Goal: Information Seeking & Learning: Learn about a topic

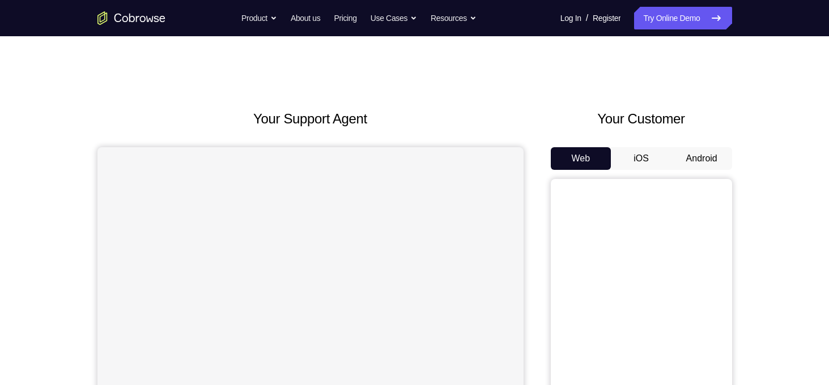
click at [698, 165] on button "Android" at bounding box center [702, 158] width 61 height 23
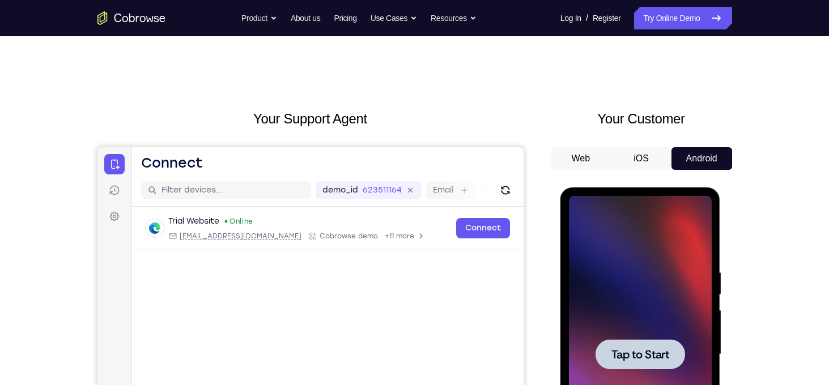
click at [656, 343] on div at bounding box center [641, 354] width 90 height 30
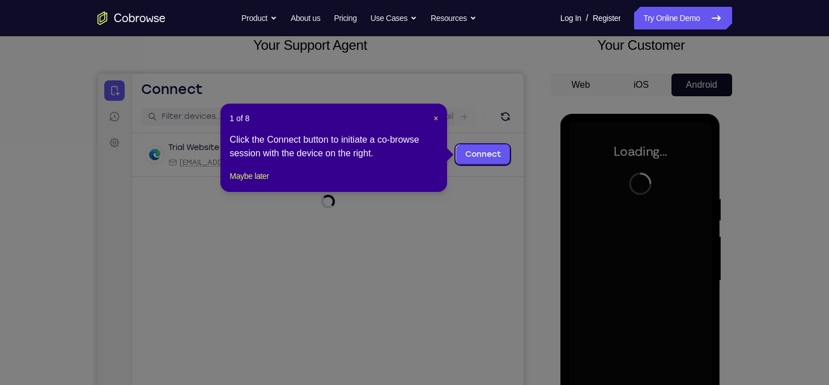
scroll to position [74, 0]
click at [435, 116] on span "×" at bounding box center [436, 117] width 5 height 9
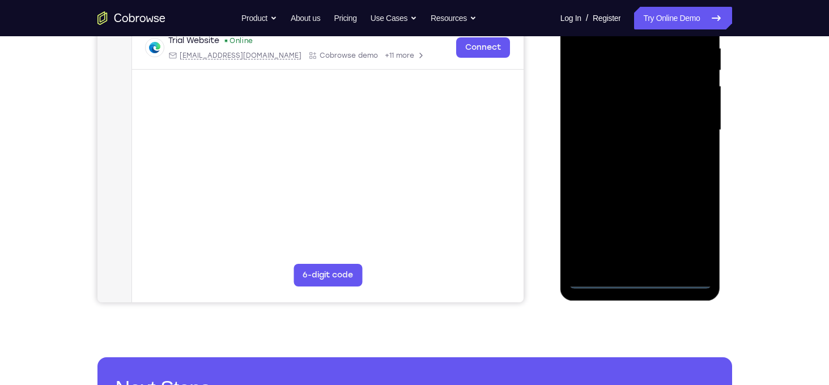
scroll to position [227, 0]
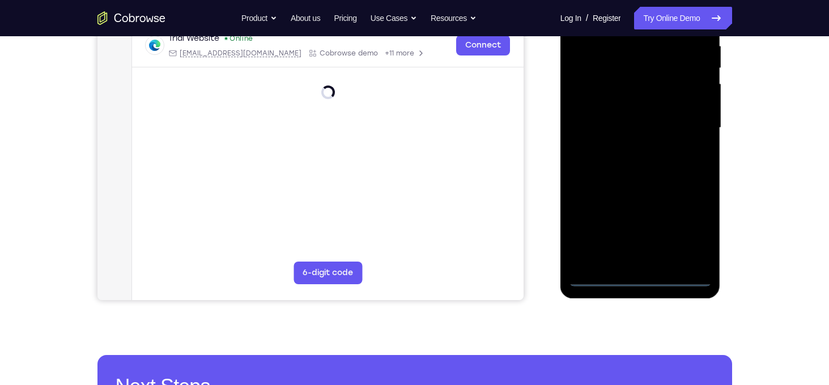
click at [642, 278] on div at bounding box center [640, 127] width 143 height 317
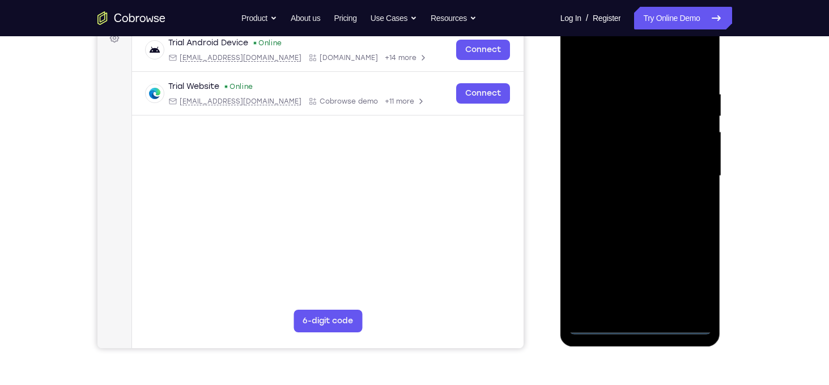
scroll to position [178, 0]
click at [691, 271] on div at bounding box center [640, 176] width 143 height 317
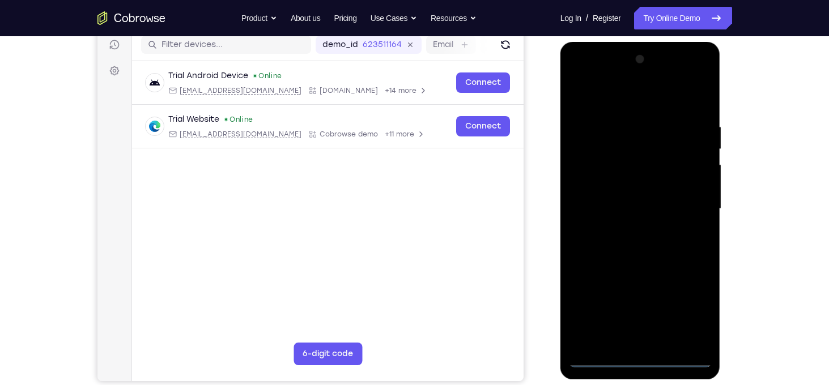
scroll to position [164, 0]
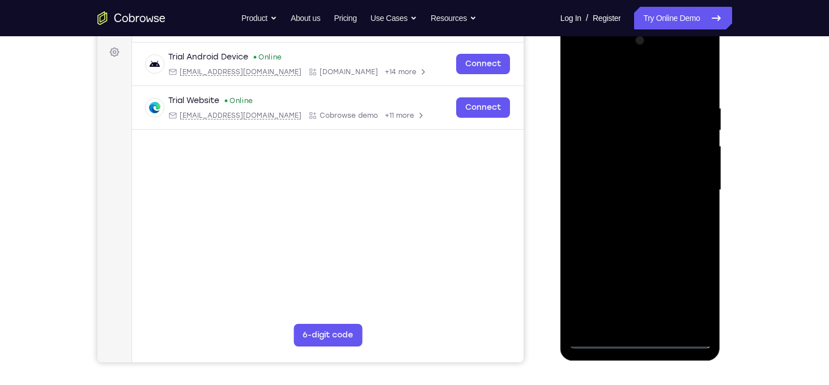
click at [616, 80] on div at bounding box center [640, 190] width 143 height 317
click at [689, 184] on div at bounding box center [640, 190] width 143 height 317
click at [627, 210] on div at bounding box center [640, 190] width 143 height 317
click at [631, 176] on div at bounding box center [640, 190] width 143 height 317
click at [632, 166] on div at bounding box center [640, 190] width 143 height 317
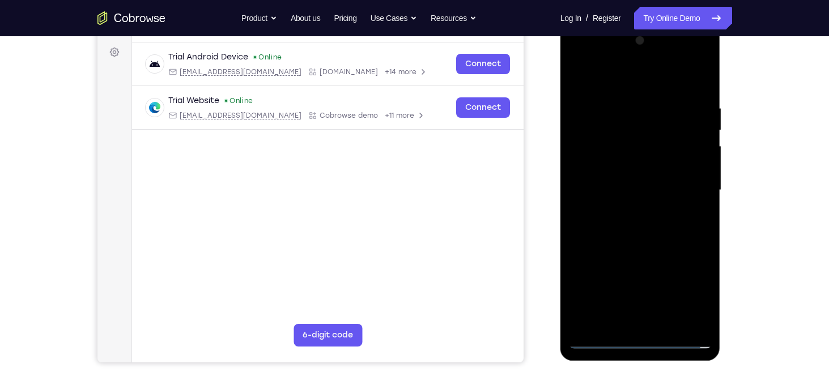
click at [627, 187] on div at bounding box center [640, 190] width 143 height 317
click at [636, 227] on div at bounding box center [640, 190] width 143 height 317
click at [643, 218] on div at bounding box center [640, 190] width 143 height 317
click at [644, 226] on div at bounding box center [640, 190] width 143 height 317
drag, startPoint x: 612, startPoint y: 83, endPoint x: 760, endPoint y: 110, distance: 150.3
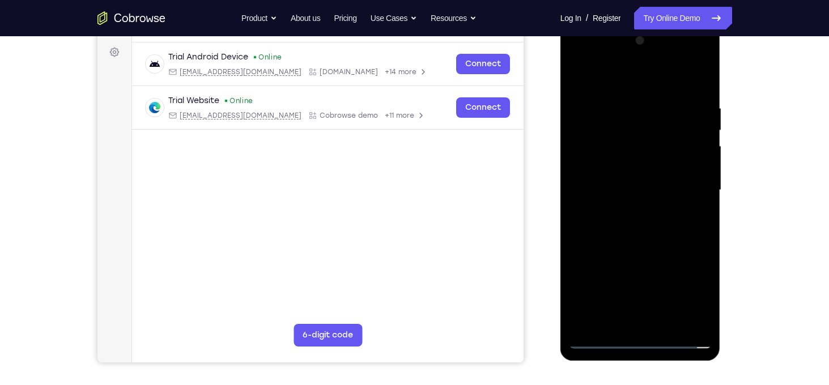
click at [722, 110] on html "Online web based iOS Simulators and Android Emulators. Run iPhone, iPad, Mobile…" at bounding box center [641, 193] width 162 height 340
click at [635, 214] on div at bounding box center [640, 190] width 143 height 317
click at [698, 205] on div at bounding box center [640, 190] width 143 height 317
click at [653, 247] on div at bounding box center [640, 190] width 143 height 317
click at [617, 97] on div at bounding box center [640, 190] width 143 height 317
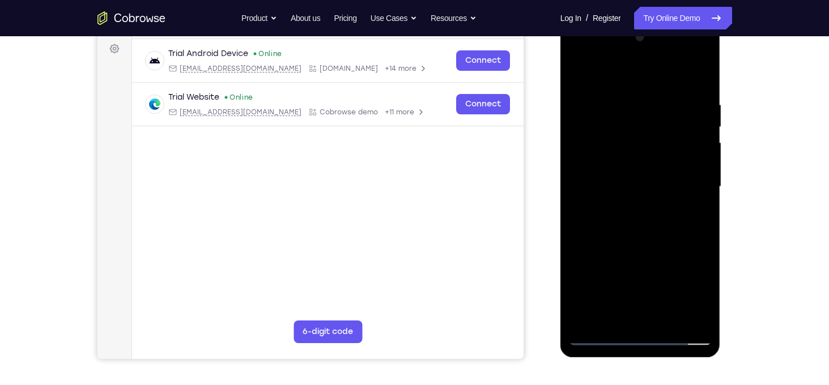
scroll to position [157, 0]
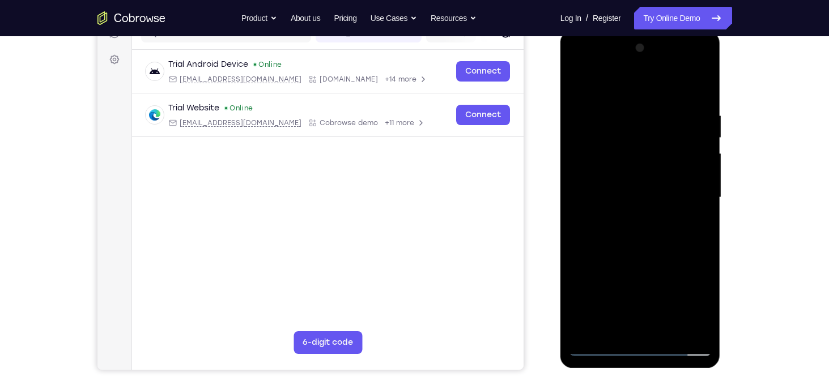
click at [700, 88] on div at bounding box center [640, 197] width 143 height 317
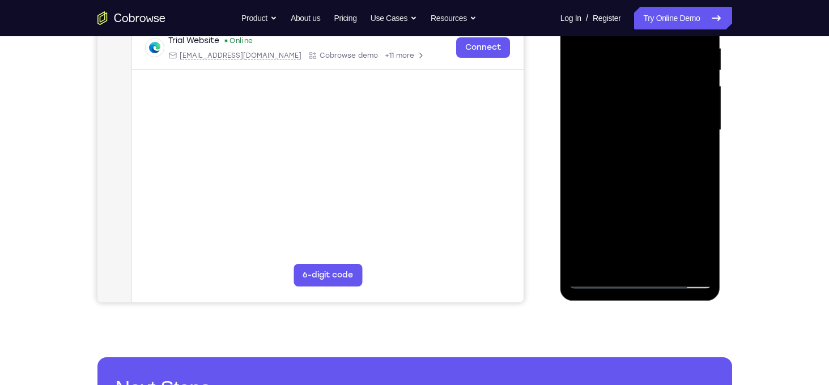
scroll to position [225, 0]
drag, startPoint x: 655, startPoint y: 218, endPoint x: 664, endPoint y: 185, distance: 34.6
click at [664, 185] on div at bounding box center [640, 129] width 143 height 317
click at [704, 159] on div at bounding box center [640, 129] width 143 height 317
click at [666, 264] on div at bounding box center [640, 129] width 143 height 317
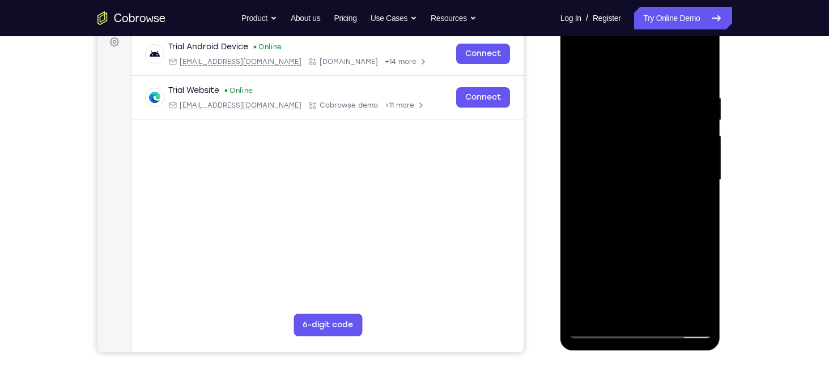
scroll to position [173, 0]
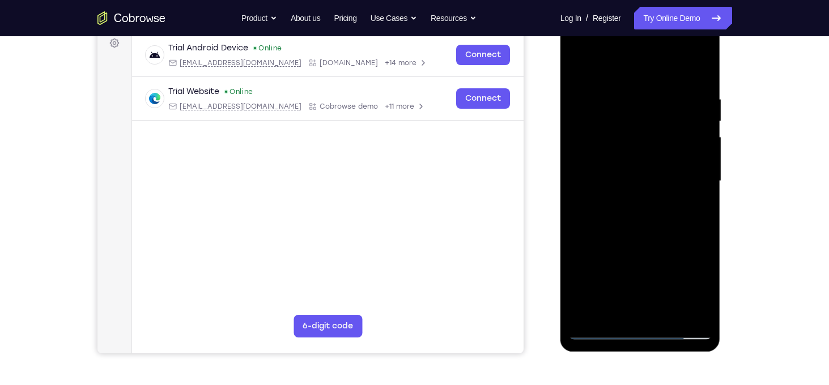
click at [631, 244] on div at bounding box center [640, 181] width 143 height 317
click at [618, 152] on div at bounding box center [640, 181] width 143 height 317
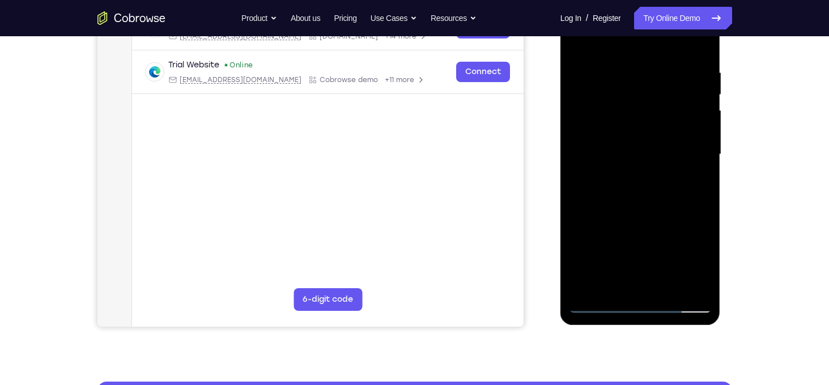
scroll to position [203, 0]
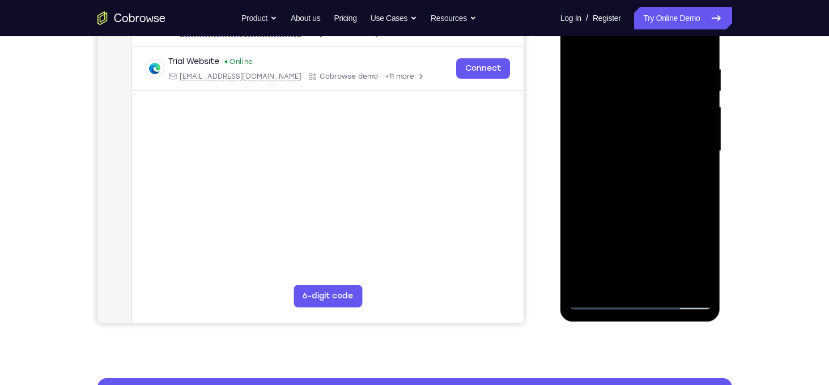
click at [643, 208] on div at bounding box center [640, 151] width 143 height 317
click at [655, 207] on div at bounding box center [640, 151] width 143 height 317
click at [660, 203] on div at bounding box center [640, 151] width 143 height 317
click at [613, 80] on div at bounding box center [640, 151] width 143 height 317
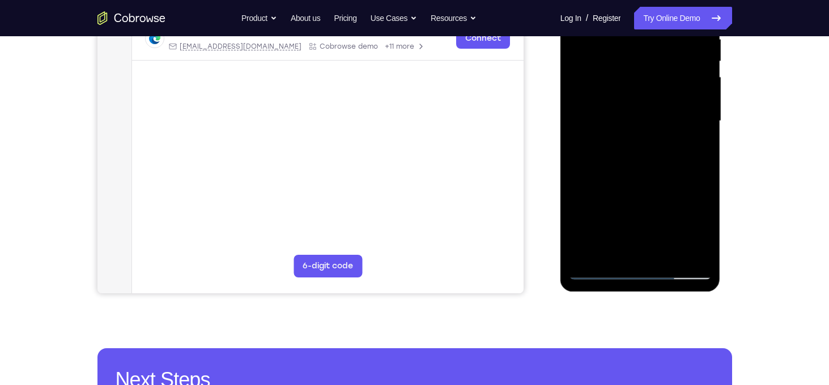
click at [672, 251] on div at bounding box center [640, 121] width 143 height 317
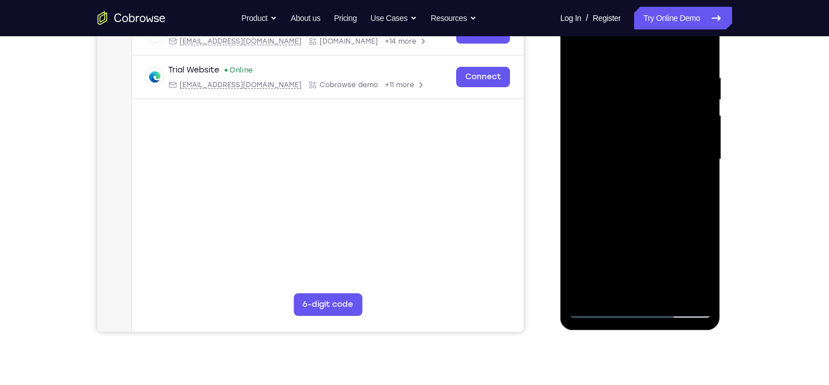
scroll to position [193, 0]
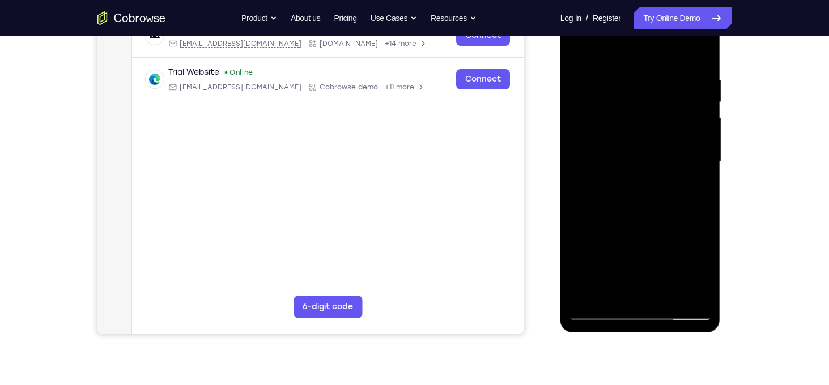
drag, startPoint x: 668, startPoint y: 246, endPoint x: 687, endPoint y: 111, distance: 136.8
click at [686, 111] on div at bounding box center [640, 161] width 143 height 317
drag, startPoint x: 622, startPoint y: 271, endPoint x: 643, endPoint y: 147, distance: 125.9
click at [643, 147] on div at bounding box center [640, 161] width 143 height 317
click at [580, 264] on div at bounding box center [640, 161] width 143 height 317
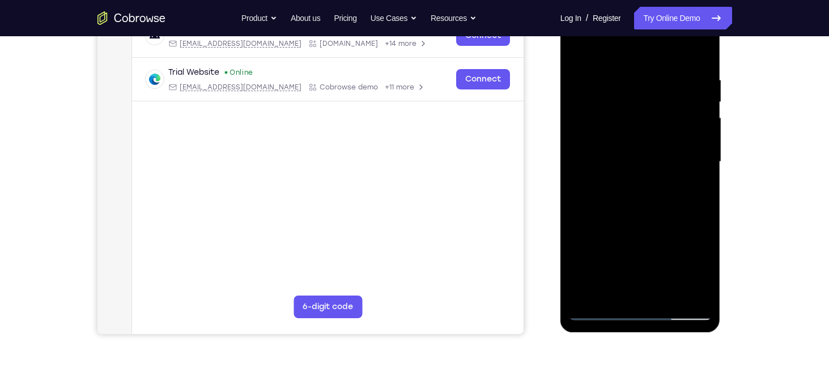
click at [606, 151] on div at bounding box center [640, 161] width 143 height 317
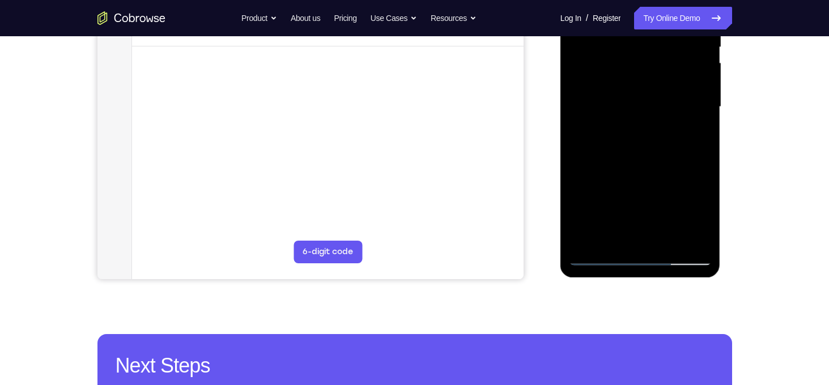
click at [683, 240] on div at bounding box center [640, 106] width 143 height 317
click at [599, 260] on div at bounding box center [640, 106] width 143 height 317
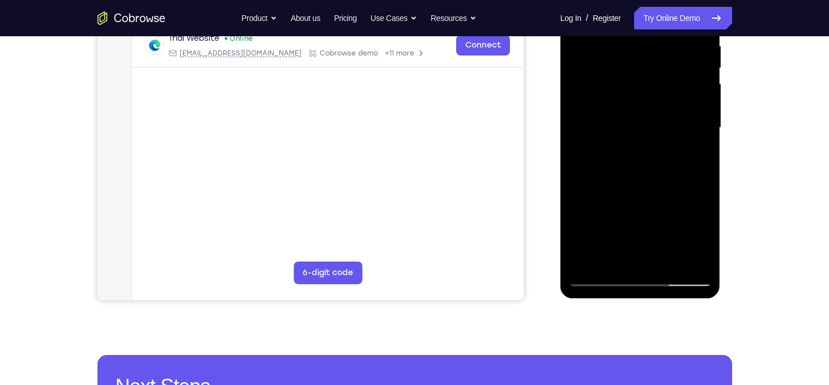
scroll to position [220, 0]
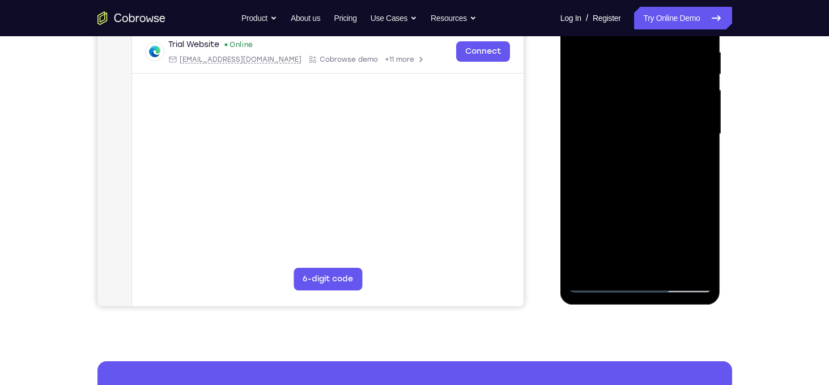
click at [659, 184] on div at bounding box center [640, 134] width 143 height 317
click at [601, 286] on div at bounding box center [640, 134] width 143 height 317
click at [608, 261] on div at bounding box center [640, 134] width 143 height 317
click at [625, 223] on div at bounding box center [640, 134] width 143 height 317
click at [639, 222] on div at bounding box center [640, 134] width 143 height 317
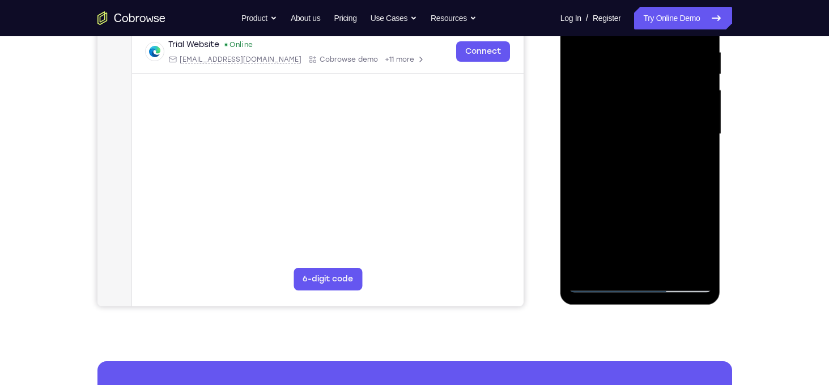
click at [637, 266] on div at bounding box center [640, 134] width 143 height 317
click at [626, 227] on div at bounding box center [640, 134] width 143 height 317
click at [587, 226] on div at bounding box center [640, 134] width 143 height 317
click at [665, 203] on div at bounding box center [640, 134] width 143 height 317
click at [645, 269] on div at bounding box center [640, 134] width 143 height 317
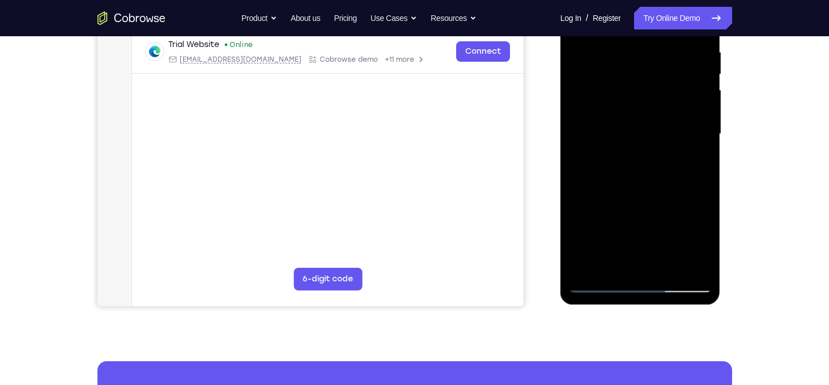
click at [605, 249] on div at bounding box center [640, 134] width 143 height 317
click at [642, 228] on div at bounding box center [640, 134] width 143 height 317
click at [601, 222] on div at bounding box center [640, 134] width 143 height 317
click at [687, 203] on div at bounding box center [640, 134] width 143 height 317
click at [639, 185] on div at bounding box center [640, 134] width 143 height 317
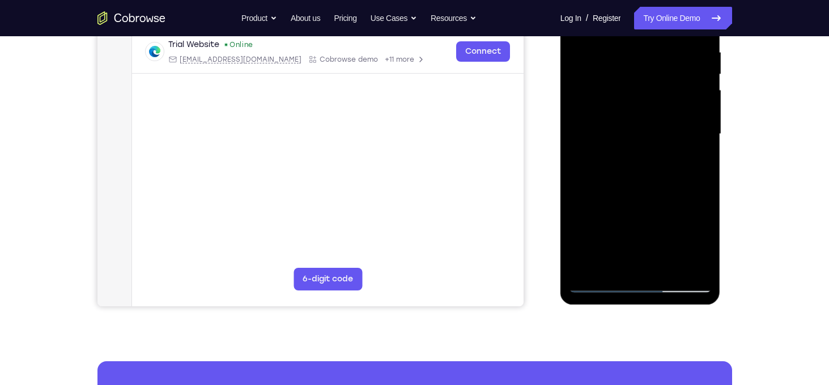
click at [617, 243] on div at bounding box center [640, 134] width 143 height 317
click at [635, 227] on div at bounding box center [640, 134] width 143 height 317
click at [611, 224] on div at bounding box center [640, 134] width 143 height 317
click at [647, 206] on div at bounding box center [640, 134] width 143 height 317
click at [663, 203] on div at bounding box center [640, 134] width 143 height 317
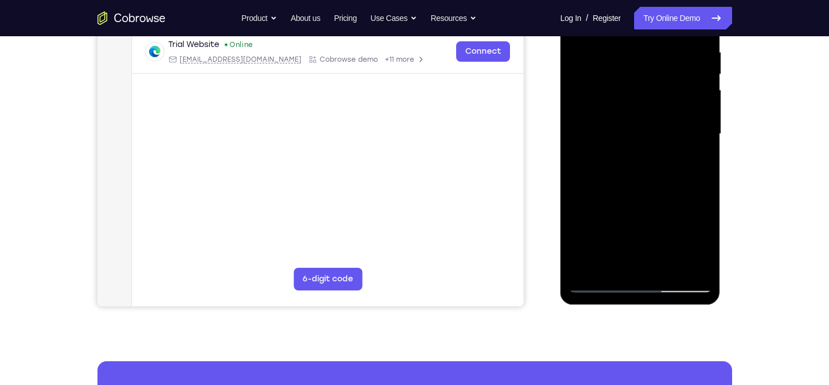
click at [608, 187] on div at bounding box center [640, 134] width 143 height 317
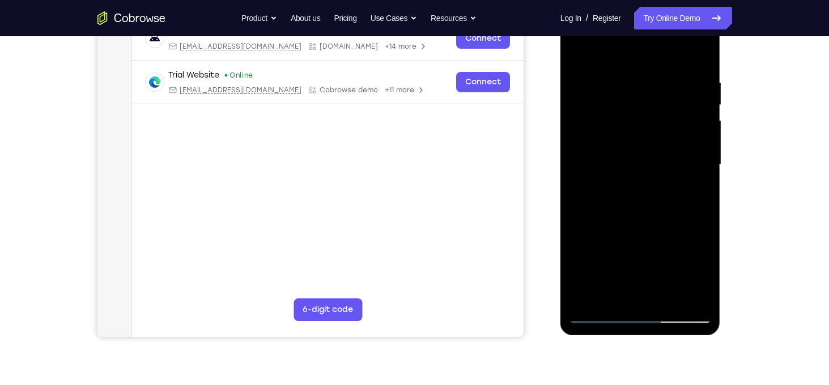
scroll to position [188, 0]
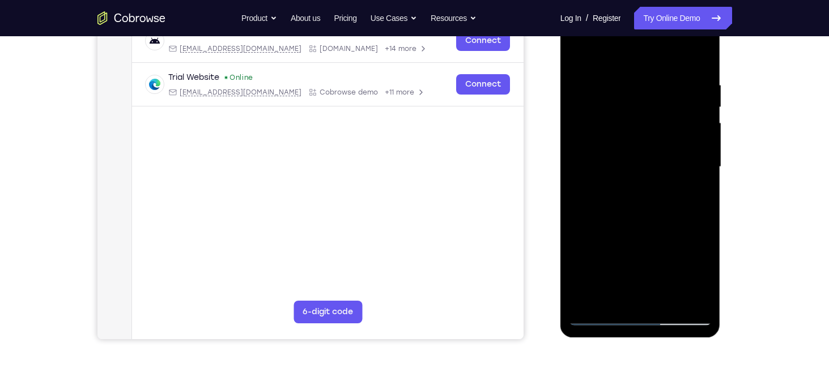
click at [656, 108] on div at bounding box center [640, 167] width 143 height 317
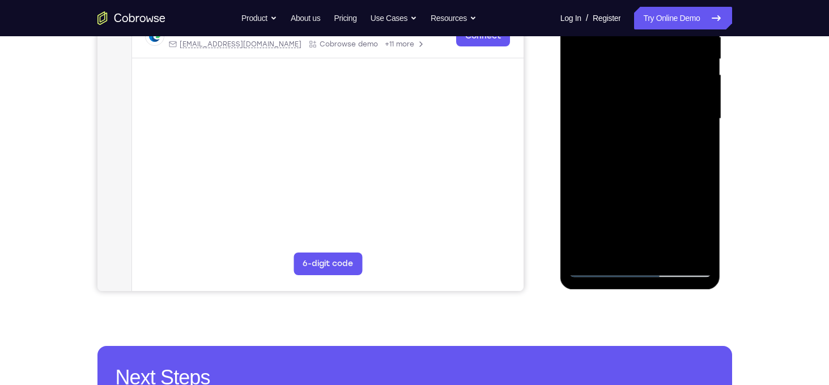
scroll to position [240, 0]
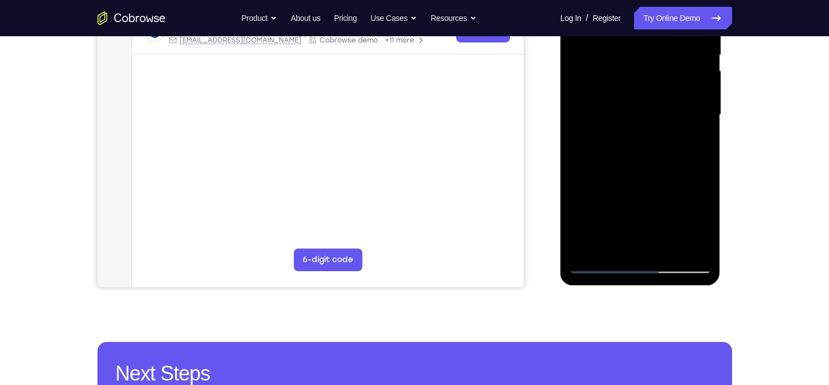
click at [695, 243] on div at bounding box center [640, 114] width 143 height 317
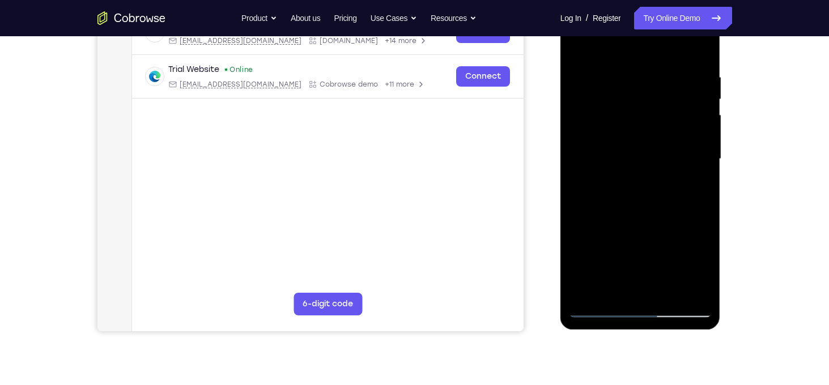
scroll to position [190, 0]
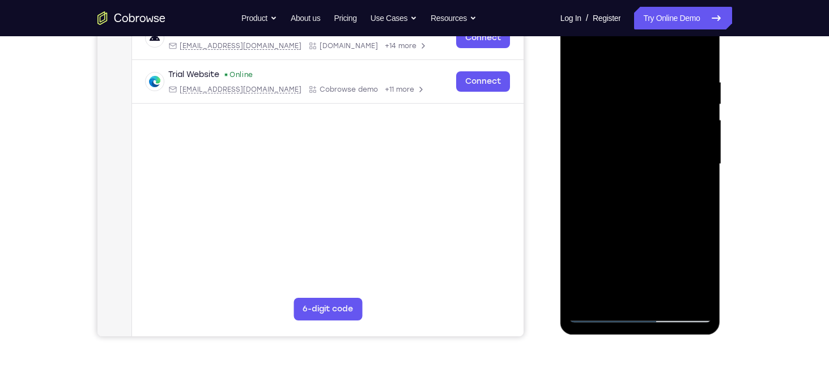
click at [623, 120] on div at bounding box center [640, 164] width 143 height 317
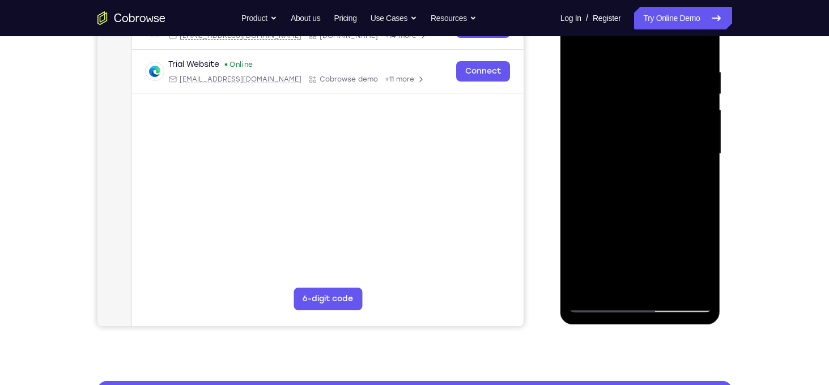
scroll to position [237, 0]
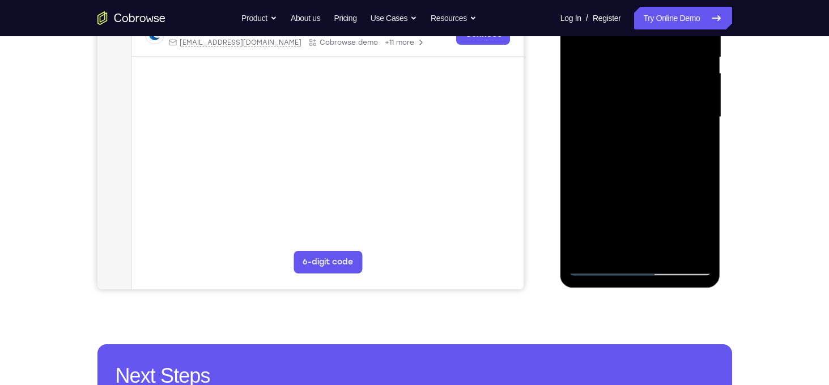
click at [639, 246] on div at bounding box center [640, 117] width 143 height 317
click at [615, 205] on div at bounding box center [640, 117] width 143 height 317
click at [593, 206] on div at bounding box center [640, 117] width 143 height 317
click at [653, 249] on div at bounding box center [640, 117] width 143 height 317
click at [663, 215] on div at bounding box center [640, 117] width 143 height 317
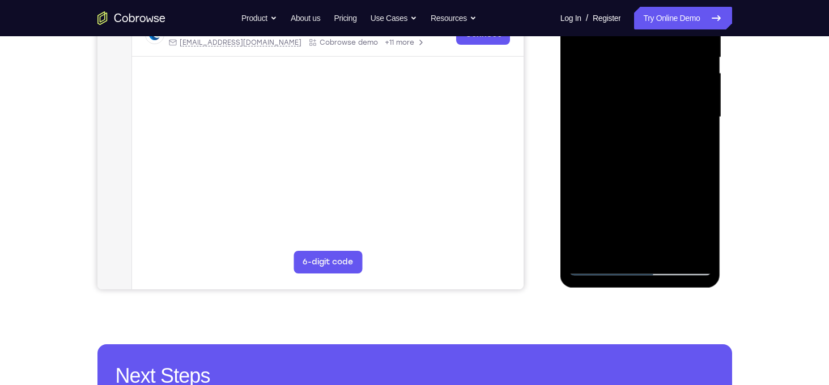
click at [683, 233] on div at bounding box center [640, 117] width 143 height 317
click at [636, 208] on div at bounding box center [640, 117] width 143 height 317
click at [678, 211] on div at bounding box center [640, 117] width 143 height 317
click at [670, 210] on div at bounding box center [640, 117] width 143 height 317
click at [643, 206] on div at bounding box center [640, 117] width 143 height 317
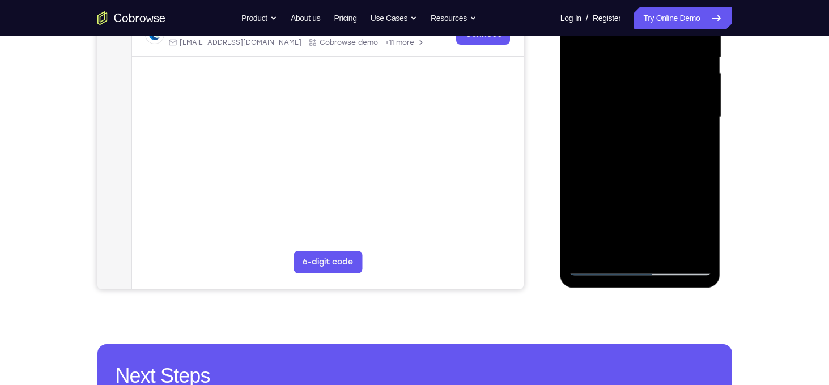
click at [642, 244] on div at bounding box center [640, 117] width 143 height 317
click at [677, 205] on div at bounding box center [640, 117] width 143 height 317
click at [679, 190] on div at bounding box center [640, 117] width 143 height 317
click at [655, 208] on div at bounding box center [640, 117] width 143 height 317
click at [626, 208] on div at bounding box center [640, 117] width 143 height 317
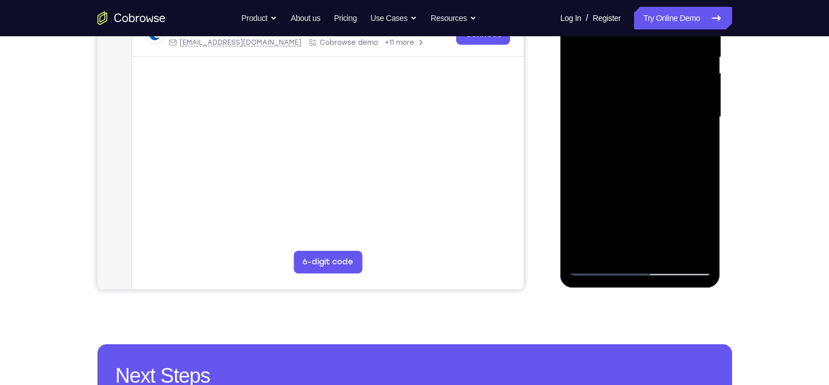
click at [628, 188] on div at bounding box center [640, 117] width 143 height 317
click at [644, 249] on div at bounding box center [640, 117] width 143 height 317
click at [690, 191] on div at bounding box center [640, 117] width 143 height 317
click at [612, 214] on div at bounding box center [640, 117] width 143 height 317
click at [649, 210] on div at bounding box center [640, 117] width 143 height 317
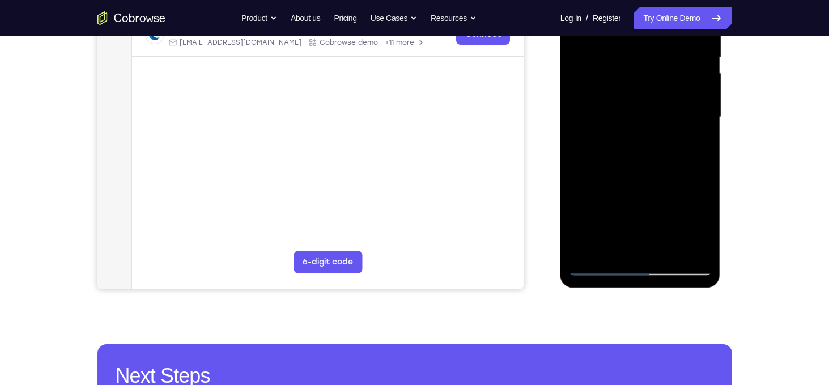
click at [593, 206] on div at bounding box center [640, 117] width 143 height 317
click at [669, 202] on div at bounding box center [640, 117] width 143 height 317
click at [636, 164] on div at bounding box center [640, 117] width 143 height 317
drag, startPoint x: 598, startPoint y: 245, endPoint x: 599, endPoint y: 226, distance: 18.7
click at [599, 226] on div at bounding box center [640, 117] width 143 height 317
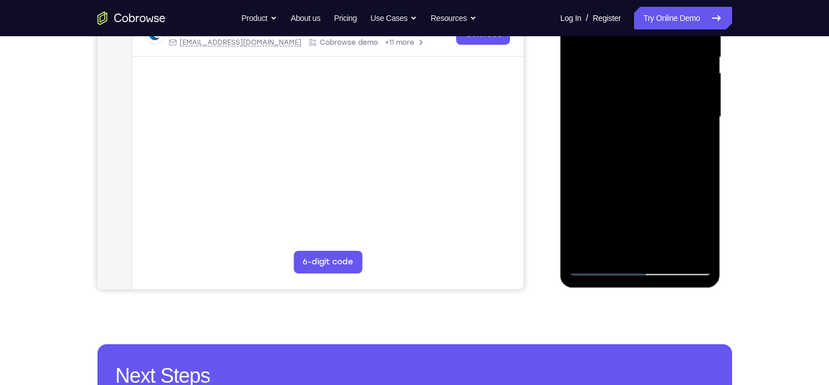
click at [610, 181] on div at bounding box center [640, 117] width 143 height 317
click at [699, 135] on div at bounding box center [640, 117] width 143 height 317
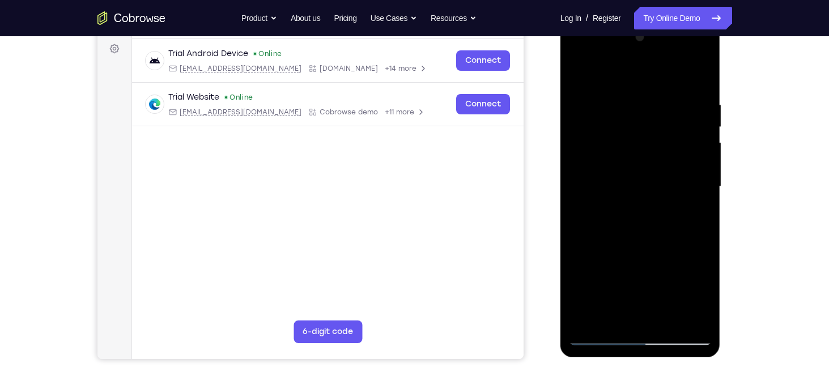
scroll to position [168, 0]
click at [617, 130] on div at bounding box center [640, 186] width 143 height 317
click at [612, 218] on div at bounding box center [640, 186] width 143 height 317
click at [634, 224] on div at bounding box center [640, 186] width 143 height 317
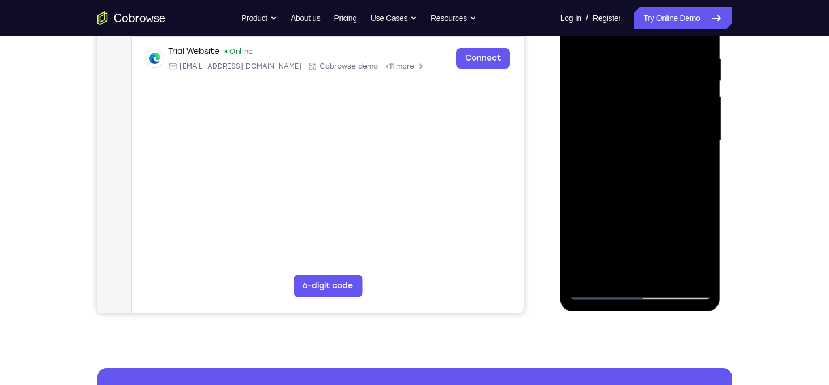
scroll to position [218, 0]
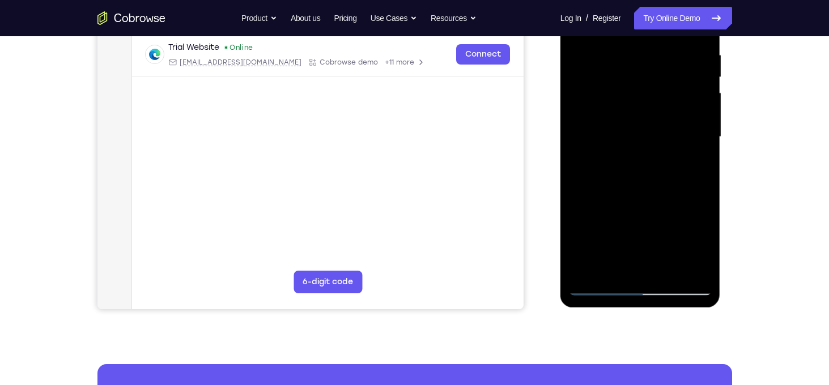
click at [636, 223] on div at bounding box center [640, 136] width 143 height 317
click at [668, 204] on div at bounding box center [640, 136] width 143 height 317
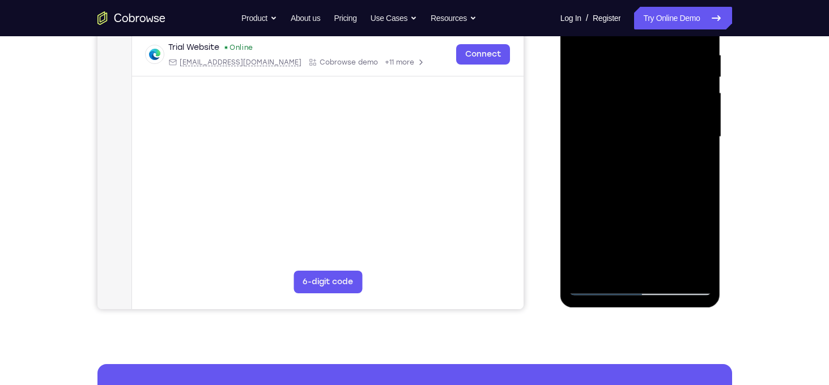
scroll to position [242, 0]
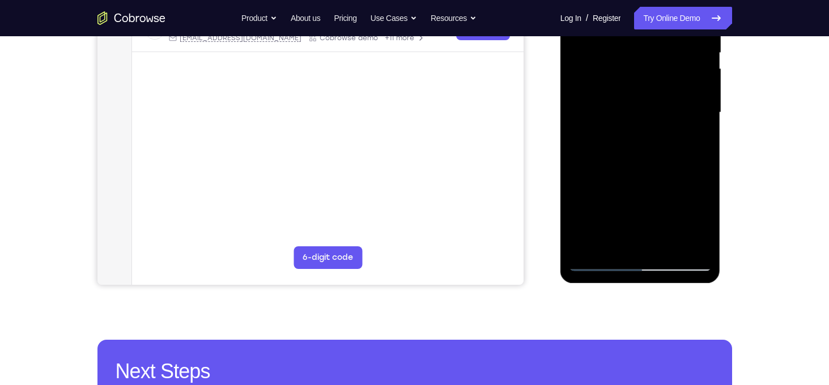
click at [643, 244] on div at bounding box center [640, 112] width 143 height 317
click at [676, 199] on div at bounding box center [640, 112] width 143 height 317
click at [649, 202] on div at bounding box center [640, 112] width 143 height 317
click at [651, 185] on div at bounding box center [640, 112] width 143 height 317
click at [614, 228] on div at bounding box center [640, 112] width 143 height 317
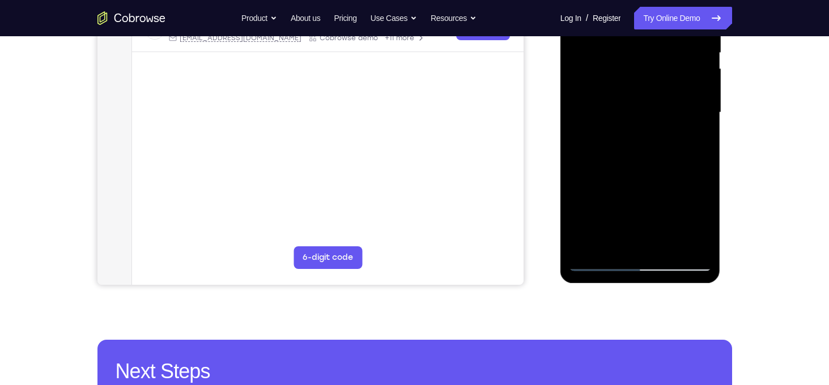
click at [628, 180] on div at bounding box center [640, 112] width 143 height 317
click at [605, 205] on div at bounding box center [640, 112] width 143 height 317
click at [581, 203] on div at bounding box center [640, 112] width 143 height 317
click at [645, 241] on div at bounding box center [640, 112] width 143 height 317
click at [652, 201] on div at bounding box center [640, 112] width 143 height 317
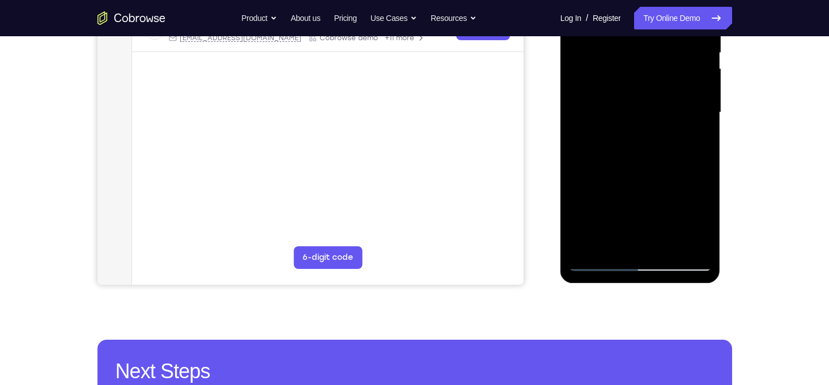
click at [691, 180] on div at bounding box center [640, 112] width 143 height 317
click at [655, 222] on div at bounding box center [640, 112] width 143 height 317
click at [627, 197] on div at bounding box center [640, 112] width 143 height 317
click at [627, 220] on div at bounding box center [640, 112] width 143 height 317
click at [636, 242] on div at bounding box center [640, 112] width 143 height 317
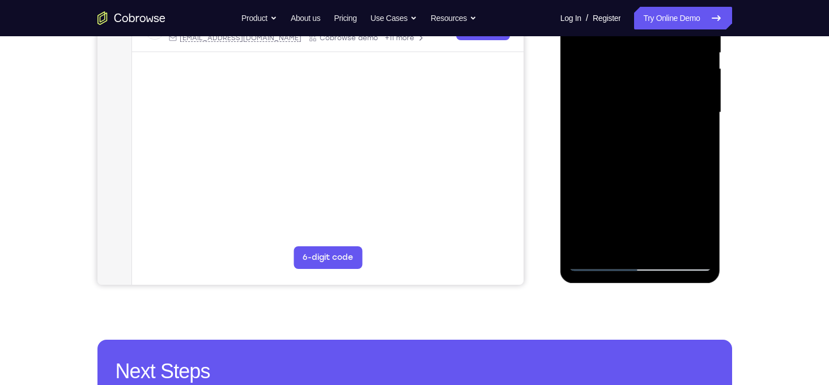
click at [601, 206] on div at bounding box center [640, 112] width 143 height 317
click at [617, 206] on div at bounding box center [640, 112] width 143 height 317
click at [617, 185] on div at bounding box center [640, 112] width 143 height 317
click at [627, 219] on div at bounding box center [640, 112] width 143 height 317
click at [627, 240] on div at bounding box center [640, 112] width 143 height 317
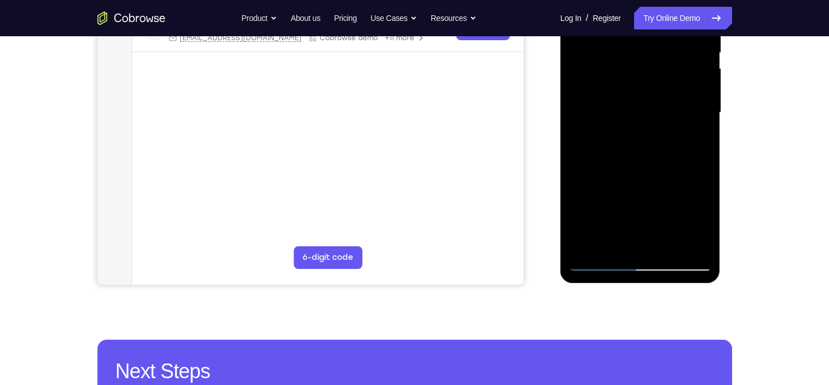
click at [642, 197] on div at bounding box center [640, 112] width 143 height 317
click at [589, 201] on div at bounding box center [640, 112] width 143 height 317
click at [664, 182] on div at bounding box center [640, 112] width 143 height 317
click at [632, 199] on div at bounding box center [640, 112] width 143 height 317
click at [644, 237] on div at bounding box center [640, 112] width 143 height 317
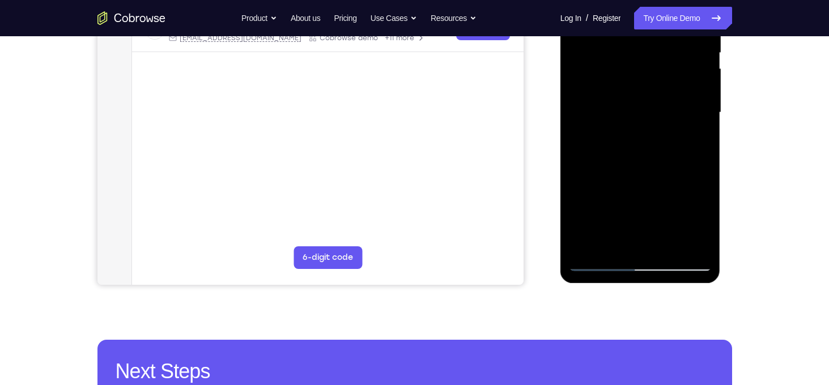
click at [658, 181] on div at bounding box center [640, 112] width 143 height 317
click at [626, 200] on div at bounding box center [640, 112] width 143 height 317
click at [606, 202] on div at bounding box center [640, 112] width 143 height 317
click at [693, 199] on div at bounding box center [640, 112] width 143 height 317
click at [630, 222] on div at bounding box center [640, 112] width 143 height 317
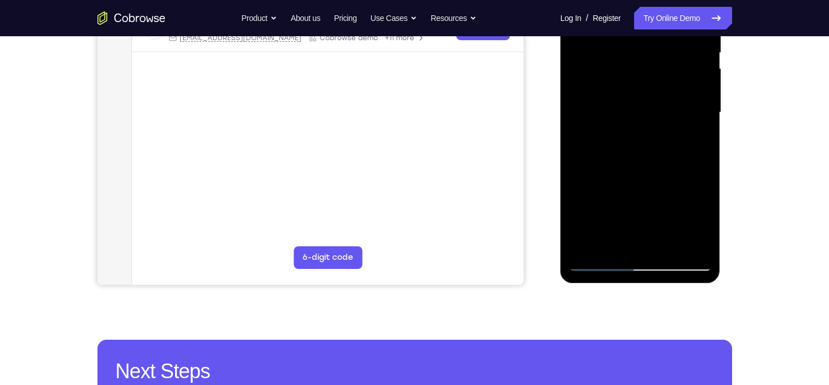
click at [642, 240] on div at bounding box center [640, 112] width 143 height 317
click at [614, 202] on div at bounding box center [640, 112] width 143 height 317
click at [614, 230] on div at bounding box center [640, 112] width 143 height 317
click at [580, 179] on div at bounding box center [640, 112] width 143 height 317
click at [654, 223] on div at bounding box center [640, 112] width 143 height 317
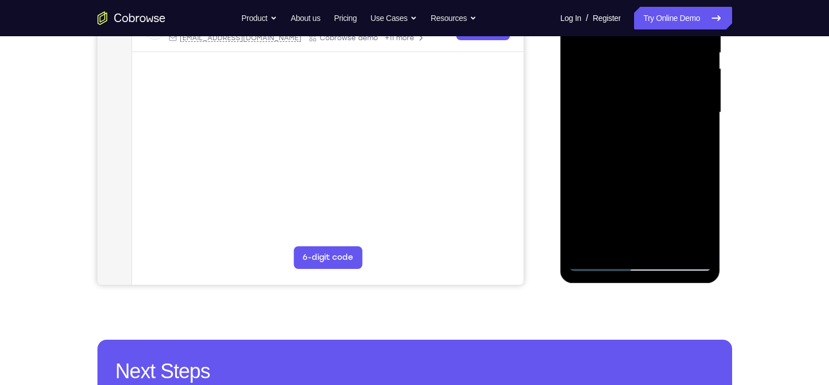
click at [685, 143] on div at bounding box center [640, 112] width 143 height 317
click at [679, 143] on div at bounding box center [640, 112] width 143 height 317
click at [681, 142] on div at bounding box center [640, 112] width 143 height 317
click at [702, 220] on div at bounding box center [640, 112] width 143 height 317
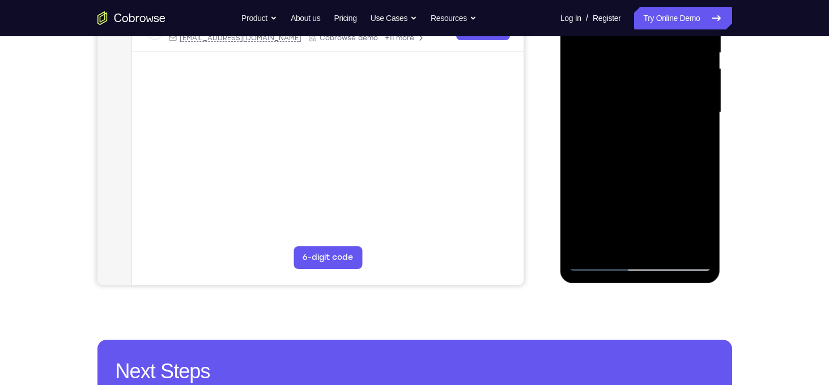
click at [702, 220] on div at bounding box center [640, 112] width 143 height 317
click at [639, 199] on div at bounding box center [640, 112] width 143 height 317
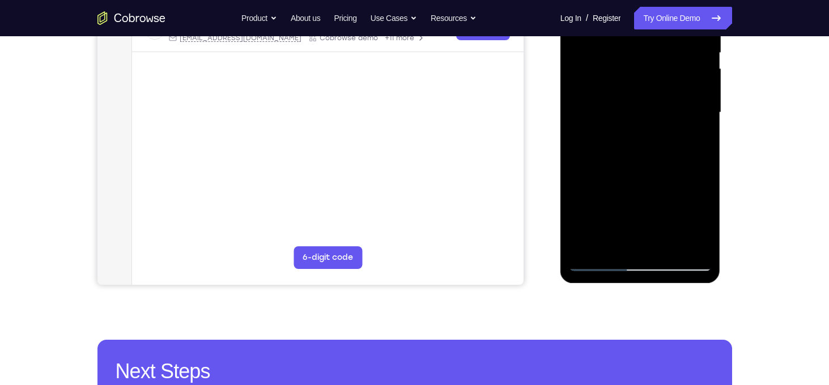
click at [664, 179] on div at bounding box center [640, 112] width 143 height 317
click at [699, 142] on div at bounding box center [640, 112] width 143 height 317
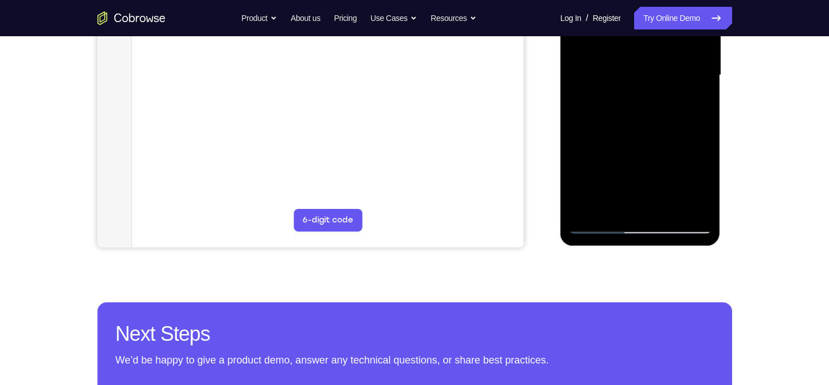
scroll to position [280, 0]
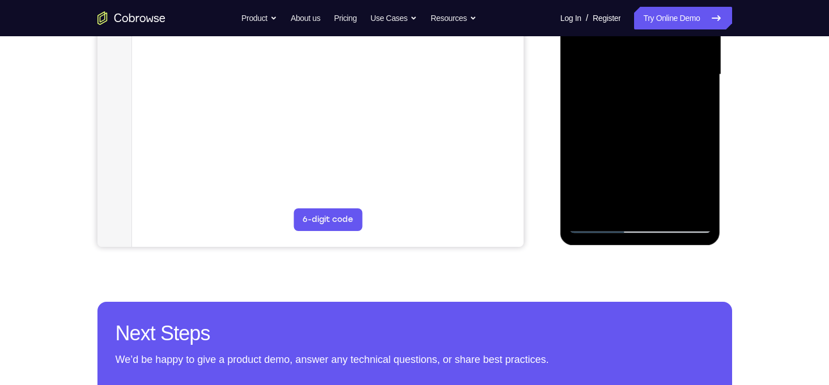
click at [604, 226] on div at bounding box center [640, 74] width 143 height 317
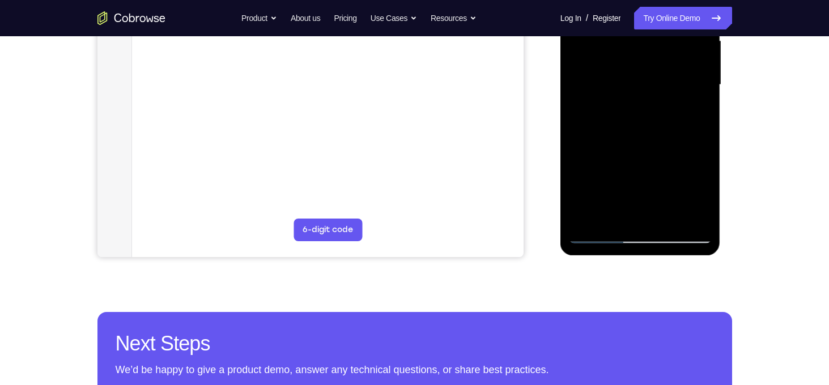
scroll to position [277, 0]
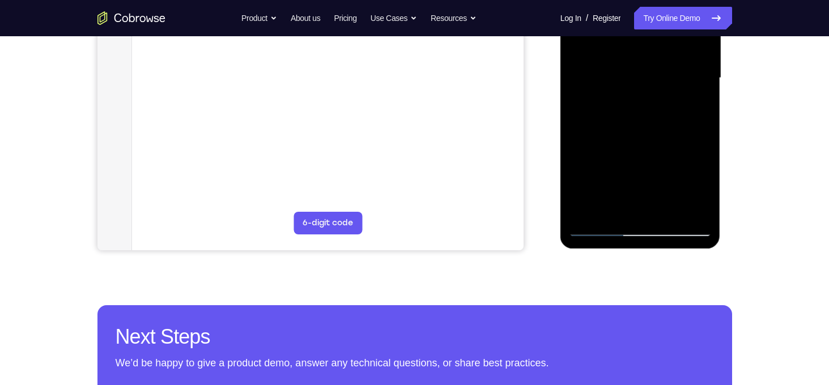
click at [602, 227] on div at bounding box center [640, 78] width 143 height 317
click at [600, 227] on div at bounding box center [640, 78] width 143 height 317
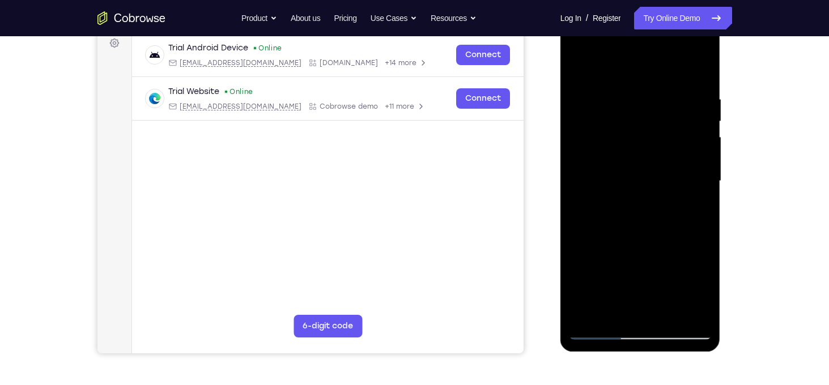
scroll to position [172, 0]
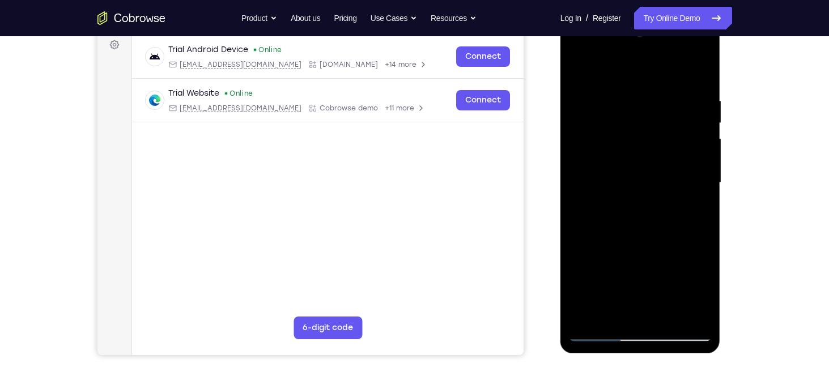
click at [626, 84] on div at bounding box center [640, 182] width 143 height 317
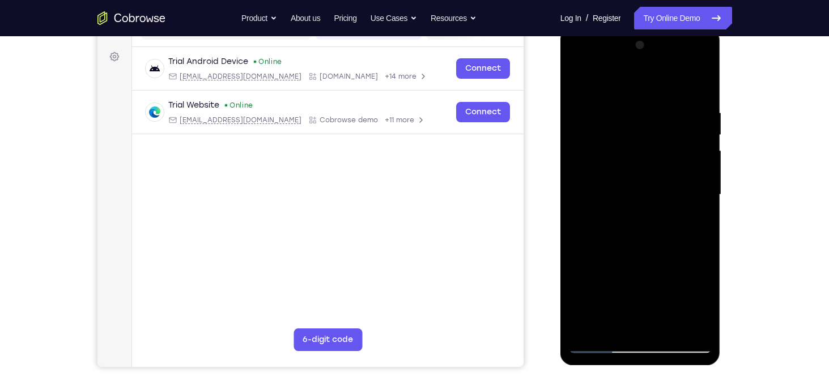
scroll to position [216, 0]
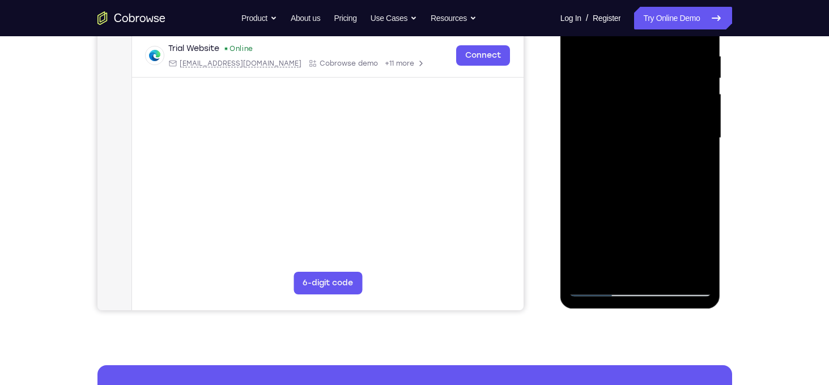
drag, startPoint x: 594, startPoint y: 148, endPoint x: 603, endPoint y: 148, distance: 8.5
click at [603, 148] on div at bounding box center [640, 138] width 143 height 317
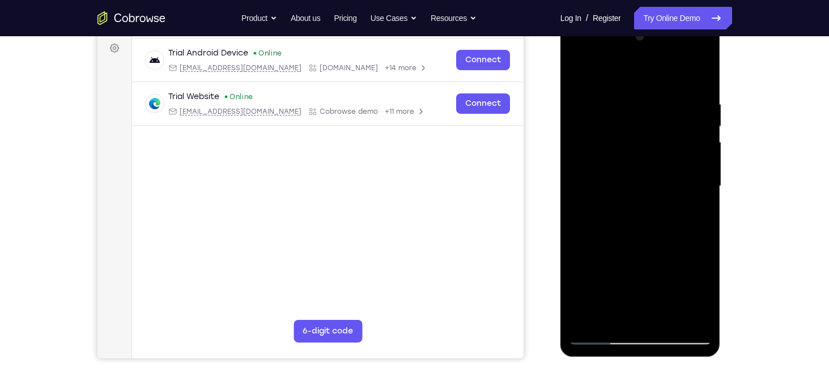
scroll to position [152, 0]
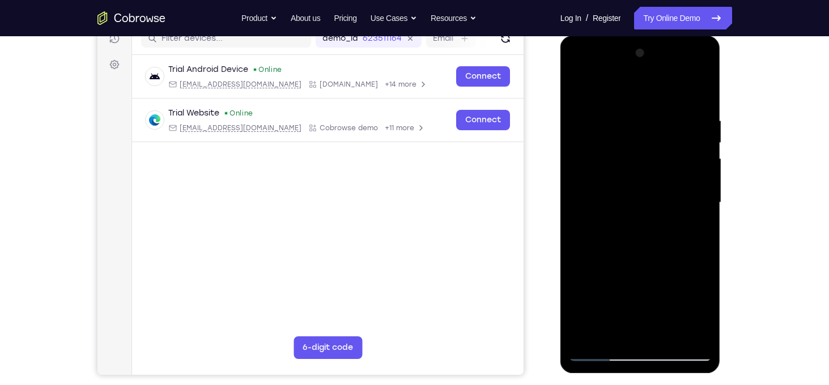
click at [636, 138] on div at bounding box center [640, 202] width 143 height 317
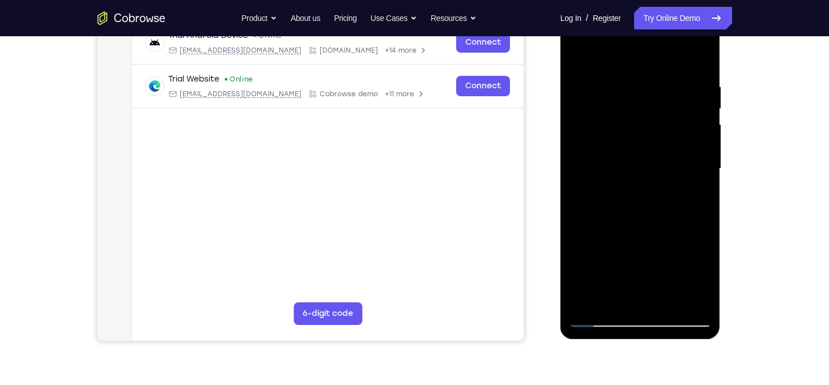
scroll to position [189, 0]
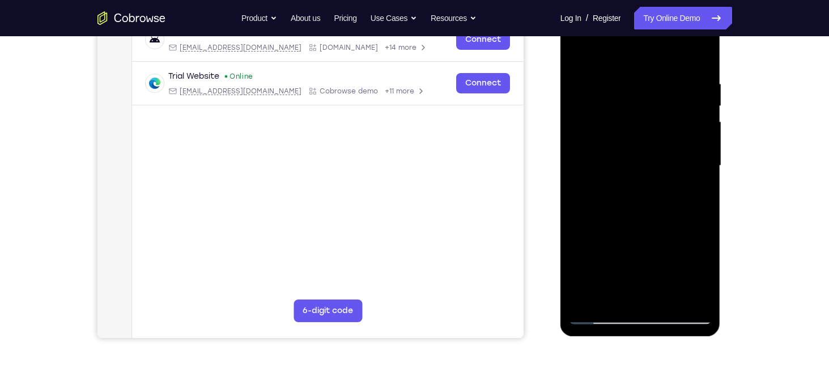
click at [641, 149] on div at bounding box center [640, 165] width 143 height 317
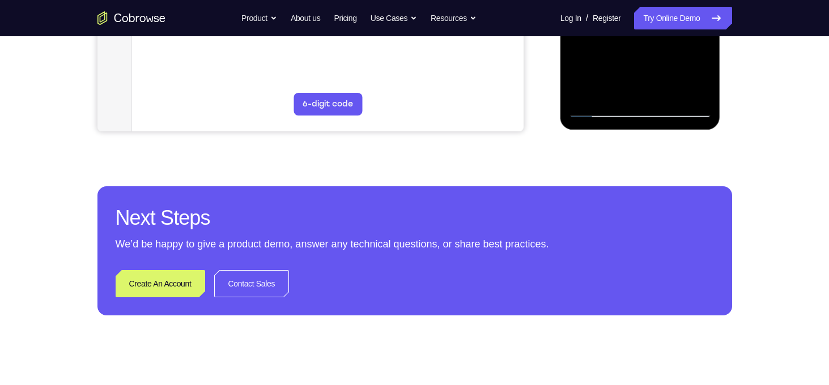
scroll to position [326, 0]
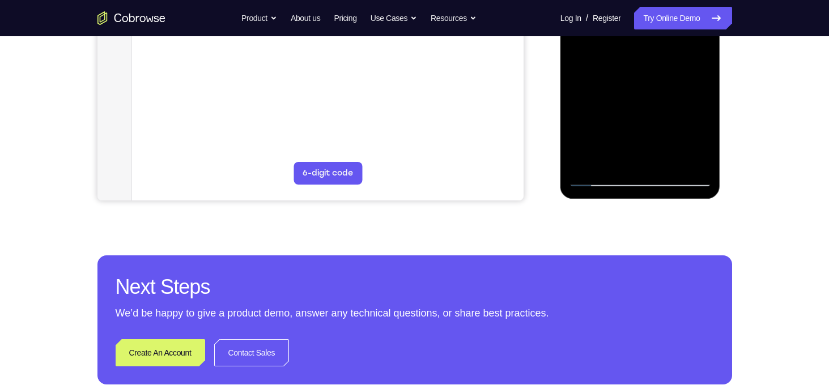
click at [587, 159] on div at bounding box center [640, 28] width 143 height 317
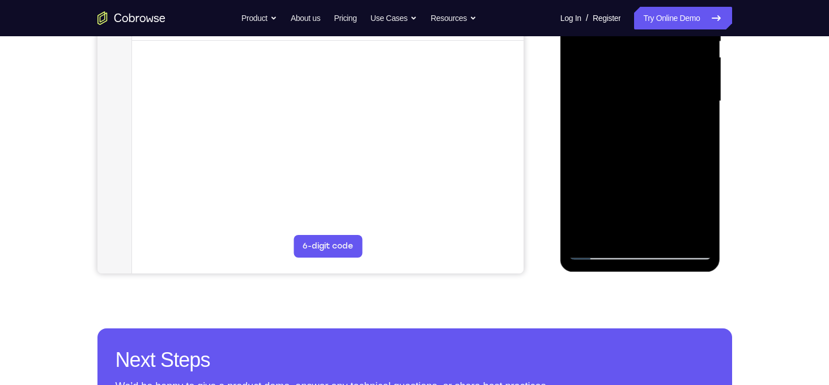
scroll to position [252, 0]
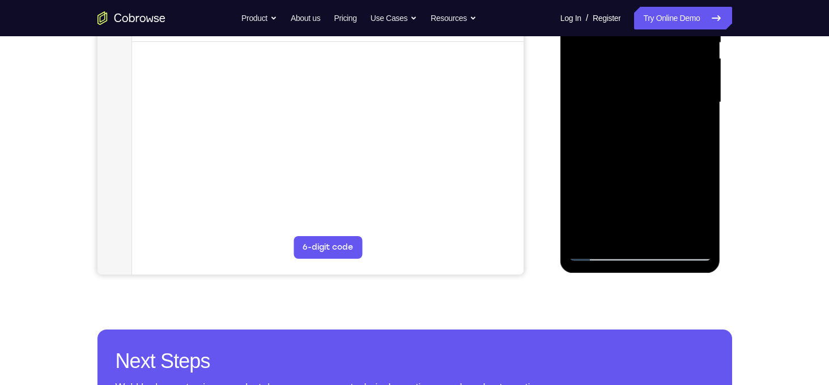
click at [703, 152] on div at bounding box center [640, 102] width 143 height 317
click at [577, 50] on div at bounding box center [640, 102] width 143 height 317
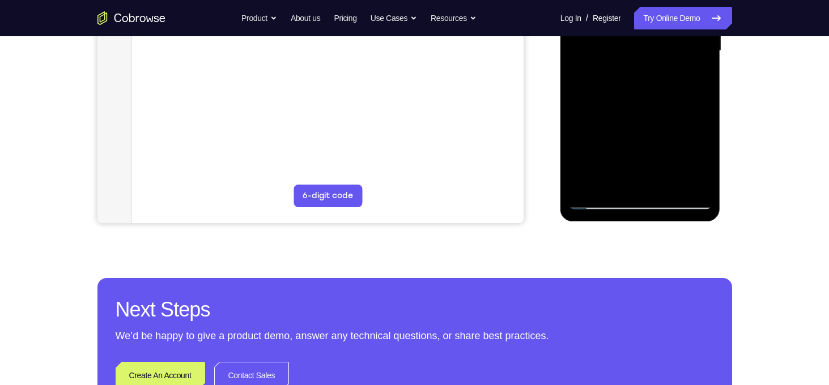
click at [602, 205] on div at bounding box center [640, 50] width 143 height 317
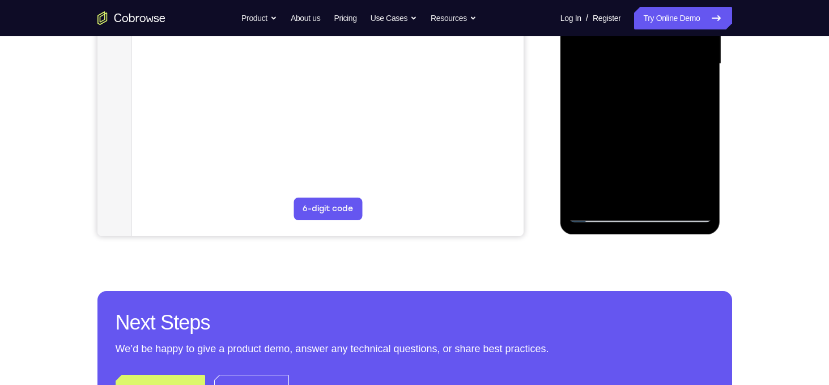
scroll to position [292, 0]
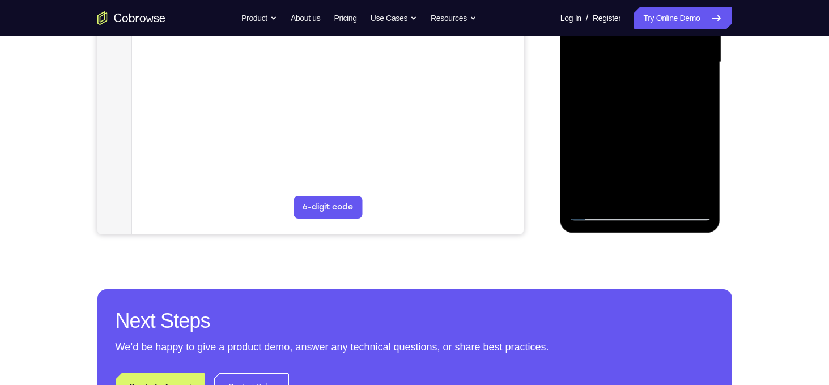
click at [585, 197] on div at bounding box center [640, 62] width 143 height 317
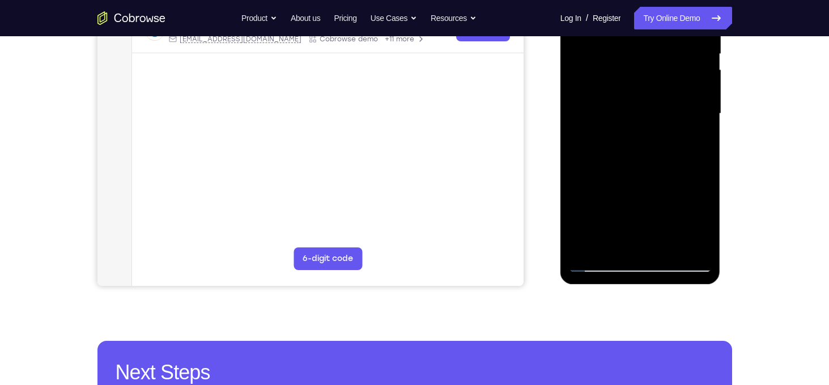
scroll to position [239, 0]
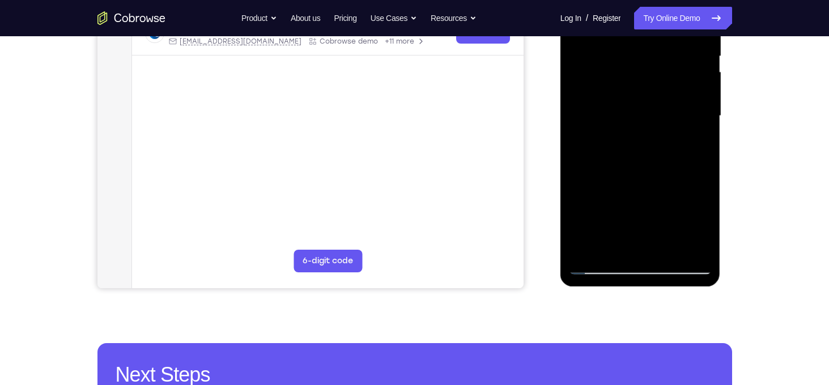
drag, startPoint x: 633, startPoint y: 177, endPoint x: 639, endPoint y: 131, distance: 45.8
click at [639, 131] on div at bounding box center [640, 115] width 143 height 317
drag, startPoint x: 644, startPoint y: 167, endPoint x: 644, endPoint y: 106, distance: 60.6
click at [644, 106] on div at bounding box center [640, 115] width 143 height 317
drag, startPoint x: 642, startPoint y: 125, endPoint x: 648, endPoint y: 77, distance: 49.1
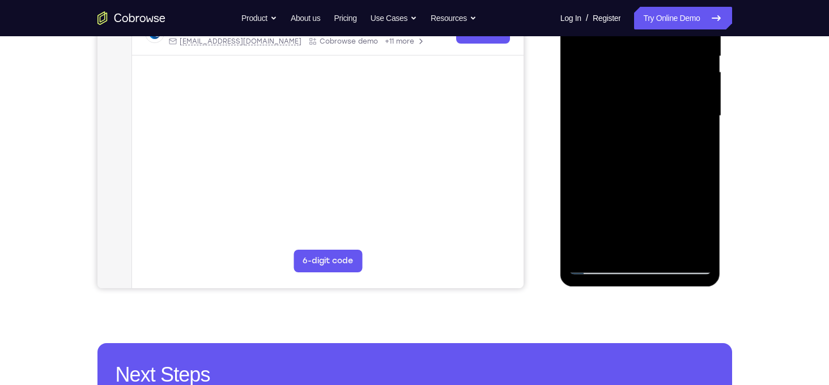
click at [648, 77] on div at bounding box center [640, 115] width 143 height 317
drag, startPoint x: 629, startPoint y: 153, endPoint x: 643, endPoint y: 65, distance: 89.4
click at [643, 65] on div at bounding box center [640, 115] width 143 height 317
drag, startPoint x: 634, startPoint y: 127, endPoint x: 622, endPoint y: 183, distance: 57.5
click at [622, 183] on div at bounding box center [640, 115] width 143 height 317
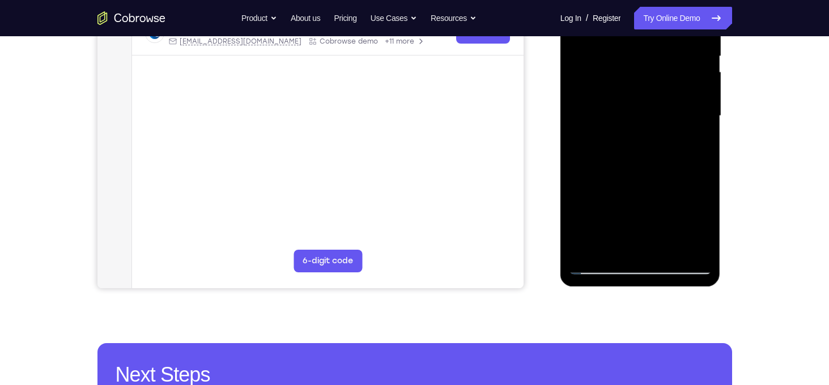
click at [702, 129] on div at bounding box center [640, 115] width 143 height 317
drag, startPoint x: 658, startPoint y: 176, endPoint x: 664, endPoint y: 42, distance: 133.9
click at [664, 42] on div at bounding box center [640, 115] width 143 height 317
drag, startPoint x: 652, startPoint y: 158, endPoint x: 675, endPoint y: 40, distance: 120.7
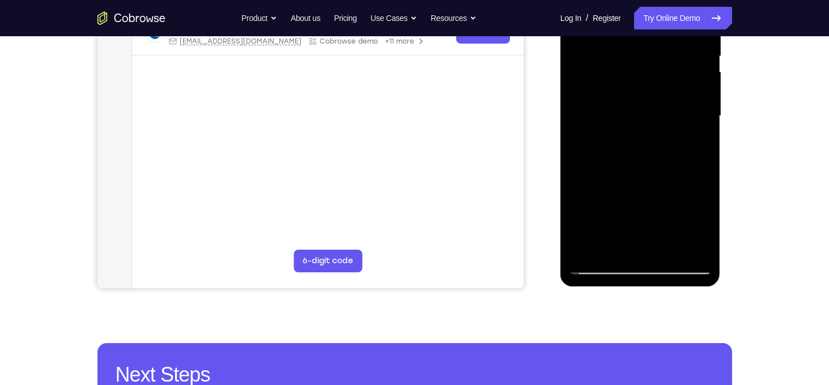
click at [674, 43] on div at bounding box center [640, 115] width 143 height 317
drag, startPoint x: 649, startPoint y: 185, endPoint x: 668, endPoint y: 55, distance: 131.1
click at [668, 55] on div at bounding box center [640, 115] width 143 height 317
drag, startPoint x: 634, startPoint y: 160, endPoint x: 643, endPoint y: 79, distance: 80.9
click at [643, 79] on div at bounding box center [640, 115] width 143 height 317
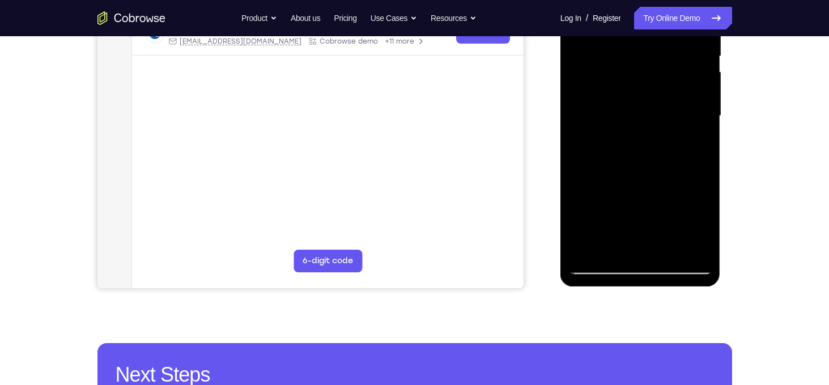
drag, startPoint x: 626, startPoint y: 196, endPoint x: 613, endPoint y: 194, distance: 13.8
click at [613, 194] on div at bounding box center [640, 115] width 143 height 317
drag, startPoint x: 612, startPoint y: 189, endPoint x: 659, endPoint y: 53, distance: 143.4
click at [655, 71] on div at bounding box center [640, 115] width 143 height 317
drag, startPoint x: 622, startPoint y: 190, endPoint x: 675, endPoint y: 27, distance: 172.0
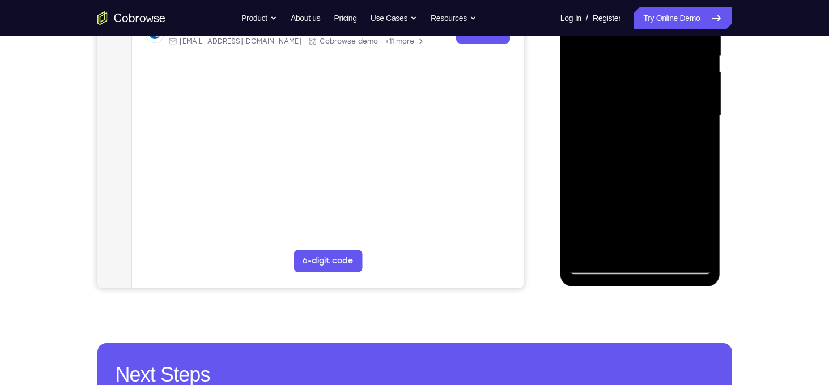
click at [675, 27] on div at bounding box center [640, 115] width 143 height 317
drag, startPoint x: 641, startPoint y: 116, endPoint x: 605, endPoint y: 199, distance: 91.2
click at [605, 199] on div at bounding box center [640, 115] width 143 height 317
click at [705, 97] on div at bounding box center [640, 115] width 143 height 317
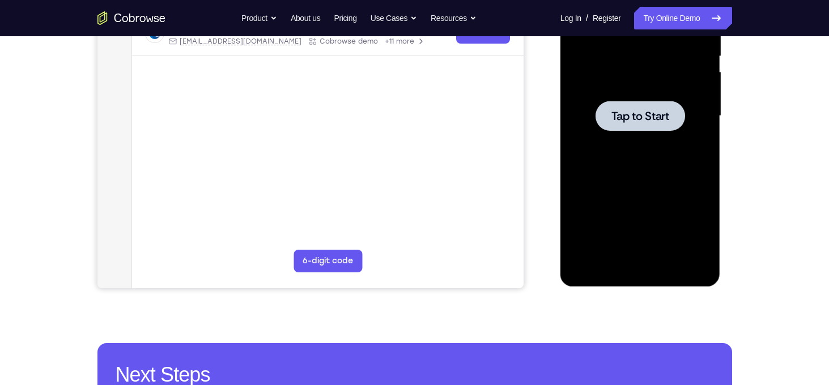
click at [613, 125] on div at bounding box center [641, 116] width 90 height 30
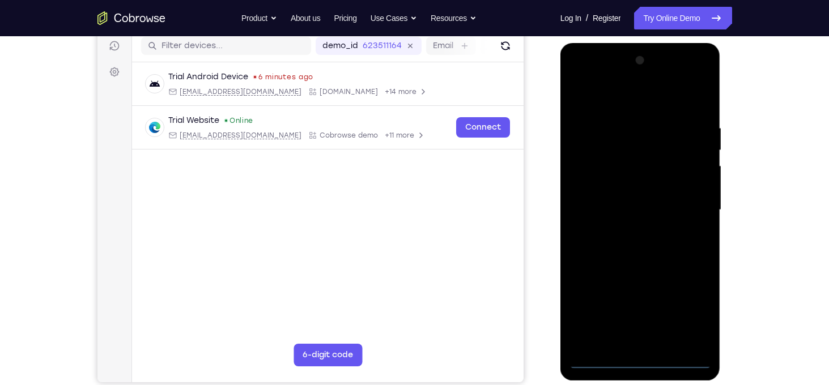
scroll to position [150, 0]
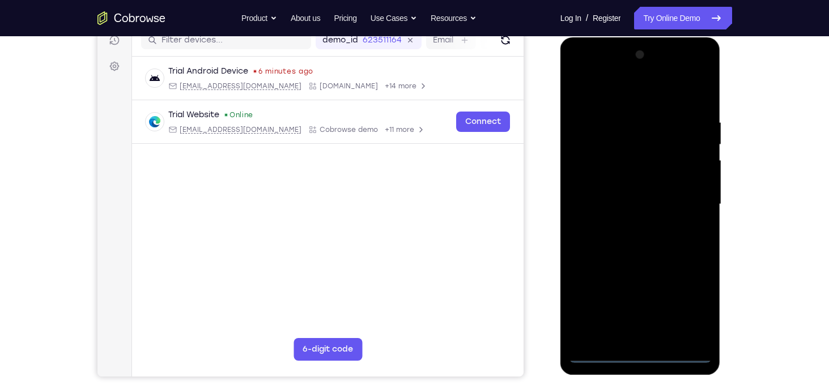
click at [639, 356] on div at bounding box center [640, 204] width 143 height 317
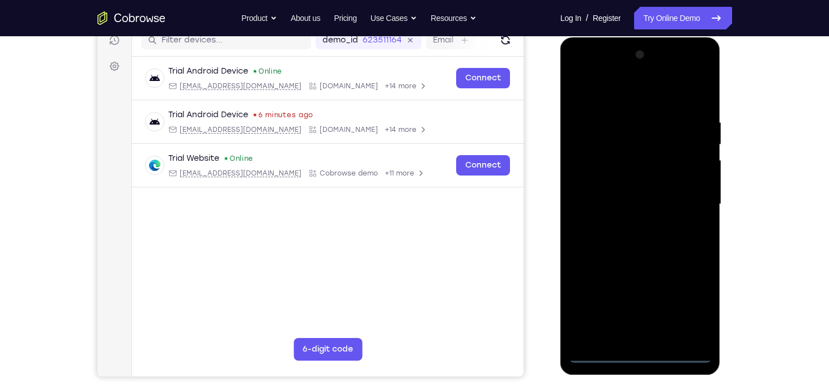
click at [690, 296] on div at bounding box center [640, 204] width 143 height 317
click at [607, 94] on div at bounding box center [640, 204] width 143 height 317
click at [683, 199] on div at bounding box center [640, 204] width 143 height 317
click at [628, 226] on div at bounding box center [640, 204] width 143 height 317
click at [613, 196] on div at bounding box center [640, 204] width 143 height 317
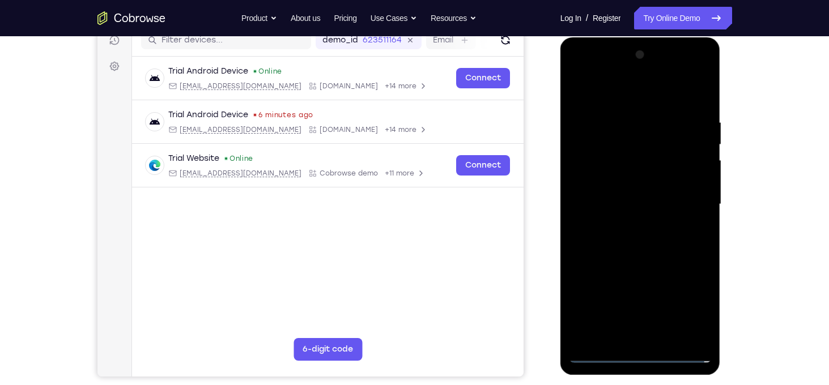
click at [613, 186] on div at bounding box center [640, 204] width 143 height 317
click at [613, 203] on div at bounding box center [640, 204] width 143 height 317
click at [644, 249] on div at bounding box center [640, 204] width 143 height 317
click at [645, 246] on div at bounding box center [640, 204] width 143 height 317
click at [647, 239] on div at bounding box center [640, 204] width 143 height 317
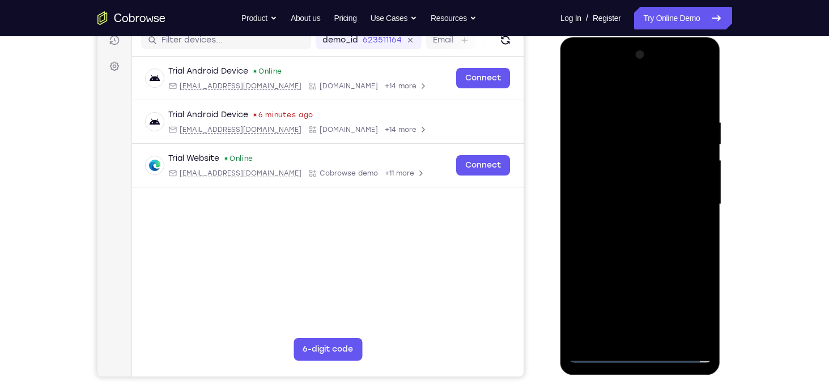
click at [647, 237] on div at bounding box center [640, 204] width 143 height 317
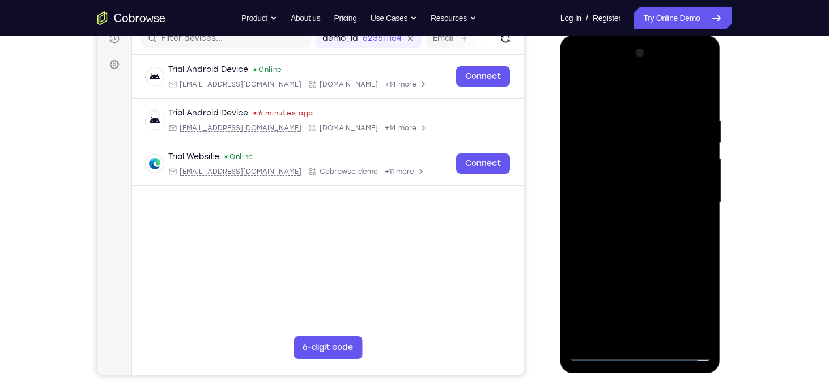
scroll to position [158, 0]
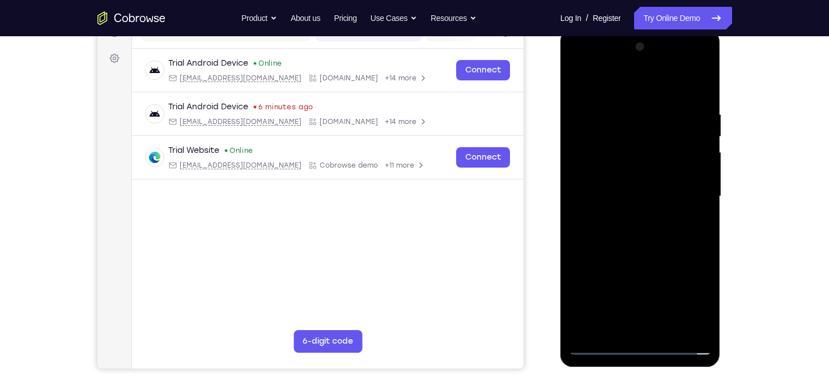
click at [656, 252] on div at bounding box center [640, 196] width 143 height 317
drag, startPoint x: 640, startPoint y: 277, endPoint x: 626, endPoint y: 150, distance: 127.7
click at [626, 150] on div at bounding box center [640, 196] width 143 height 317
drag, startPoint x: 645, startPoint y: 275, endPoint x: 641, endPoint y: 144, distance: 131.6
click at [641, 144] on div at bounding box center [640, 196] width 143 height 317
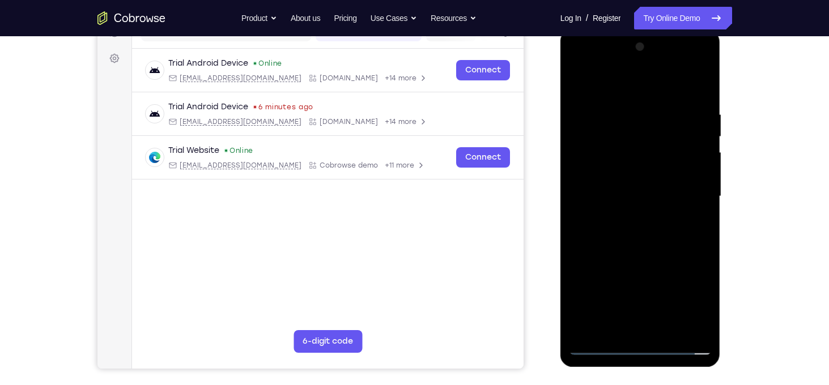
click at [630, 66] on div at bounding box center [640, 196] width 143 height 317
click at [598, 86] on div at bounding box center [640, 196] width 143 height 317
click at [594, 157] on div at bounding box center [640, 196] width 143 height 317
click at [619, 204] on div at bounding box center [640, 196] width 143 height 317
click at [619, 188] on div at bounding box center [640, 196] width 143 height 317
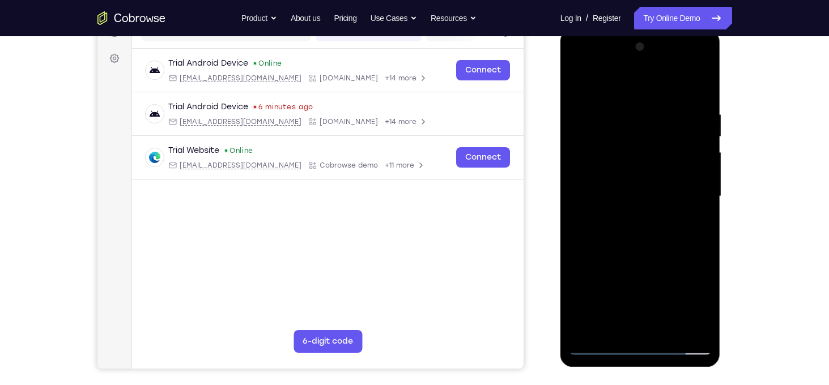
click at [621, 201] on div at bounding box center [640, 196] width 143 height 317
click at [629, 214] on div at bounding box center [640, 196] width 143 height 317
drag, startPoint x: 638, startPoint y: 294, endPoint x: 644, endPoint y: 248, distance: 45.7
click at [644, 248] on div at bounding box center [640, 196] width 143 height 317
click at [664, 324] on div at bounding box center [640, 196] width 143 height 317
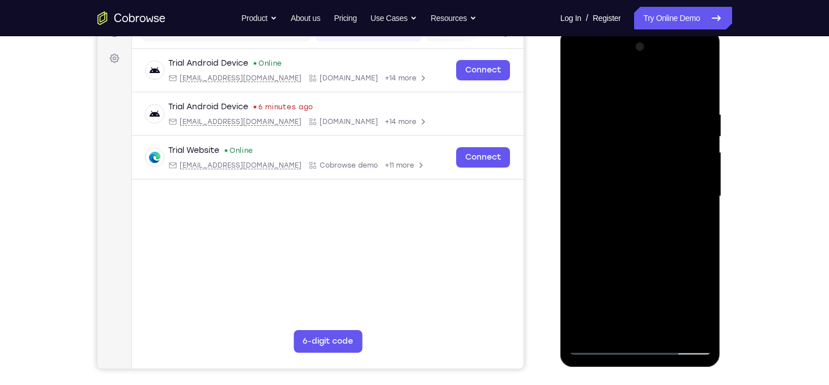
drag, startPoint x: 661, startPoint y: 300, endPoint x: 663, endPoint y: 253, distance: 47.1
click at [663, 253] on div at bounding box center [640, 196] width 143 height 317
click at [620, 227] on div at bounding box center [640, 196] width 143 height 317
drag, startPoint x: 658, startPoint y: 285, endPoint x: 669, endPoint y: 227, distance: 59.4
click at [669, 227] on div at bounding box center [640, 196] width 143 height 317
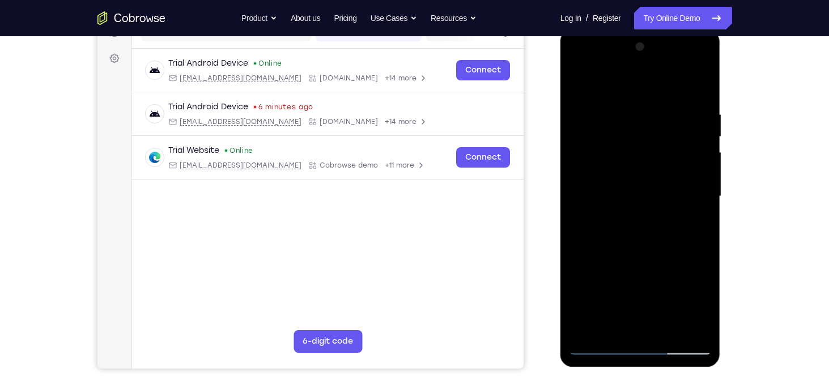
drag, startPoint x: 656, startPoint y: 283, endPoint x: 661, endPoint y: 246, distance: 37.2
click at [661, 246] on div at bounding box center [640, 196] width 143 height 317
drag, startPoint x: 656, startPoint y: 286, endPoint x: 659, endPoint y: 260, distance: 26.7
click at [659, 260] on div at bounding box center [640, 196] width 143 height 317
drag, startPoint x: 647, startPoint y: 282, endPoint x: 651, endPoint y: 250, distance: 32.0
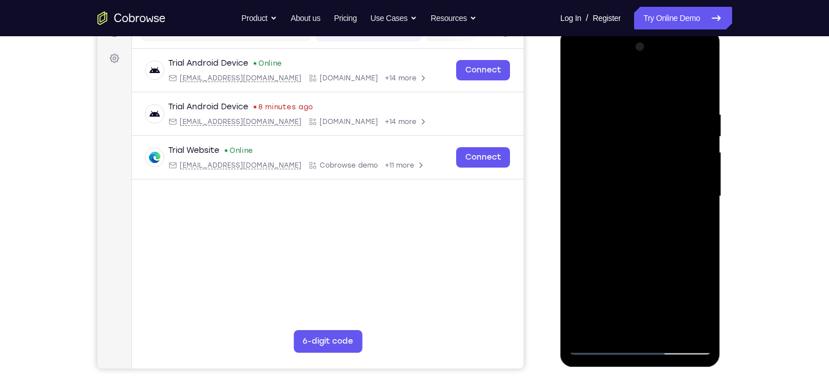
click at [651, 250] on div at bounding box center [640, 196] width 143 height 317
drag, startPoint x: 652, startPoint y: 275, endPoint x: 659, endPoint y: 235, distance: 40.2
click at [659, 235] on div at bounding box center [640, 196] width 143 height 317
drag, startPoint x: 654, startPoint y: 291, endPoint x: 674, endPoint y: 226, distance: 68.3
click at [674, 226] on div at bounding box center [640, 196] width 143 height 317
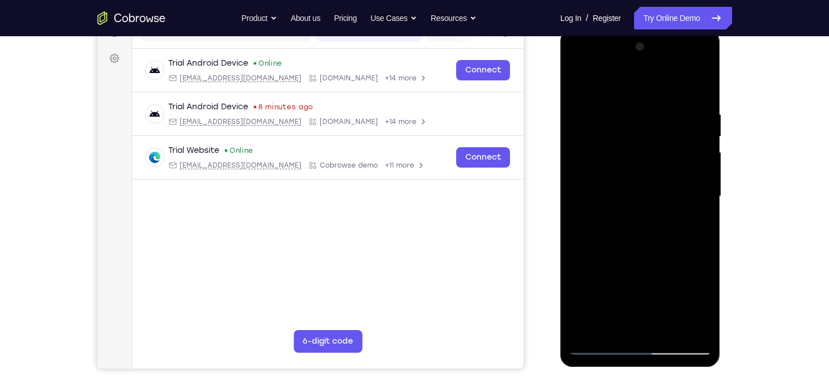
drag, startPoint x: 666, startPoint y: 280, endPoint x: 673, endPoint y: 244, distance: 36.2
click at [673, 244] on div at bounding box center [640, 196] width 143 height 317
drag, startPoint x: 670, startPoint y: 282, endPoint x: 683, endPoint y: 244, distance: 39.4
click at [683, 244] on div at bounding box center [640, 196] width 143 height 317
drag, startPoint x: 681, startPoint y: 298, endPoint x: 691, endPoint y: 264, distance: 36.2
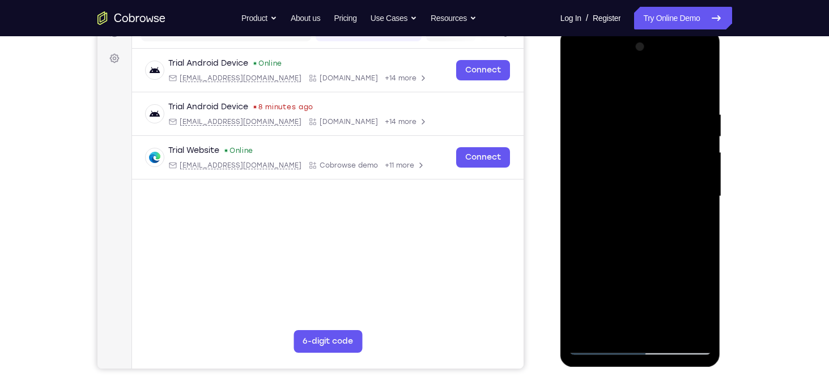
click at [691, 264] on div at bounding box center [640, 196] width 143 height 317
drag, startPoint x: 659, startPoint y: 262, endPoint x: 668, endPoint y: 156, distance: 105.7
click at [668, 156] on div at bounding box center [640, 196] width 143 height 317
drag, startPoint x: 634, startPoint y: 288, endPoint x: 657, endPoint y: 188, distance: 103.0
click at [657, 188] on div at bounding box center [640, 196] width 143 height 317
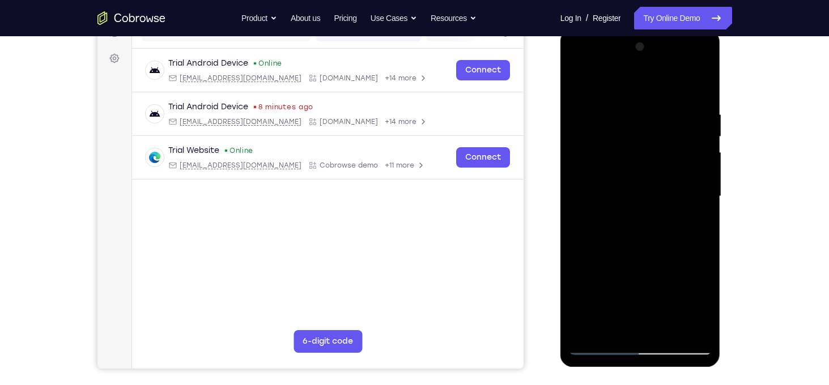
drag, startPoint x: 651, startPoint y: 264, endPoint x: 661, endPoint y: 207, distance: 57.6
click at [661, 207] on div at bounding box center [640, 196] width 143 height 317
drag, startPoint x: 648, startPoint y: 253, endPoint x: 659, endPoint y: 163, distance: 90.7
click at [659, 163] on div at bounding box center [640, 196] width 143 height 317
drag, startPoint x: 648, startPoint y: 264, endPoint x: 665, endPoint y: 158, distance: 107.3
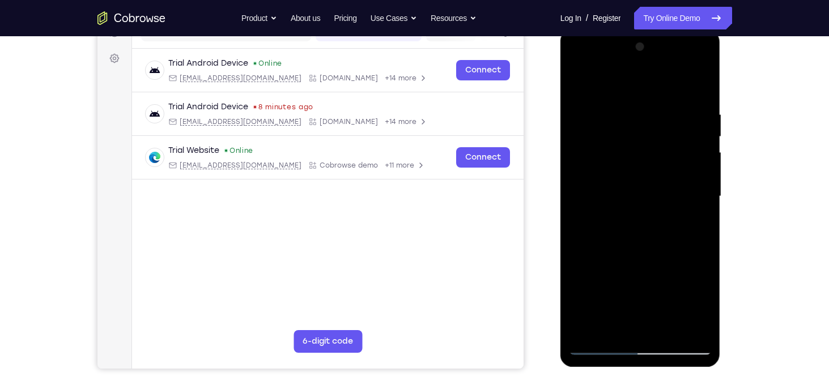
click at [665, 158] on div at bounding box center [640, 196] width 143 height 317
drag, startPoint x: 659, startPoint y: 179, endPoint x: 640, endPoint y: 273, distance: 96.4
click at [640, 273] on div at bounding box center [640, 196] width 143 height 317
drag, startPoint x: 661, startPoint y: 195, endPoint x: 635, endPoint y: 281, distance: 89.3
click at [635, 281] on div at bounding box center [640, 196] width 143 height 317
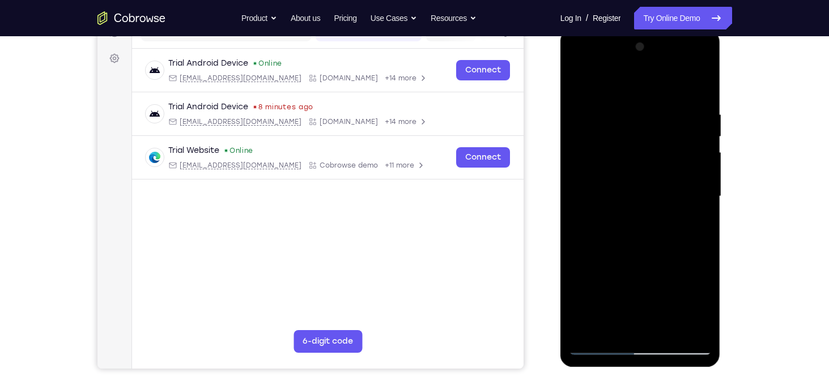
drag, startPoint x: 611, startPoint y: 173, endPoint x: 689, endPoint y: 183, distance: 78.3
click at [689, 183] on div at bounding box center [640, 196] width 143 height 317
drag, startPoint x: 614, startPoint y: 172, endPoint x: 694, endPoint y: 190, distance: 82.4
click at [694, 190] on div at bounding box center [640, 196] width 143 height 317
drag, startPoint x: 604, startPoint y: 205, endPoint x: 699, endPoint y: 223, distance: 96.8
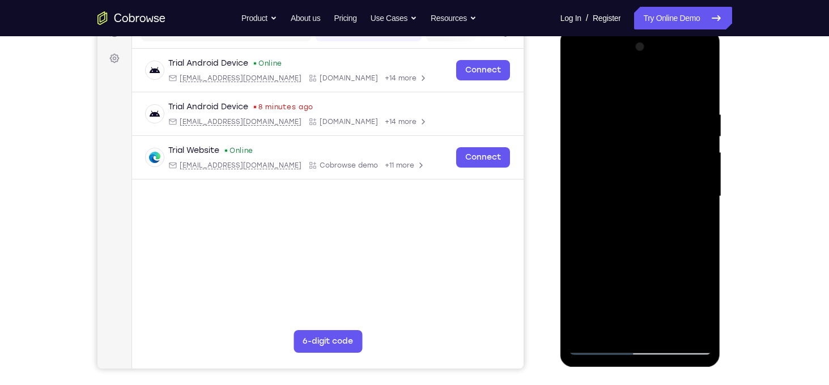
click at [699, 223] on div at bounding box center [640, 196] width 143 height 317
drag, startPoint x: 653, startPoint y: 271, endPoint x: 649, endPoint y: 190, distance: 80.5
click at [649, 190] on div at bounding box center [640, 196] width 143 height 317
drag, startPoint x: 656, startPoint y: 235, endPoint x: 653, endPoint y: 200, distance: 34.7
click at [653, 200] on div at bounding box center [640, 196] width 143 height 317
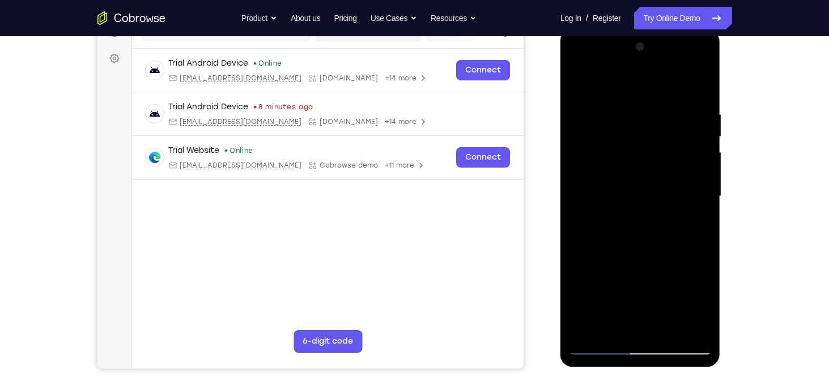
click at [688, 206] on div at bounding box center [640, 196] width 143 height 317
drag, startPoint x: 664, startPoint y: 241, endPoint x: 670, endPoint y: 215, distance: 27.4
click at [670, 215] on div at bounding box center [640, 196] width 143 height 317
drag, startPoint x: 655, startPoint y: 250, endPoint x: 662, endPoint y: 203, distance: 47.1
click at [662, 203] on div at bounding box center [640, 196] width 143 height 317
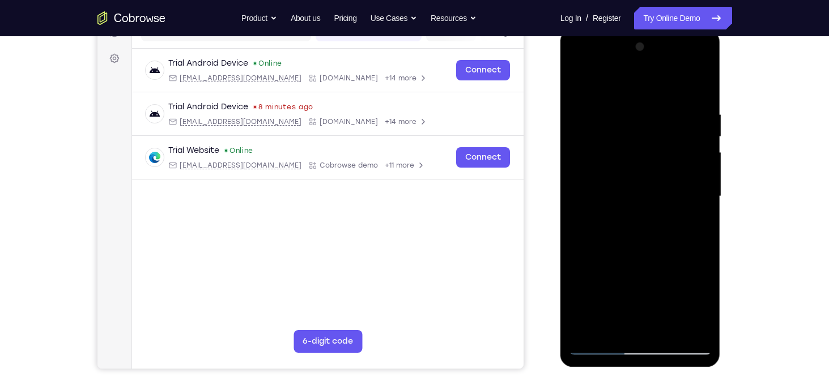
drag, startPoint x: 650, startPoint y: 260, endPoint x: 656, endPoint y: 204, distance: 56.4
click at [656, 204] on div at bounding box center [640, 196] width 143 height 317
drag, startPoint x: 650, startPoint y: 263, endPoint x: 651, endPoint y: 189, distance: 73.7
click at [651, 189] on div at bounding box center [640, 196] width 143 height 317
drag, startPoint x: 649, startPoint y: 176, endPoint x: 642, endPoint y: 216, distance: 40.9
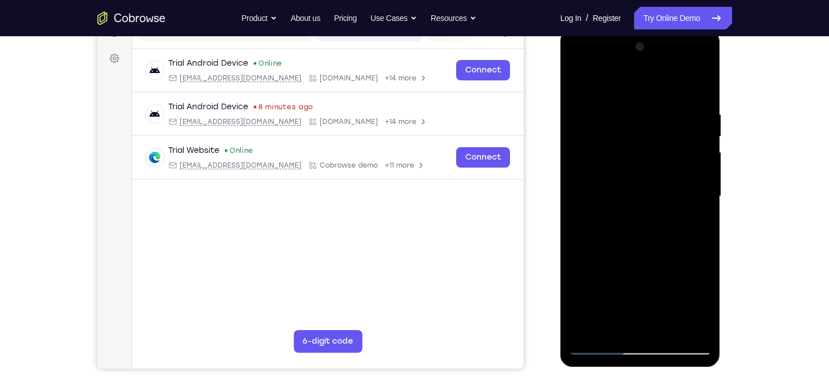
click at [642, 216] on div at bounding box center [640, 196] width 143 height 317
drag, startPoint x: 635, startPoint y: 253, endPoint x: 657, endPoint y: 152, distance: 103.3
click at [657, 152] on div at bounding box center [640, 196] width 143 height 317
drag, startPoint x: 632, startPoint y: 235, endPoint x: 651, endPoint y: 137, distance: 99.3
click at [651, 139] on div at bounding box center [640, 196] width 143 height 317
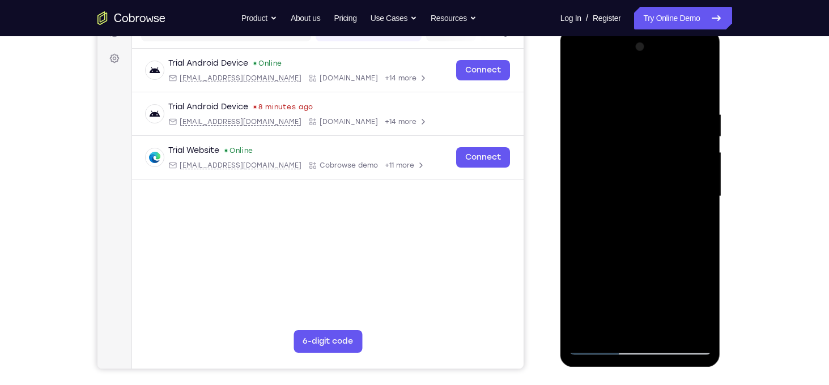
scroll to position [150, 0]
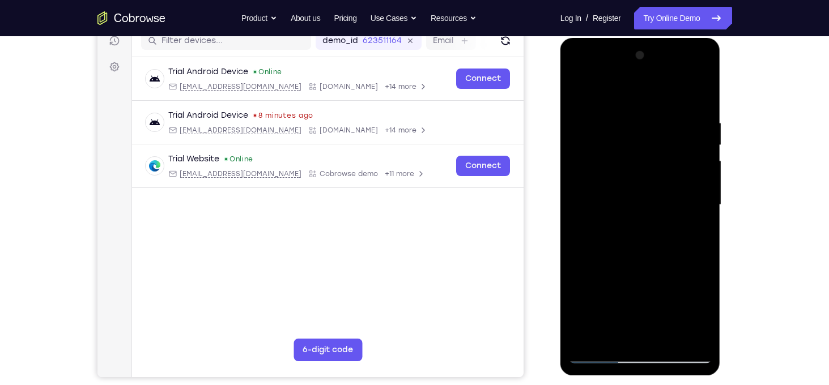
drag, startPoint x: 651, startPoint y: 258, endPoint x: 644, endPoint y: 182, distance: 75.7
click at [644, 182] on div at bounding box center [640, 204] width 143 height 317
drag, startPoint x: 649, startPoint y: 246, endPoint x: 658, endPoint y: 194, distance: 52.3
click at [658, 194] on div at bounding box center [640, 204] width 143 height 317
drag, startPoint x: 656, startPoint y: 247, endPoint x: 669, endPoint y: 178, distance: 70.4
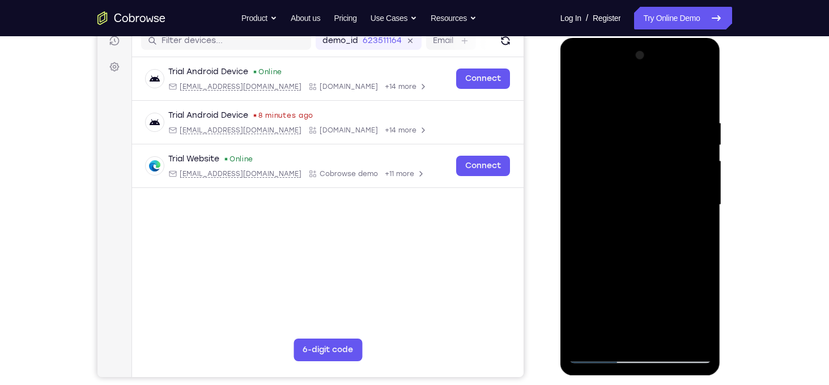
click at [668, 182] on div at bounding box center [640, 204] width 143 height 317
drag, startPoint x: 645, startPoint y: 262, endPoint x: 659, endPoint y: 203, distance: 61.0
click at [659, 203] on div at bounding box center [640, 204] width 143 height 317
drag, startPoint x: 647, startPoint y: 273, endPoint x: 657, endPoint y: 218, distance: 56.5
click at [657, 218] on div at bounding box center [640, 204] width 143 height 317
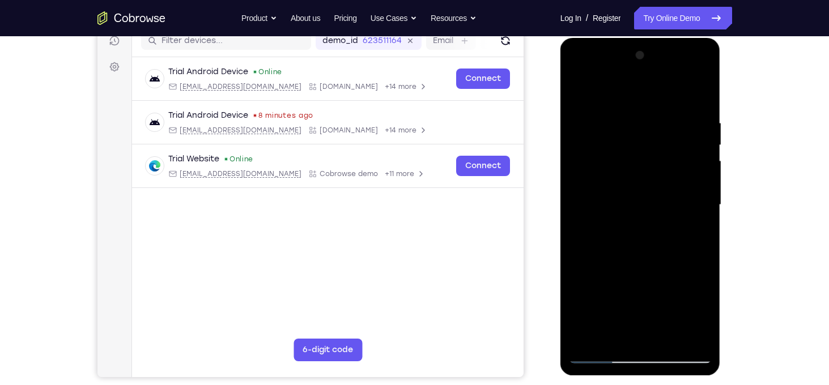
drag, startPoint x: 640, startPoint y: 270, endPoint x: 654, endPoint y: 199, distance: 71.6
click at [654, 199] on div at bounding box center [640, 204] width 143 height 317
drag, startPoint x: 645, startPoint y: 269, endPoint x: 652, endPoint y: 216, distance: 53.7
click at [652, 216] on div at bounding box center [640, 204] width 143 height 317
drag, startPoint x: 641, startPoint y: 293, endPoint x: 658, endPoint y: 215, distance: 80.0
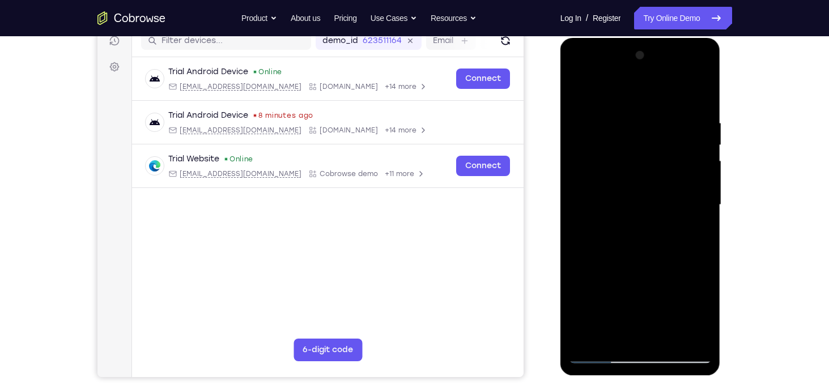
click at [658, 215] on div at bounding box center [640, 204] width 143 height 317
drag, startPoint x: 650, startPoint y: 249, endPoint x: 661, endPoint y: 172, distance: 77.8
click at [661, 172] on div at bounding box center [640, 204] width 143 height 317
click at [619, 251] on div at bounding box center [640, 204] width 143 height 317
drag, startPoint x: 623, startPoint y: 283, endPoint x: 623, endPoint y: 231, distance: 51.6
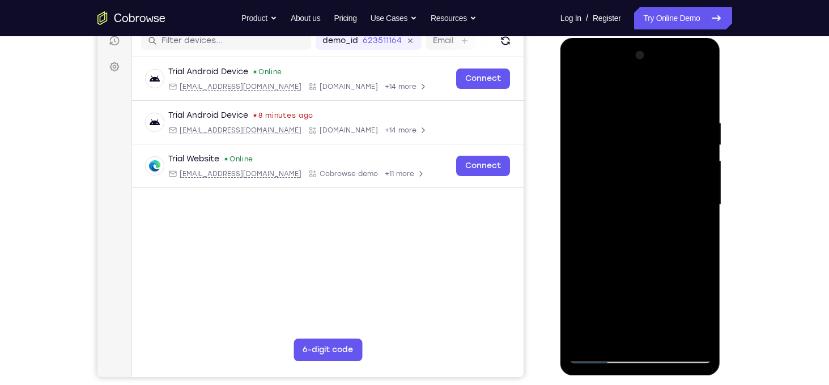
click at [623, 231] on div at bounding box center [640, 204] width 143 height 317
drag, startPoint x: 637, startPoint y: 283, endPoint x: 642, endPoint y: 233, distance: 50.1
click at [642, 233] on div at bounding box center [640, 204] width 143 height 317
drag, startPoint x: 605, startPoint y: 283, endPoint x: 610, endPoint y: 223, distance: 59.8
click at [610, 223] on div at bounding box center [640, 204] width 143 height 317
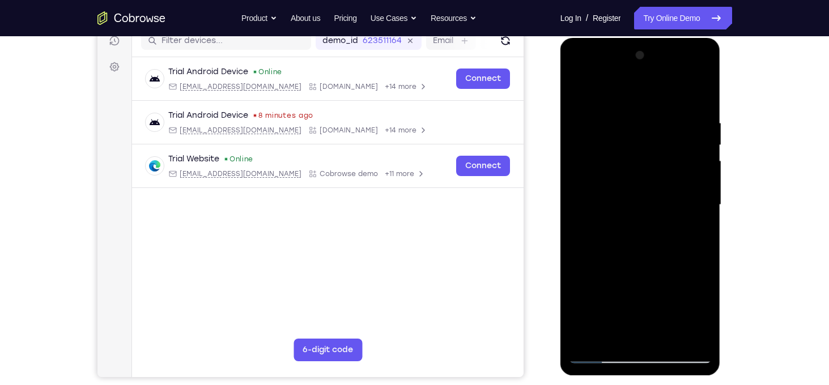
drag, startPoint x: 663, startPoint y: 291, endPoint x: 673, endPoint y: 198, distance: 93.5
click at [673, 209] on div at bounding box center [640, 204] width 143 height 317
drag, startPoint x: 652, startPoint y: 275, endPoint x: 666, endPoint y: 205, distance: 71.2
click at [666, 205] on div at bounding box center [640, 204] width 143 height 317
drag, startPoint x: 656, startPoint y: 274, endPoint x: 664, endPoint y: 220, distance: 54.4
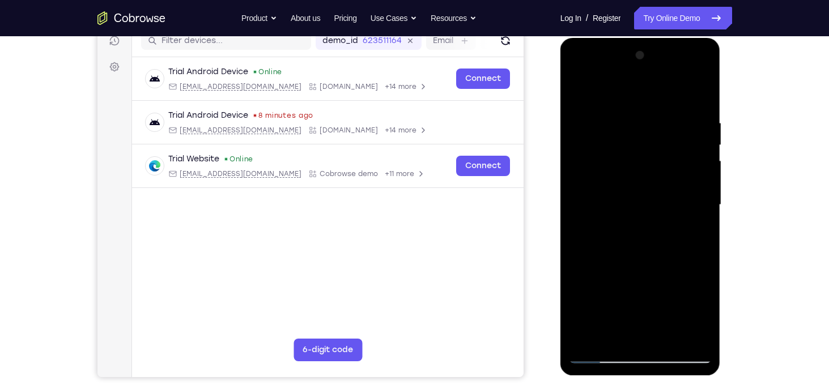
click at [664, 220] on div at bounding box center [640, 204] width 143 height 317
drag, startPoint x: 659, startPoint y: 254, endPoint x: 661, endPoint y: 227, distance: 27.3
click at [661, 227] on div at bounding box center [640, 204] width 143 height 317
drag, startPoint x: 681, startPoint y: 205, endPoint x: 662, endPoint y: 274, distance: 70.9
click at [662, 274] on div at bounding box center [640, 204] width 143 height 317
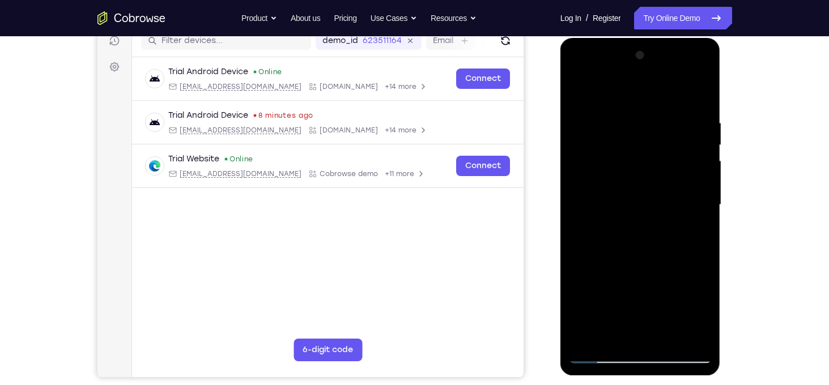
drag, startPoint x: 661, startPoint y: 278, endPoint x: 672, endPoint y: 159, distance: 118.9
click at [672, 179] on div at bounding box center [640, 204] width 143 height 317
drag, startPoint x: 656, startPoint y: 265, endPoint x: 662, endPoint y: 215, distance: 50.9
click at [662, 215] on div at bounding box center [640, 204] width 143 height 317
drag, startPoint x: 647, startPoint y: 273, endPoint x: 662, endPoint y: 183, distance: 91.5
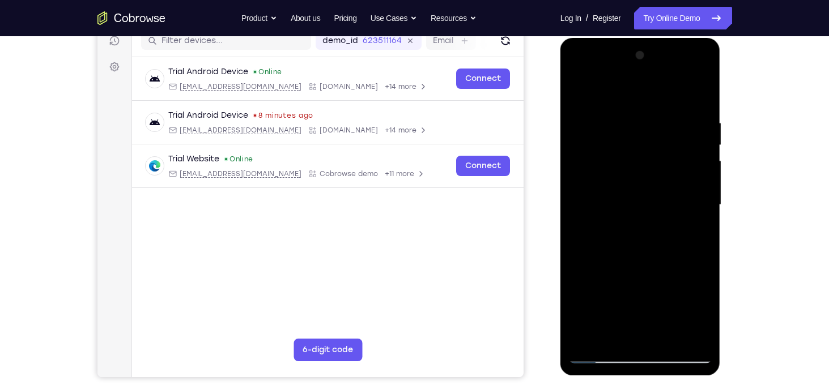
click at [662, 183] on div at bounding box center [640, 204] width 143 height 317
drag, startPoint x: 645, startPoint y: 297, endPoint x: 660, endPoint y: 215, distance: 83.4
click at [659, 223] on div at bounding box center [640, 204] width 143 height 317
drag, startPoint x: 646, startPoint y: 271, endPoint x: 651, endPoint y: 208, distance: 63.1
click at [651, 208] on div at bounding box center [640, 204] width 143 height 317
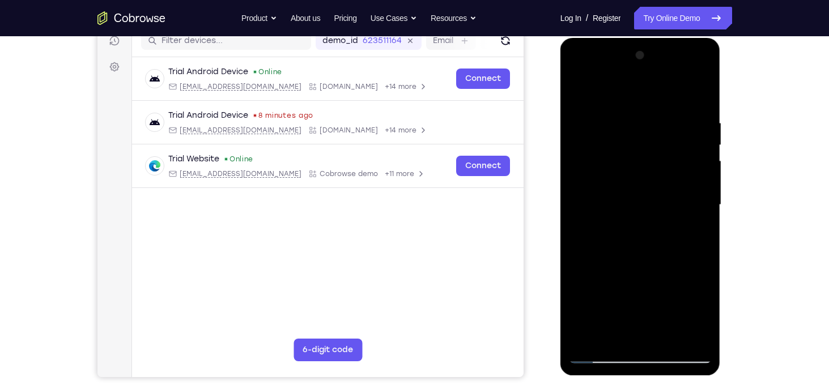
click at [588, 219] on div at bounding box center [640, 204] width 143 height 317
drag, startPoint x: 677, startPoint y: 294, endPoint x: 676, endPoint y: 245, distance: 48.7
click at [676, 245] on div at bounding box center [640, 204] width 143 height 317
drag, startPoint x: 660, startPoint y: 254, endPoint x: 669, endPoint y: 163, distance: 92.3
click at [669, 163] on div at bounding box center [640, 204] width 143 height 317
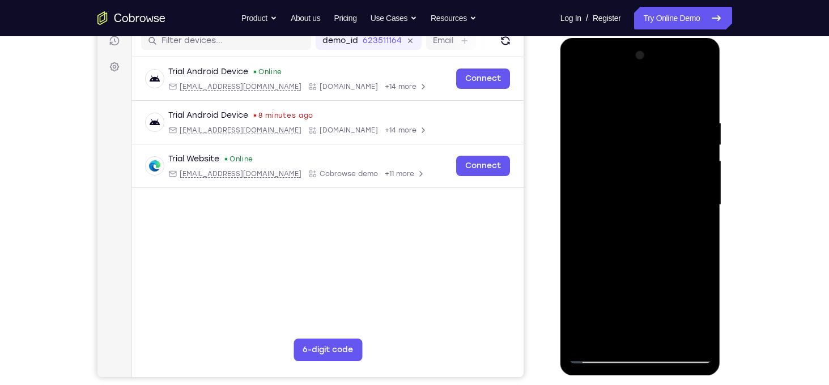
drag, startPoint x: 646, startPoint y: 246, endPoint x: 660, endPoint y: 187, distance: 60.5
click at [660, 187] on div at bounding box center [640, 204] width 143 height 317
click at [665, 150] on div at bounding box center [640, 204] width 143 height 317
drag, startPoint x: 676, startPoint y: 273, endPoint x: 686, endPoint y: 212, distance: 62.1
click at [686, 212] on div at bounding box center [640, 204] width 143 height 317
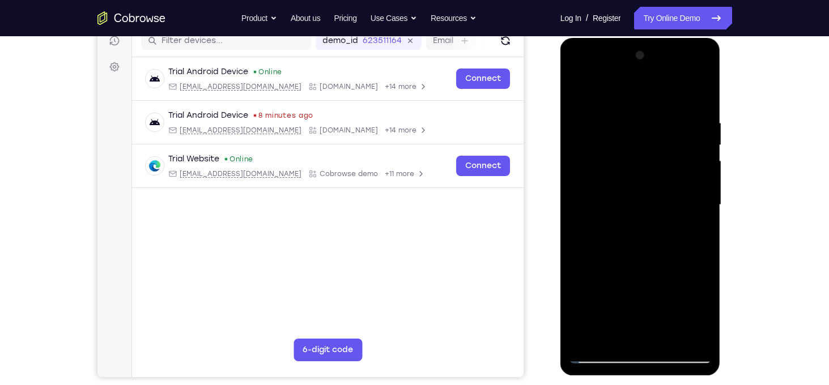
drag, startPoint x: 674, startPoint y: 270, endPoint x: 684, endPoint y: 194, distance: 76.0
click at [684, 194] on div at bounding box center [640, 204] width 143 height 317
drag, startPoint x: 666, startPoint y: 256, endPoint x: 678, endPoint y: 177, distance: 79.8
click at [678, 177] on div at bounding box center [640, 204] width 143 height 317
drag, startPoint x: 655, startPoint y: 277, endPoint x: 668, endPoint y: 180, distance: 97.7
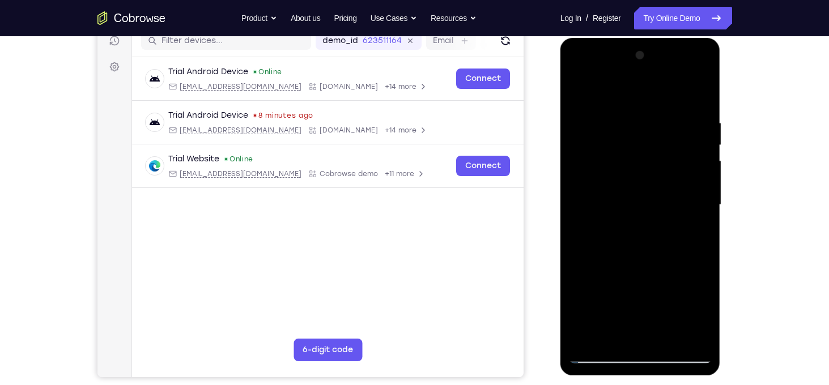
click at [666, 190] on div at bounding box center [640, 204] width 143 height 317
drag, startPoint x: 656, startPoint y: 220, endPoint x: 666, endPoint y: 169, distance: 52.1
click at [666, 169] on div at bounding box center [640, 204] width 143 height 317
drag, startPoint x: 674, startPoint y: 248, endPoint x: 686, endPoint y: 191, distance: 58.5
click at [686, 191] on div at bounding box center [640, 204] width 143 height 317
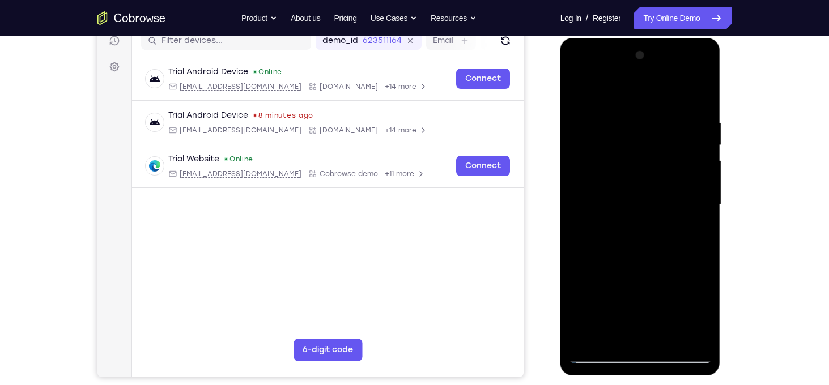
drag, startPoint x: 680, startPoint y: 255, endPoint x: 690, endPoint y: 202, distance: 54.2
click at [690, 202] on div at bounding box center [640, 204] width 143 height 317
drag, startPoint x: 682, startPoint y: 211, endPoint x: 684, endPoint y: 200, distance: 10.9
click at [684, 200] on div at bounding box center [640, 204] width 143 height 317
drag, startPoint x: 661, startPoint y: 269, endPoint x: 679, endPoint y: 177, distance: 94.2
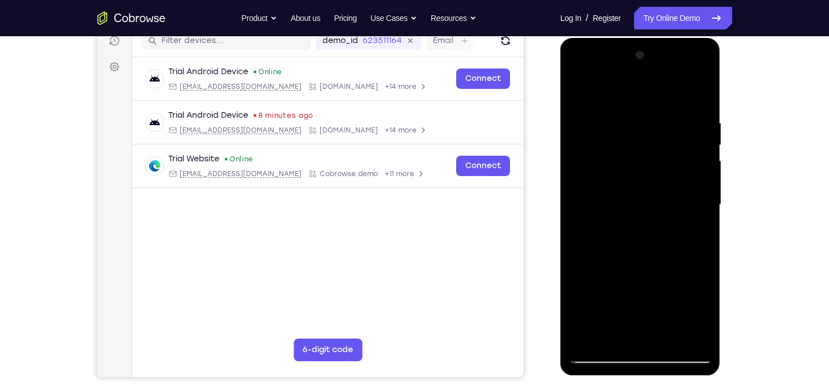
click at [679, 177] on div at bounding box center [640, 204] width 143 height 317
drag, startPoint x: 664, startPoint y: 199, endPoint x: 644, endPoint y: 324, distance: 125.8
click at [644, 324] on div at bounding box center [640, 204] width 143 height 317
drag, startPoint x: 651, startPoint y: 221, endPoint x: 622, endPoint y: 324, distance: 106.6
click at [622, 324] on div at bounding box center [640, 204] width 143 height 317
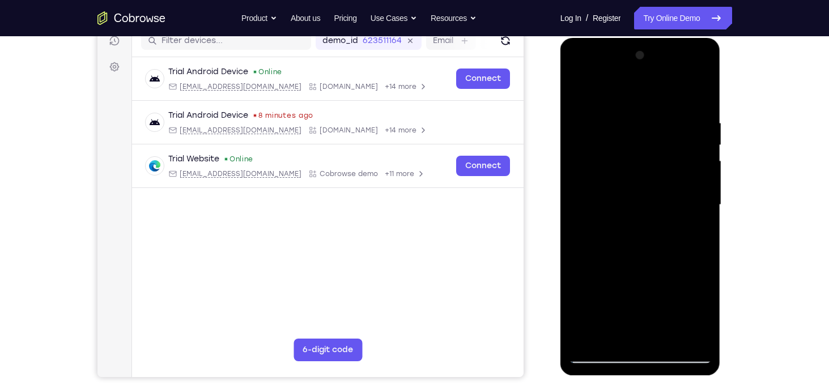
drag, startPoint x: 667, startPoint y: 198, endPoint x: 642, endPoint y: 324, distance: 128.3
click at [642, 324] on div at bounding box center [640, 204] width 143 height 317
drag, startPoint x: 671, startPoint y: 236, endPoint x: 678, endPoint y: 324, distance: 87.6
click at [678, 324] on div at bounding box center [640, 204] width 143 height 317
drag, startPoint x: 649, startPoint y: 156, endPoint x: 674, endPoint y: 324, distance: 169.7
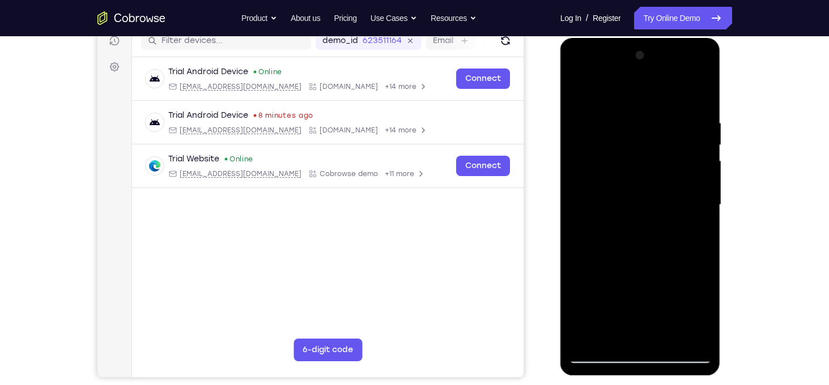
click at [674, 324] on div at bounding box center [640, 204] width 143 height 317
drag, startPoint x: 657, startPoint y: 227, endPoint x: 631, endPoint y: 287, distance: 66.2
click at [631, 287] on div at bounding box center [640, 204] width 143 height 317
click at [692, 198] on div at bounding box center [640, 204] width 143 height 317
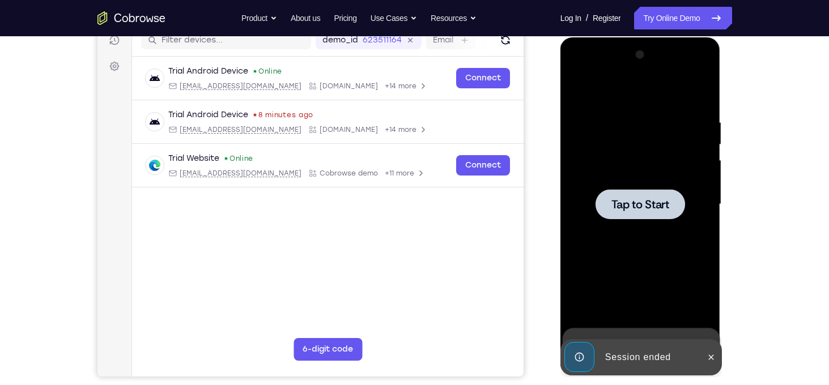
scroll to position [138, 0]
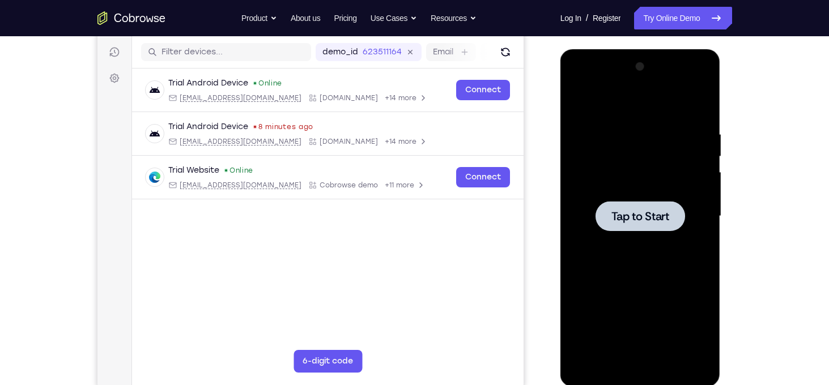
click at [653, 226] on div at bounding box center [641, 216] width 90 height 30
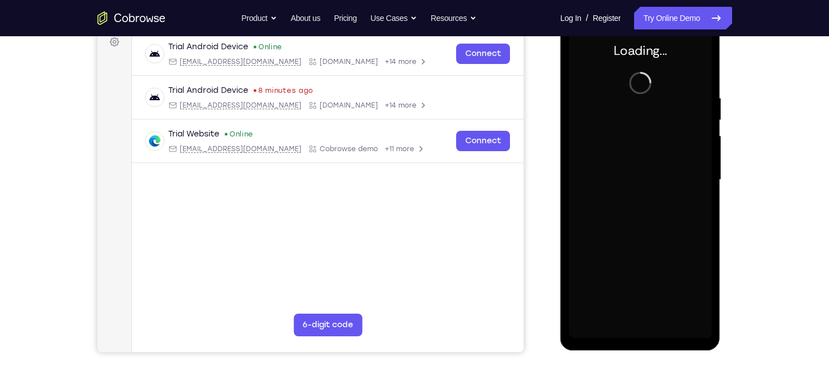
scroll to position [175, 0]
click at [623, 169] on div at bounding box center [640, 179] width 143 height 317
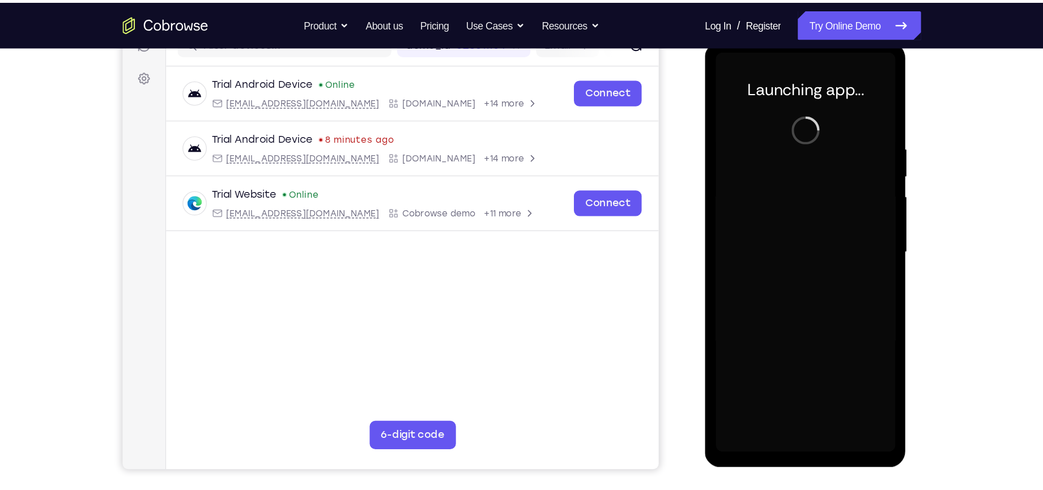
scroll to position [154, 0]
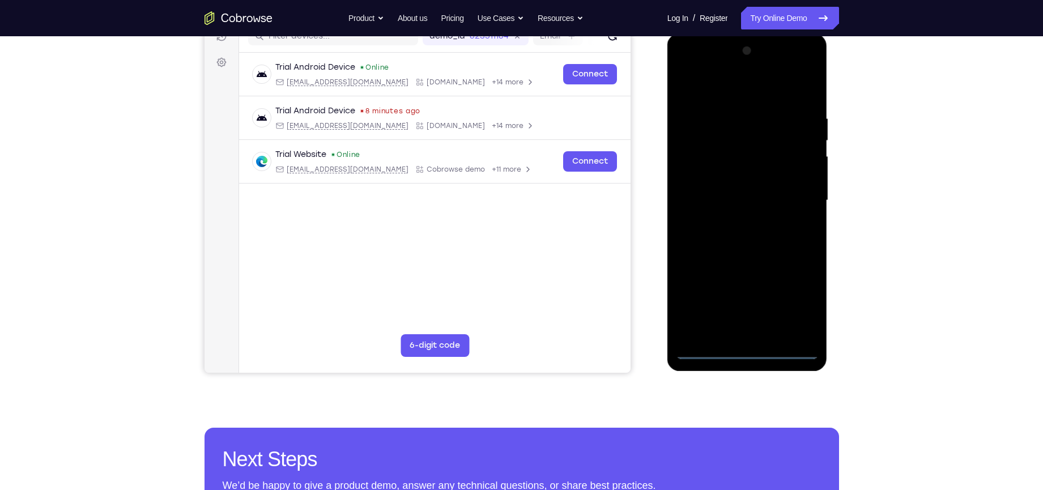
drag, startPoint x: 837, startPoint y: 2, endPoint x: 644, endPoint y: 119, distance: 225.8
click at [644, 119] on div "Your Support Agent Your Customer Web iOS Android" at bounding box center [522, 164] width 635 height 419
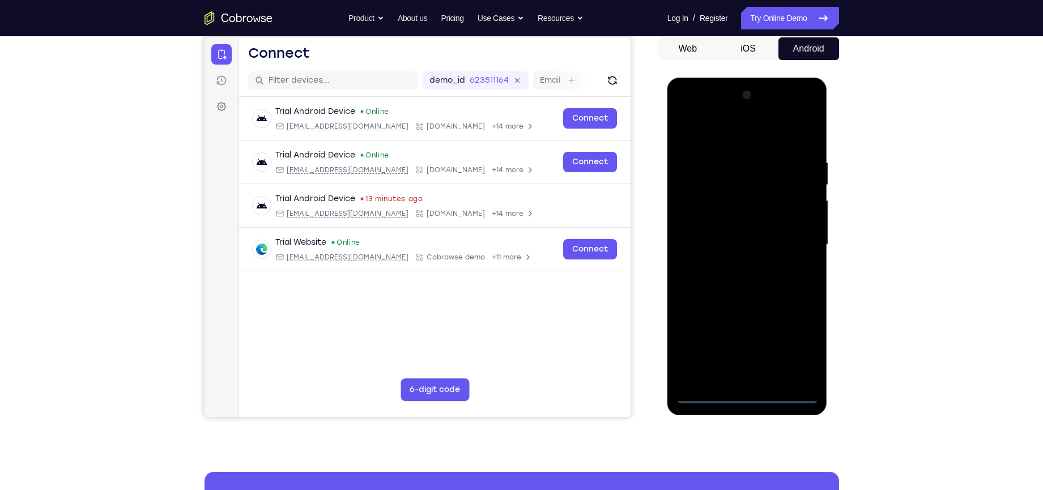
scroll to position [125, 0]
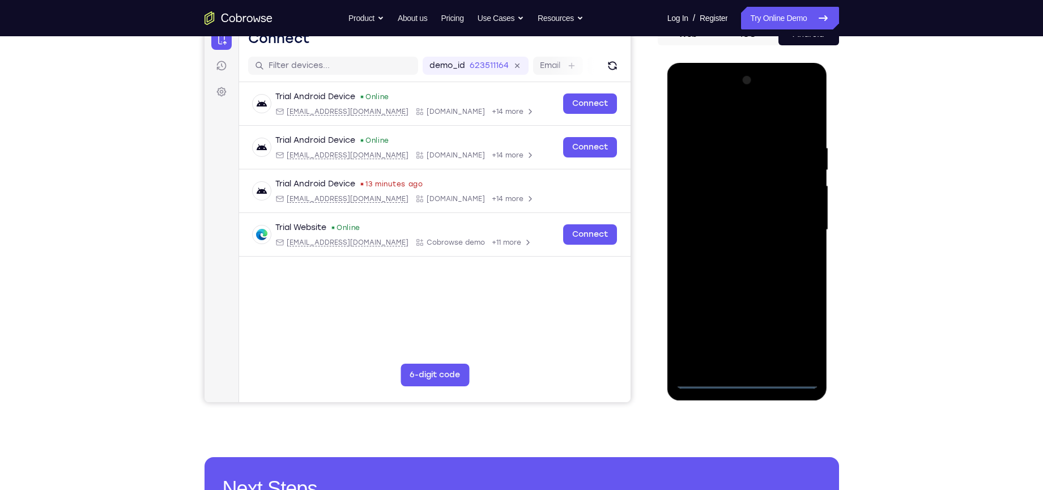
click at [749, 380] on div at bounding box center [747, 229] width 143 height 317
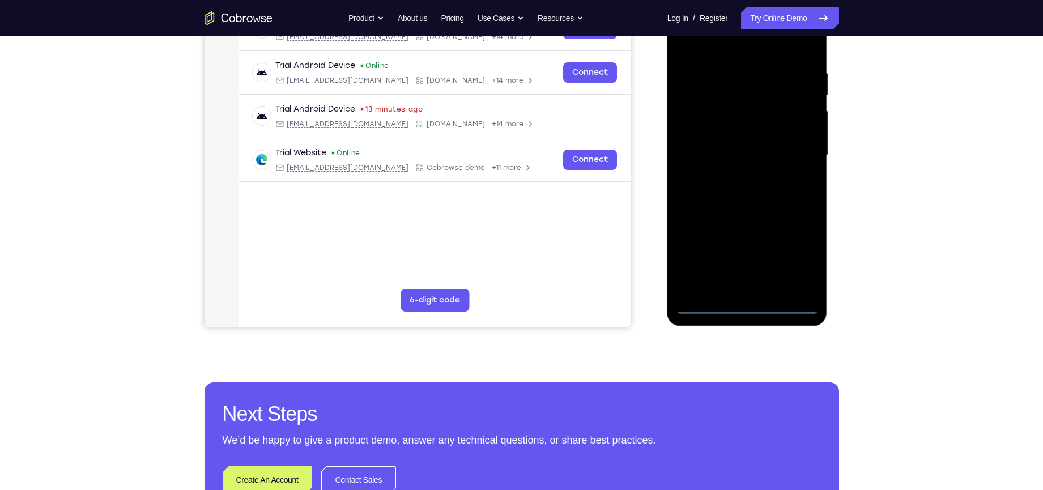
scroll to position [200, 0]
click at [800, 249] on div at bounding box center [747, 154] width 143 height 317
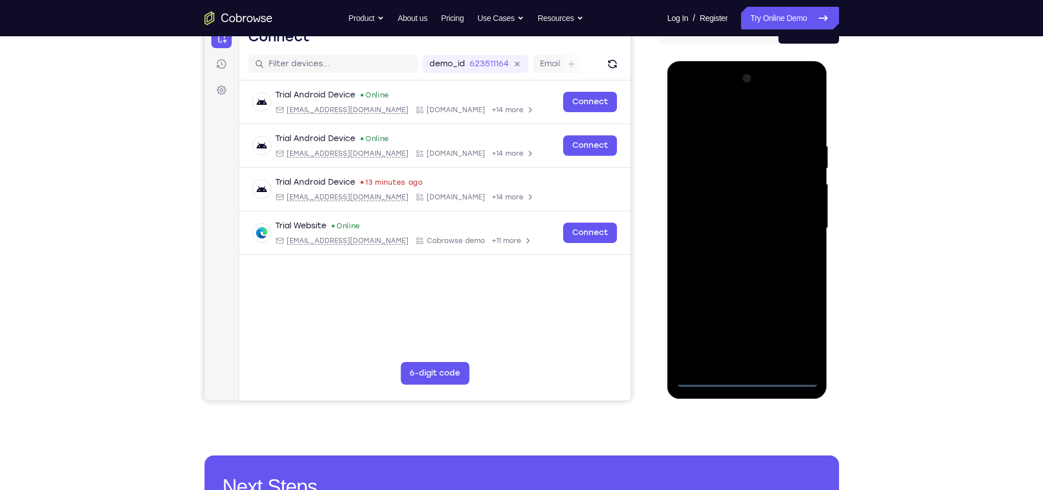
scroll to position [124, 0]
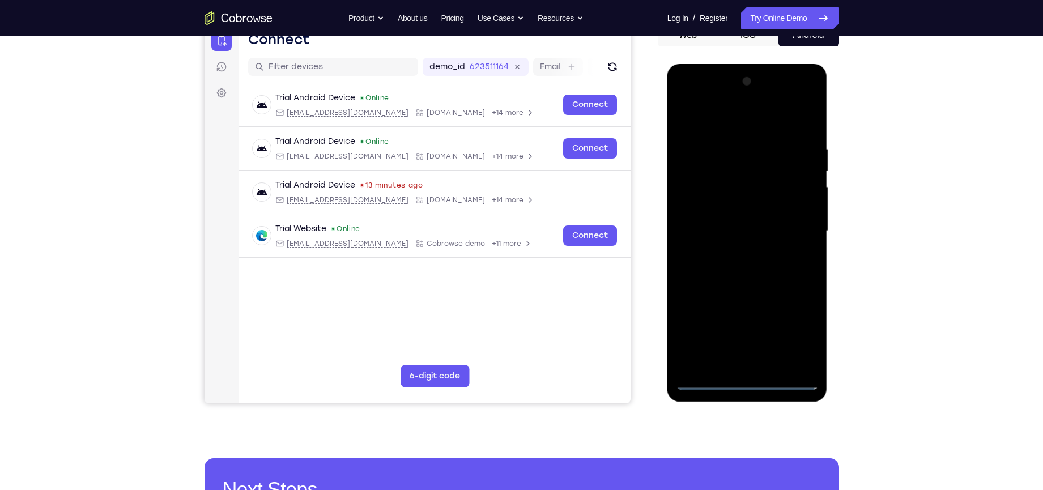
click at [734, 119] on div at bounding box center [747, 231] width 143 height 317
drag, startPoint x: 796, startPoint y: 230, endPoint x: 1329, endPoint y: 239, distance: 532.8
click at [796, 230] on div at bounding box center [747, 231] width 143 height 317
click at [735, 250] on div at bounding box center [747, 231] width 143 height 317
click at [757, 217] on div at bounding box center [747, 231] width 143 height 317
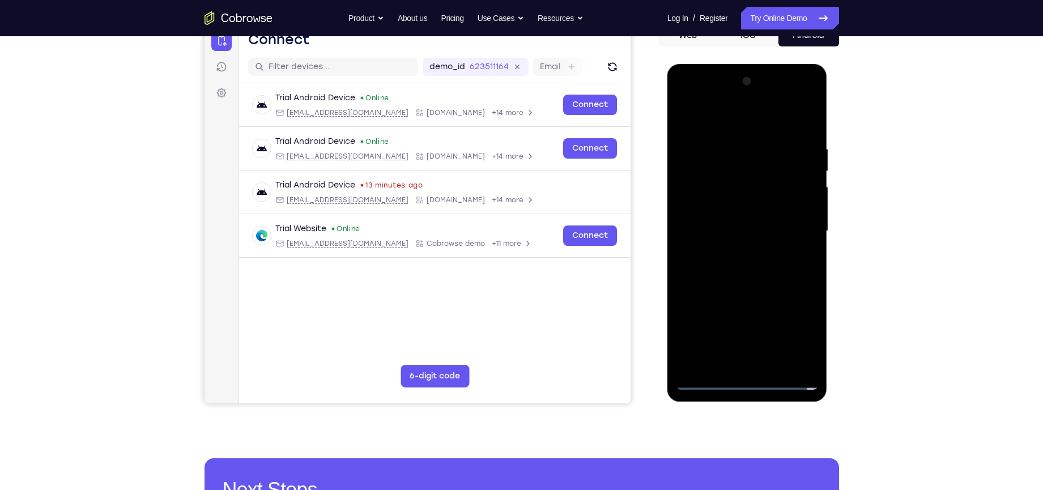
click at [751, 210] on div at bounding box center [747, 231] width 143 height 317
click at [750, 233] on div at bounding box center [747, 231] width 143 height 317
click at [742, 270] on div at bounding box center [747, 231] width 143 height 317
click at [746, 269] on div at bounding box center [747, 231] width 143 height 317
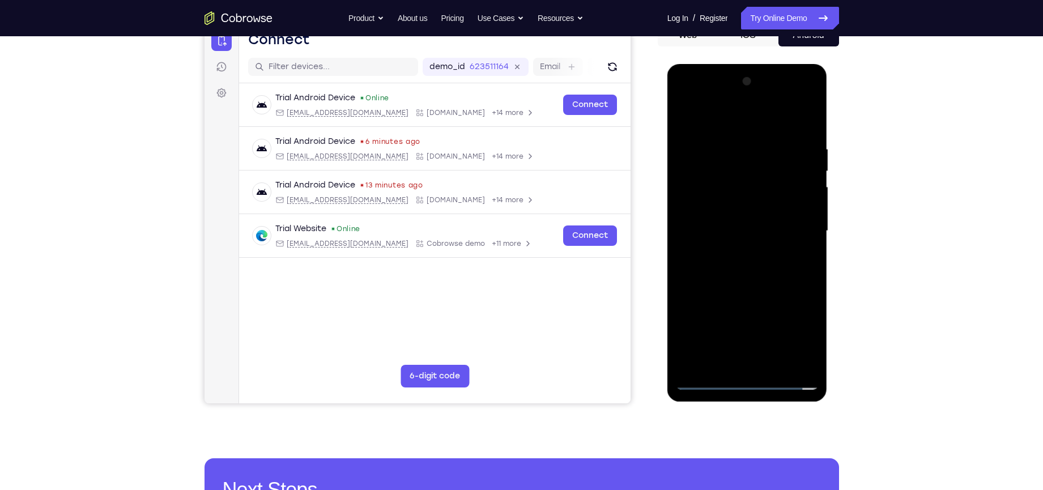
click at [746, 269] on div at bounding box center [747, 231] width 143 height 317
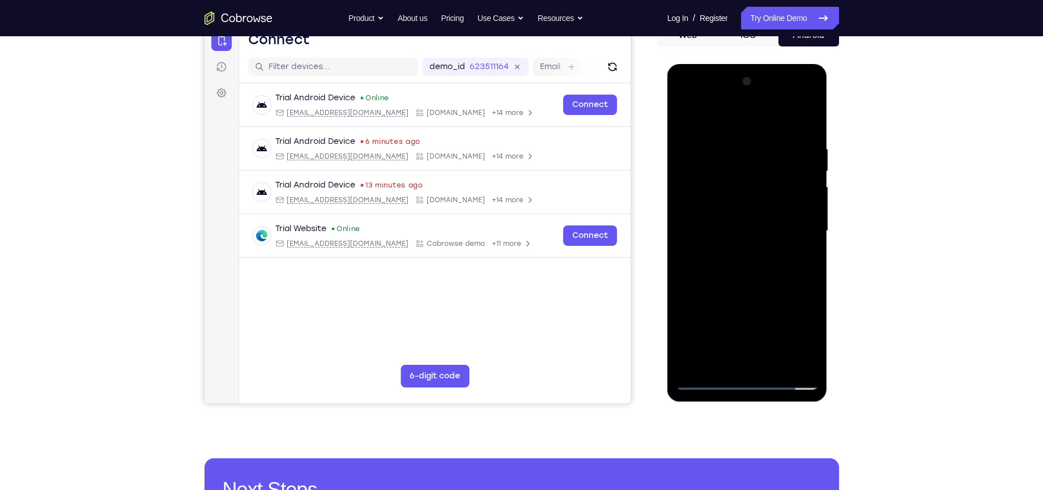
click at [746, 286] on div at bounding box center [747, 231] width 143 height 317
click at [721, 162] on div at bounding box center [747, 231] width 143 height 317
click at [806, 123] on div at bounding box center [747, 231] width 143 height 317
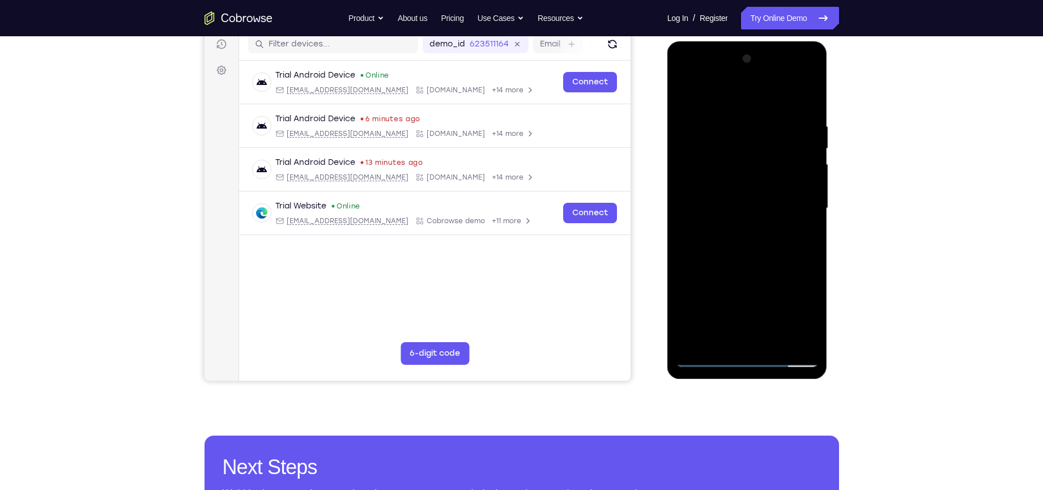
click at [721, 343] on div at bounding box center [747, 208] width 143 height 317
click at [702, 118] on div at bounding box center [747, 208] width 143 height 317
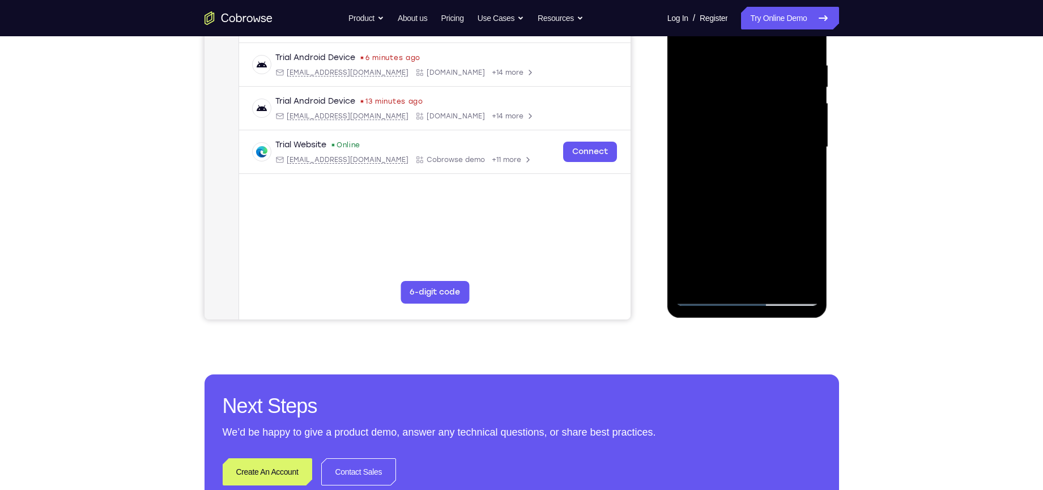
scroll to position [209, 0]
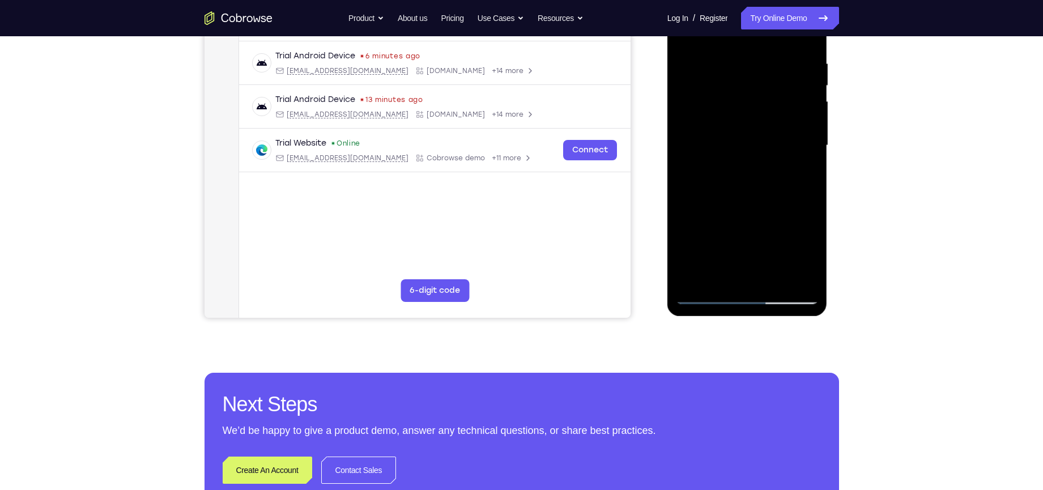
click at [706, 298] on div at bounding box center [747, 145] width 143 height 317
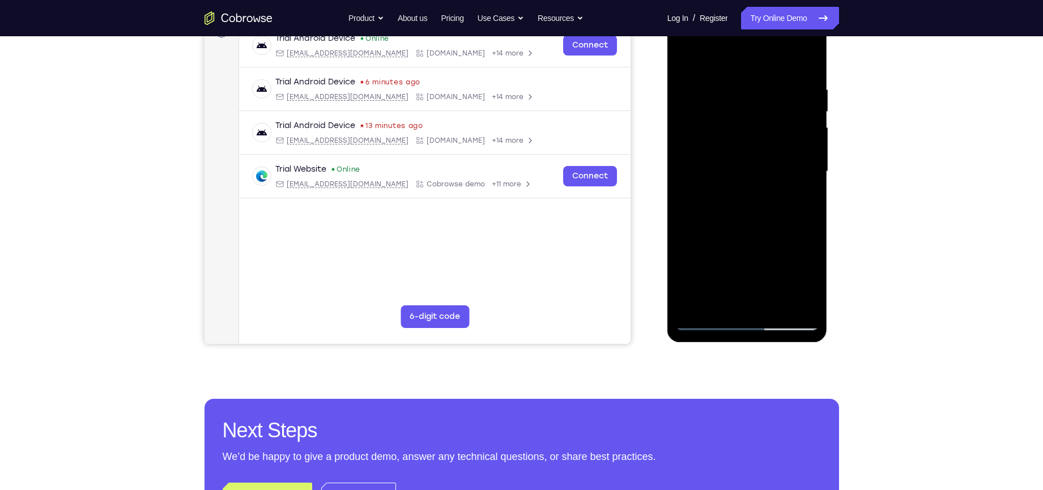
scroll to position [182, 0]
click at [747, 182] on div at bounding box center [747, 172] width 143 height 317
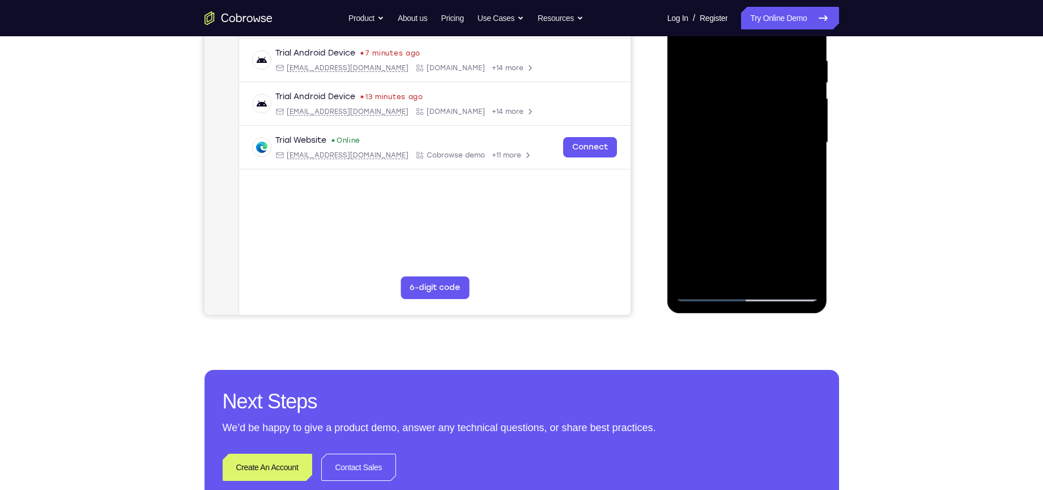
scroll to position [218, 0]
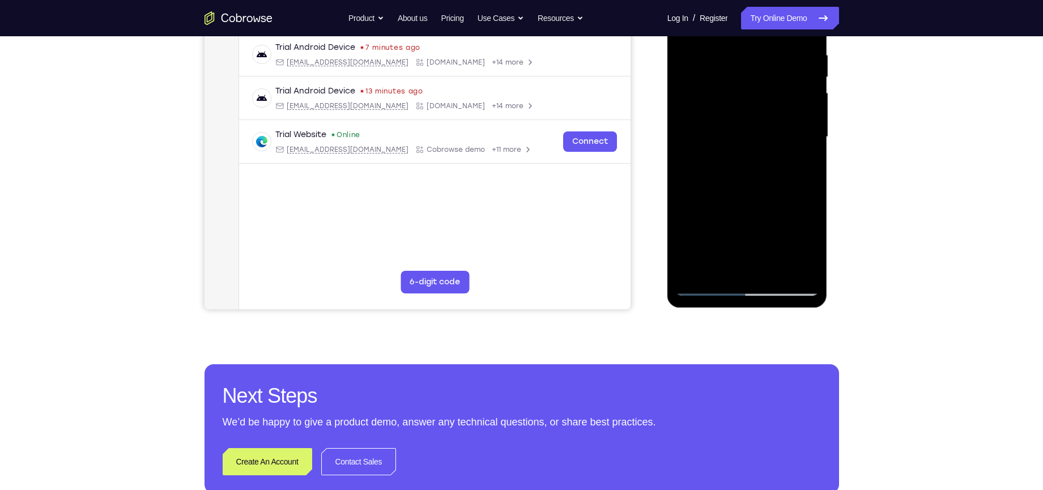
click at [704, 291] on div at bounding box center [747, 136] width 143 height 317
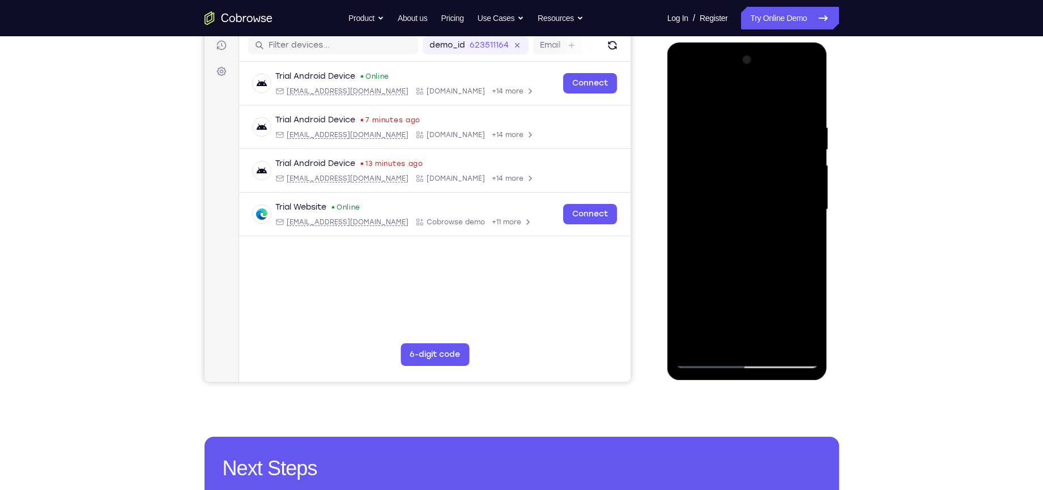
scroll to position [138, 0]
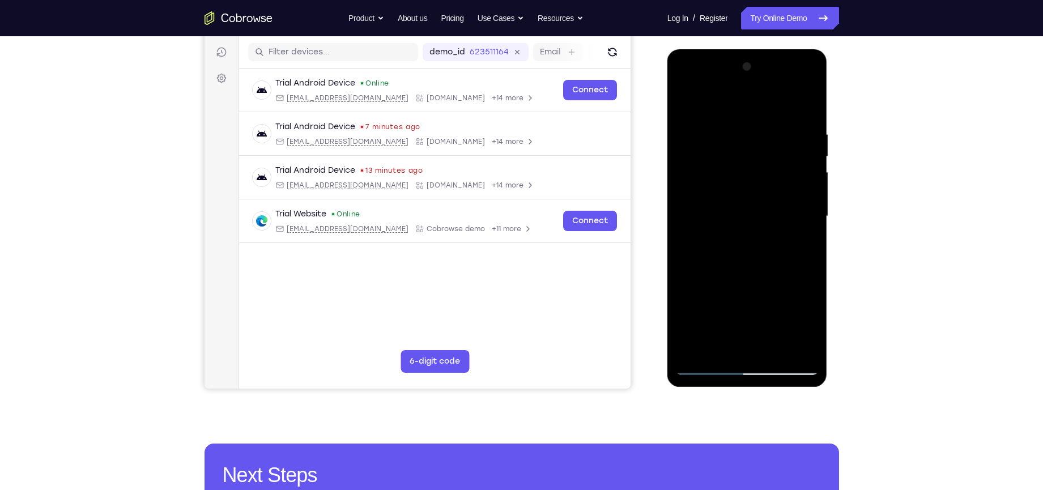
click at [794, 173] on div at bounding box center [747, 216] width 143 height 317
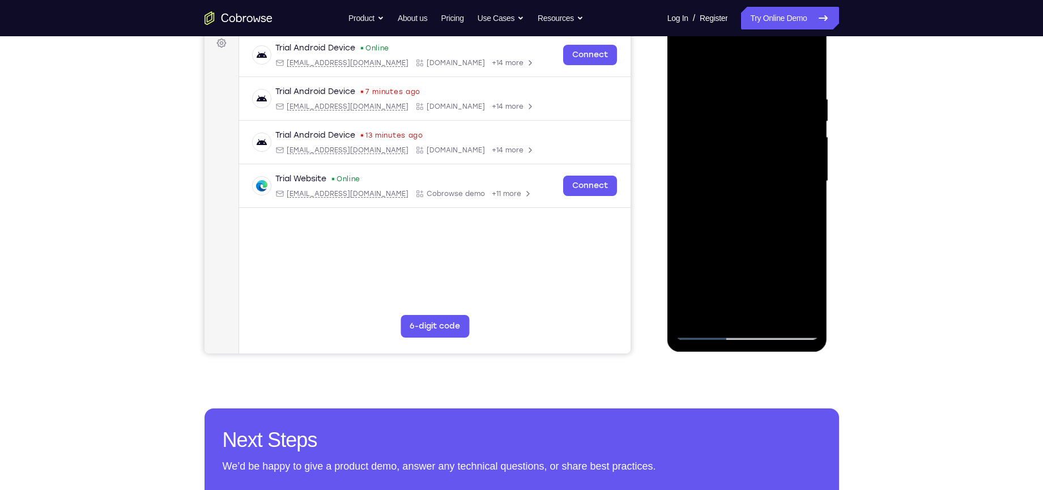
scroll to position [175, 0]
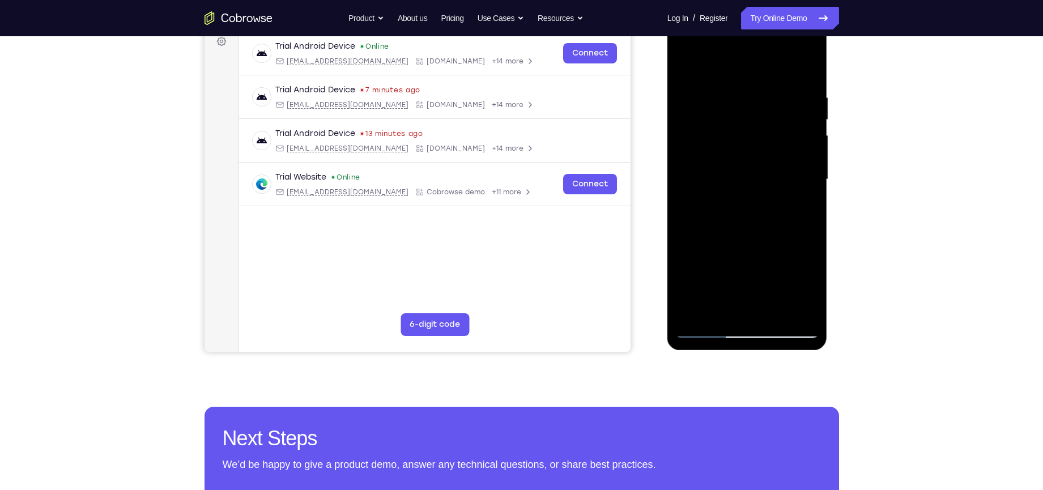
click at [720, 315] on div at bounding box center [747, 179] width 143 height 317
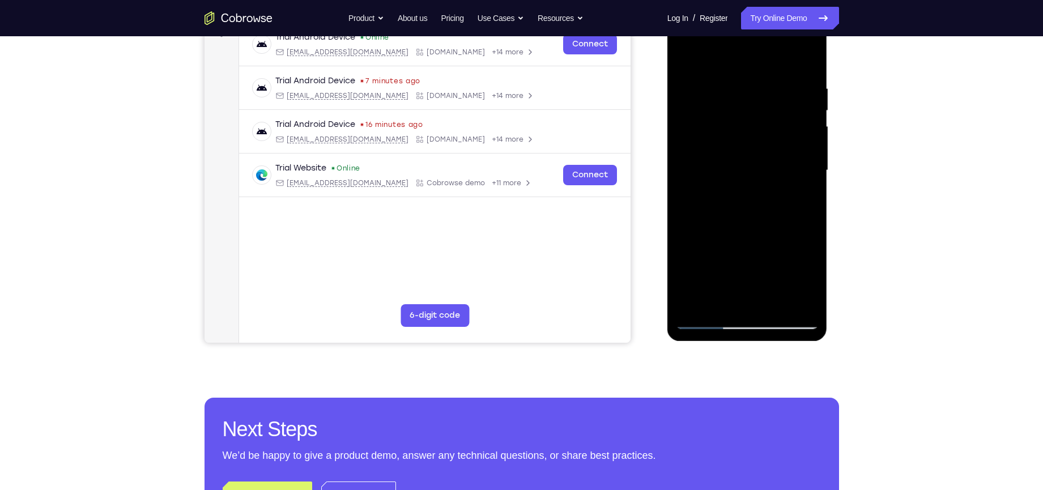
scroll to position [189, 0]
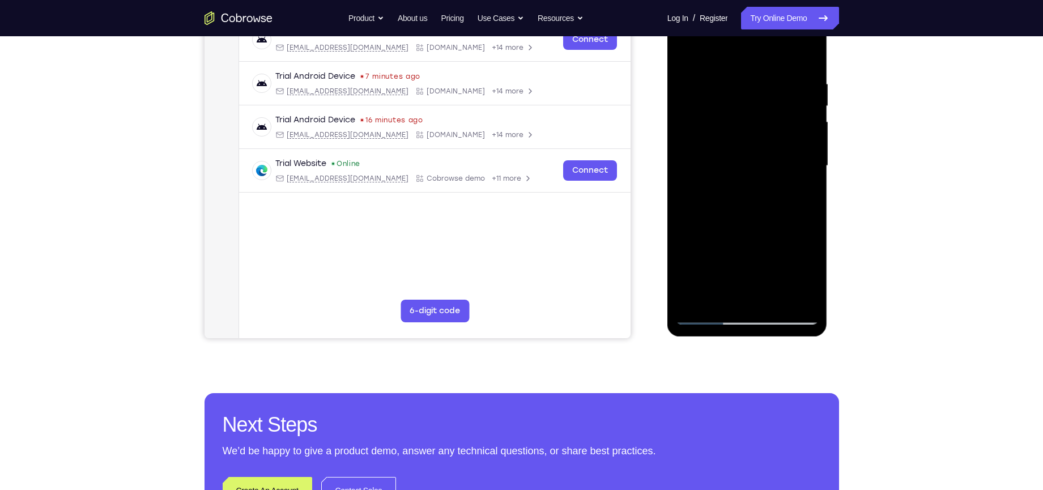
click at [717, 294] on div at bounding box center [747, 165] width 143 height 317
click at [723, 299] on div at bounding box center [747, 165] width 143 height 317
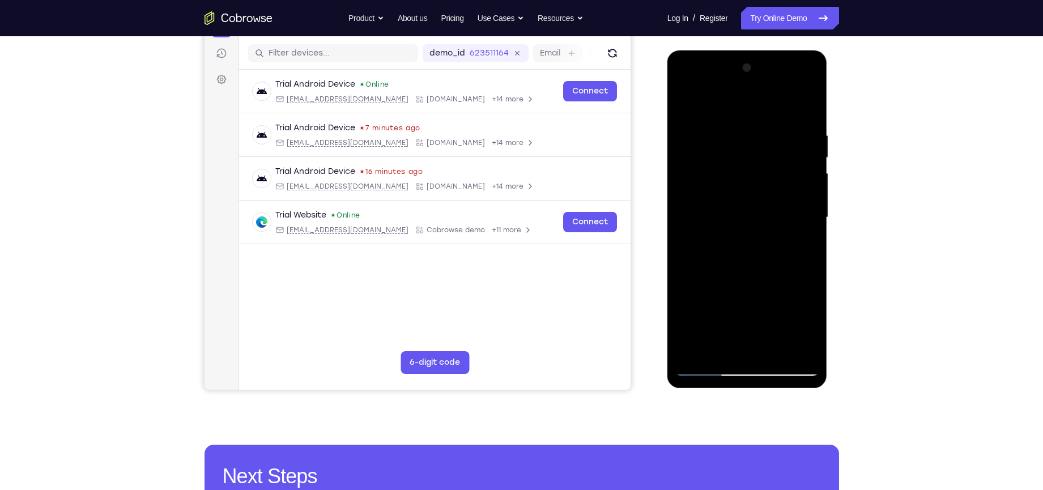
scroll to position [137, 0]
drag, startPoint x: 735, startPoint y: 248, endPoint x: 740, endPoint y: 162, distance: 86.3
click at [740, 162] on div at bounding box center [747, 218] width 143 height 317
click at [795, 288] on div at bounding box center [747, 218] width 143 height 317
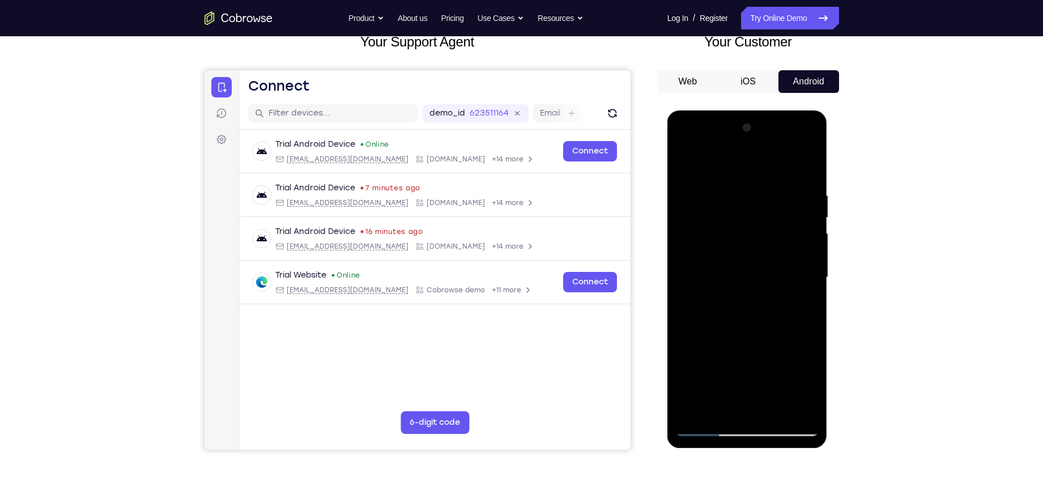
scroll to position [80, 0]
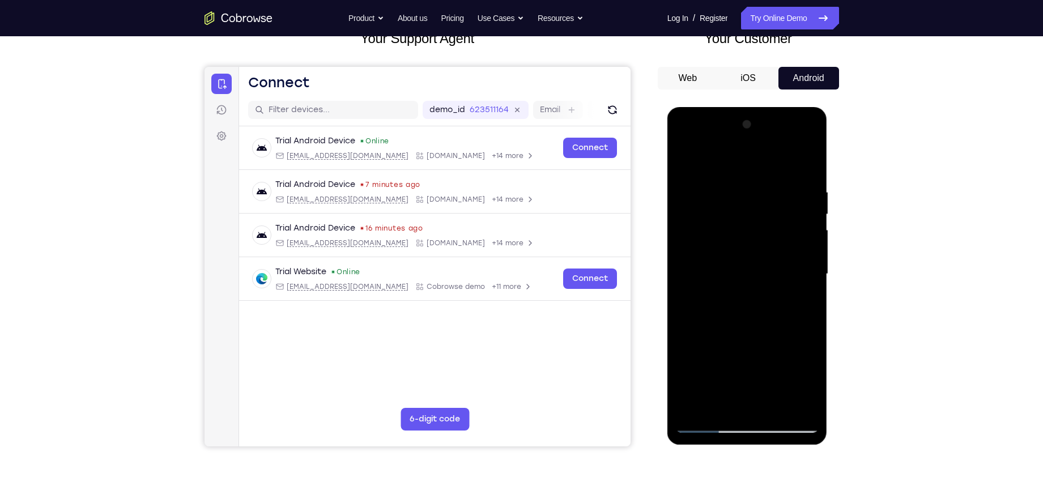
drag, startPoint x: 755, startPoint y: 217, endPoint x: 703, endPoint y: 350, distance: 142.8
click at [703, 350] on div at bounding box center [747, 274] width 143 height 317
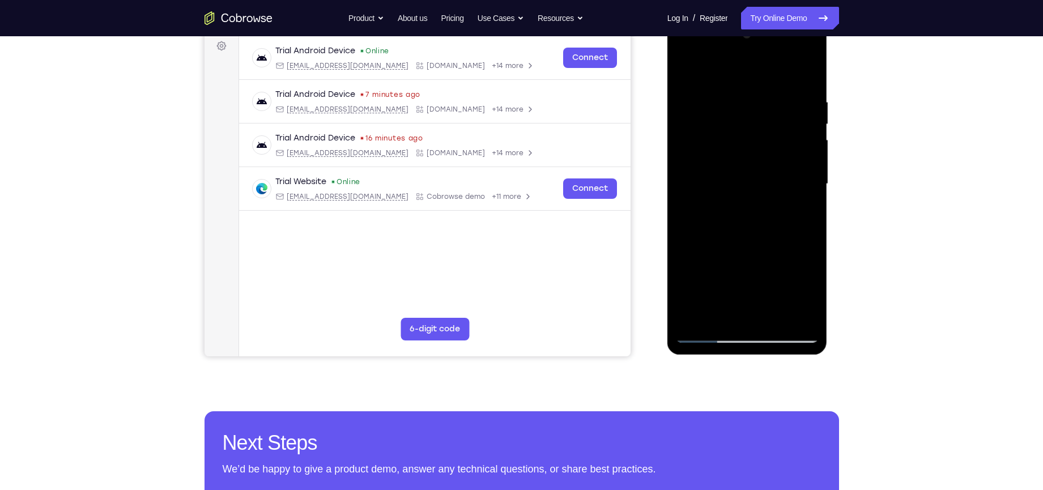
scroll to position [171, 0]
click at [694, 319] on div at bounding box center [747, 183] width 143 height 317
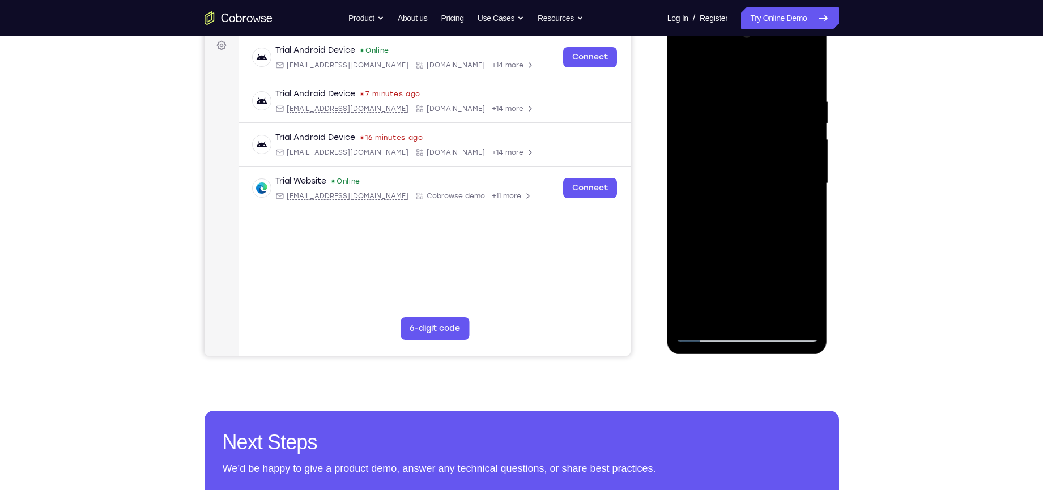
click at [694, 293] on div at bounding box center [747, 183] width 143 height 317
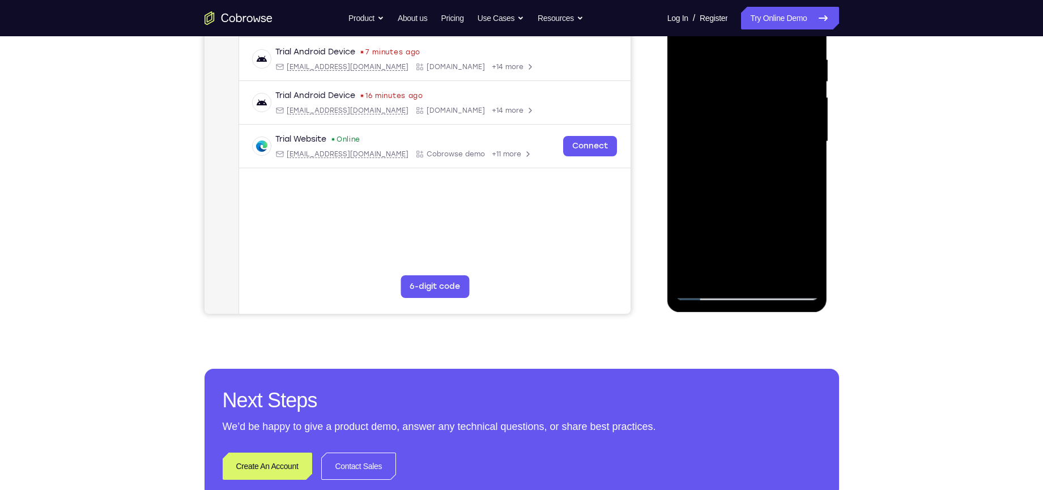
scroll to position [214, 0]
click at [774, 271] on div at bounding box center [747, 140] width 143 height 317
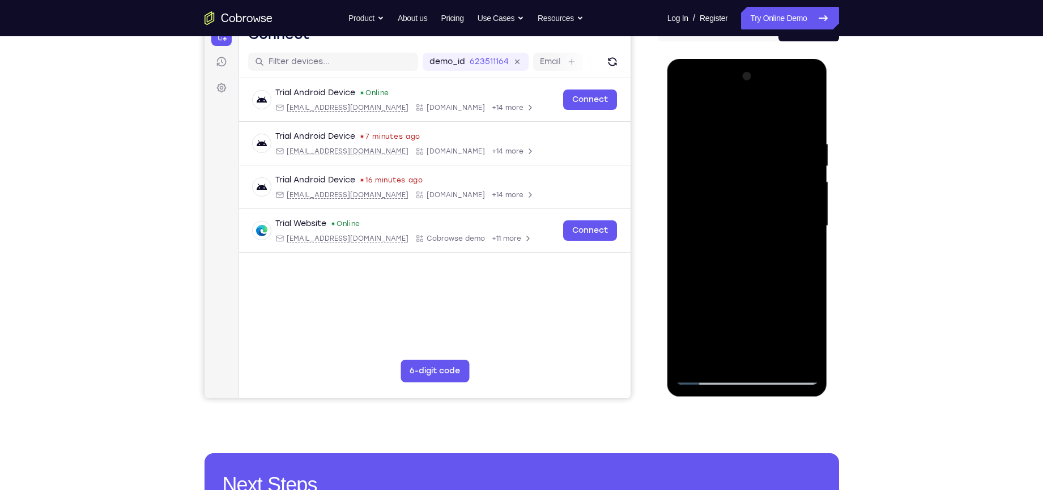
scroll to position [128, 0]
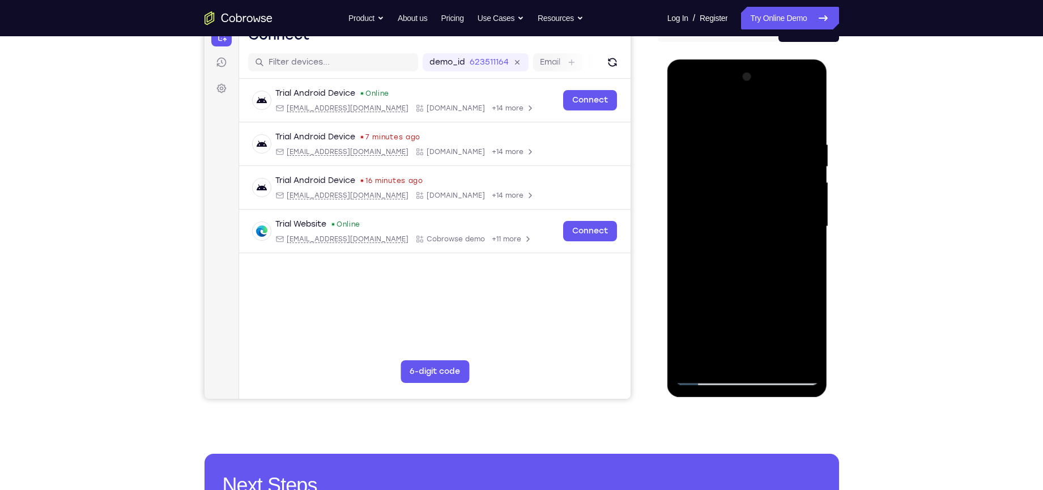
click at [740, 286] on div at bounding box center [747, 226] width 143 height 317
click at [711, 196] on div at bounding box center [747, 226] width 143 height 317
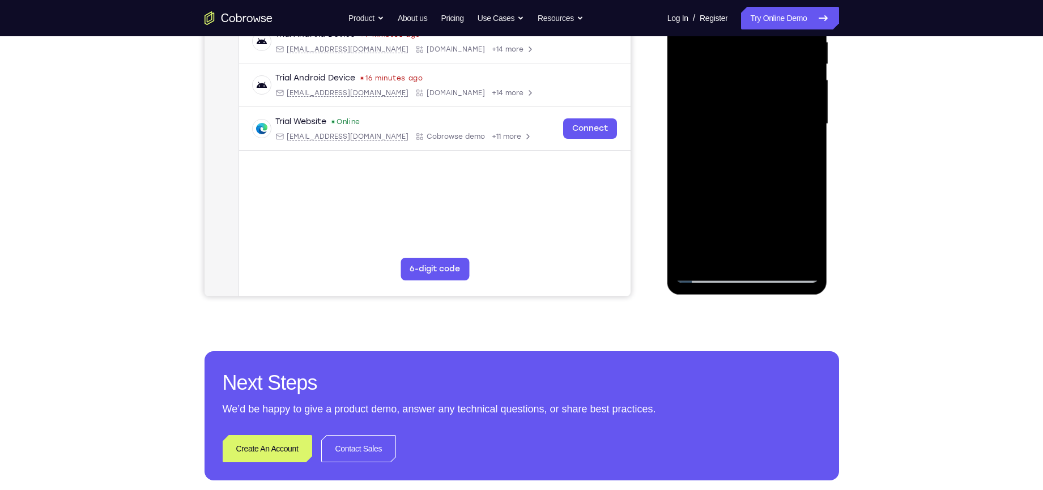
scroll to position [232, 0]
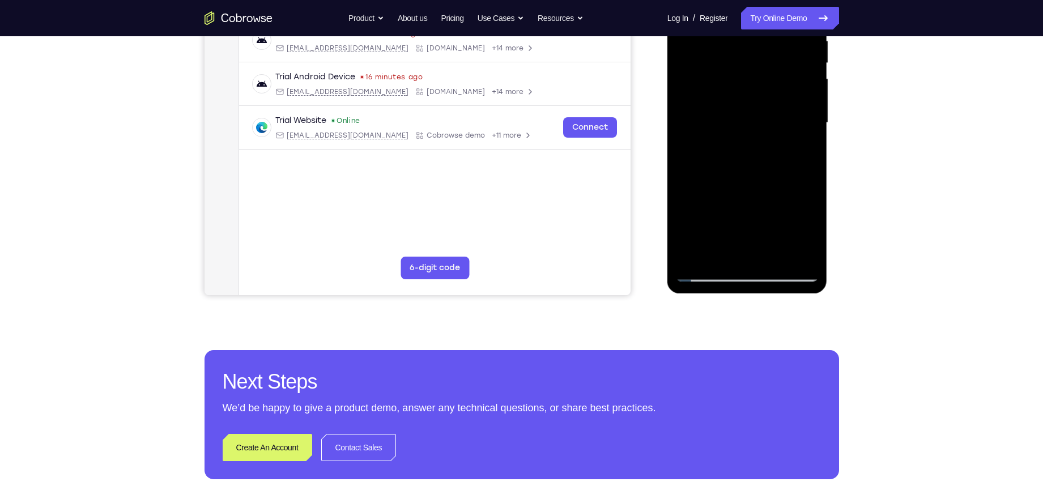
click at [707, 274] on div at bounding box center [747, 122] width 143 height 317
click at [706, 271] on div at bounding box center [747, 122] width 143 height 317
click at [694, 255] on div at bounding box center [747, 122] width 143 height 317
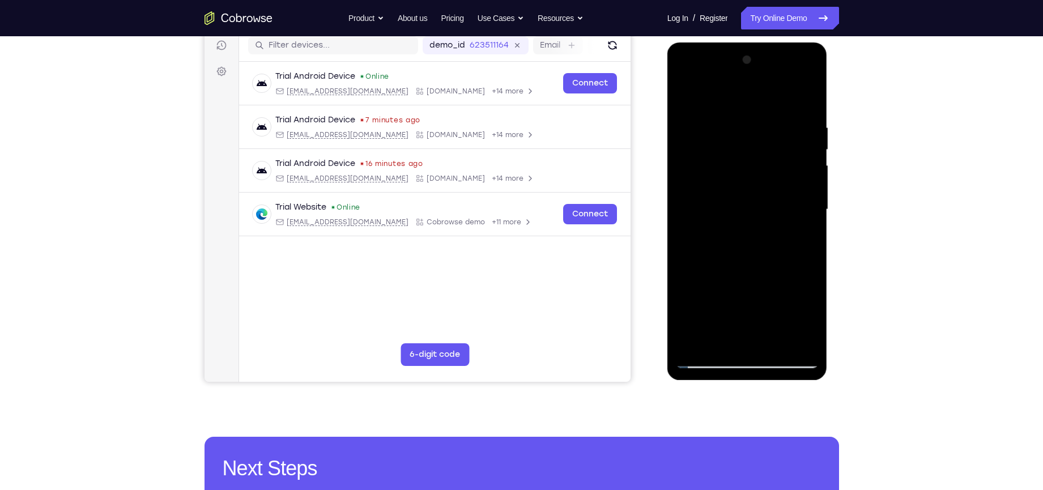
scroll to position [139, 0]
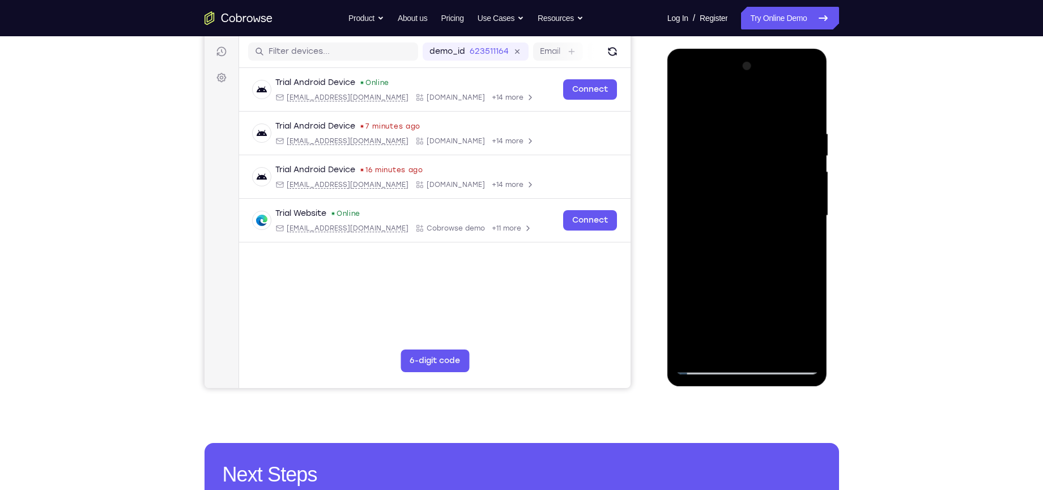
drag, startPoint x: 736, startPoint y: 235, endPoint x: 711, endPoint y: 255, distance: 31.4
click at [711, 255] on div at bounding box center [747, 215] width 143 height 317
click at [803, 117] on div at bounding box center [747, 215] width 143 height 317
click at [797, 227] on div at bounding box center [747, 215] width 143 height 317
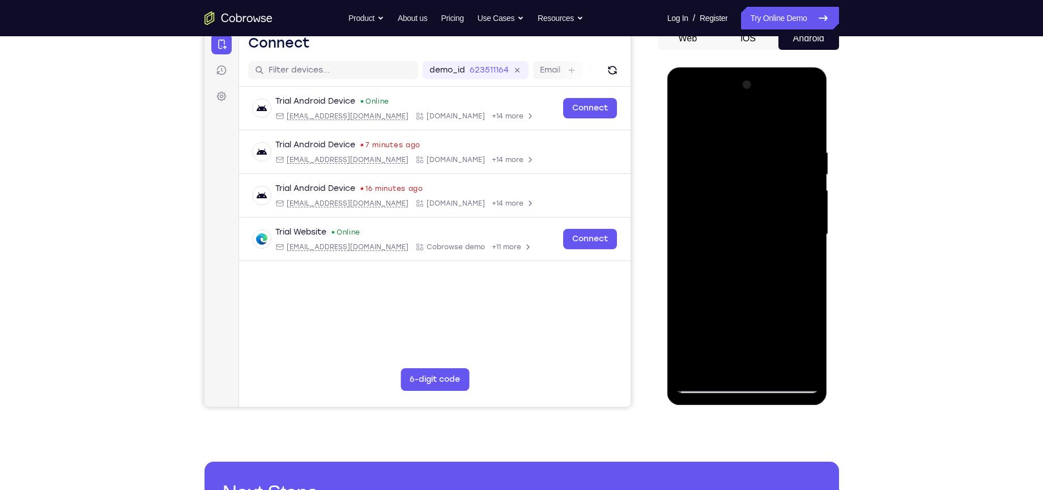
scroll to position [120, 0]
click at [719, 122] on div at bounding box center [747, 235] width 143 height 317
drag, startPoint x: 737, startPoint y: 258, endPoint x: 749, endPoint y: 176, distance: 83.6
click at [749, 176] on div at bounding box center [747, 235] width 143 height 317
drag, startPoint x: 741, startPoint y: 248, endPoint x: 741, endPoint y: 158, distance: 90.1
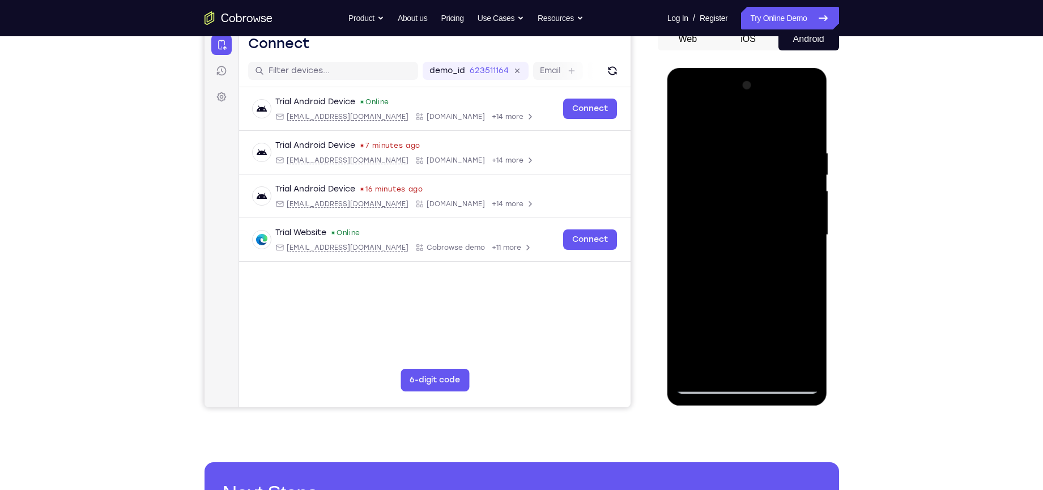
click at [741, 158] on div at bounding box center [747, 235] width 143 height 317
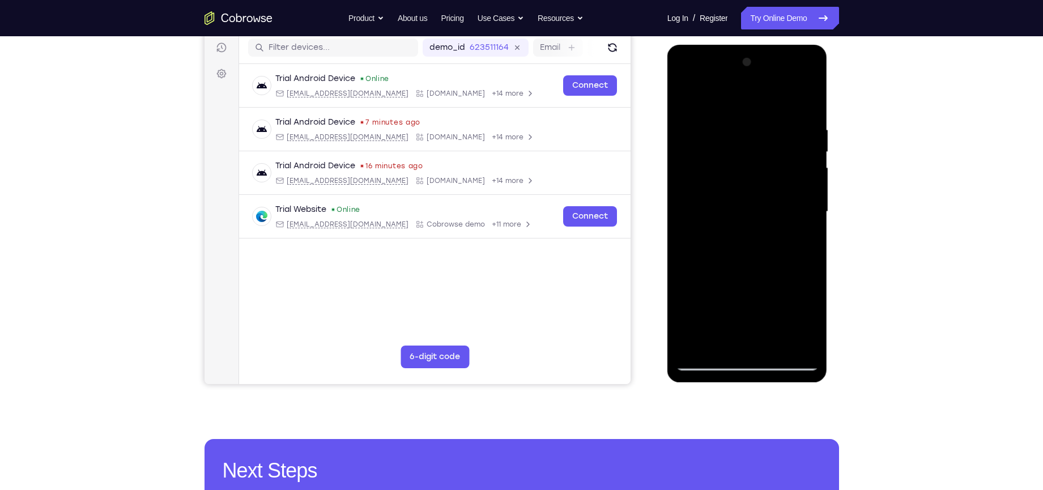
scroll to position [164, 0]
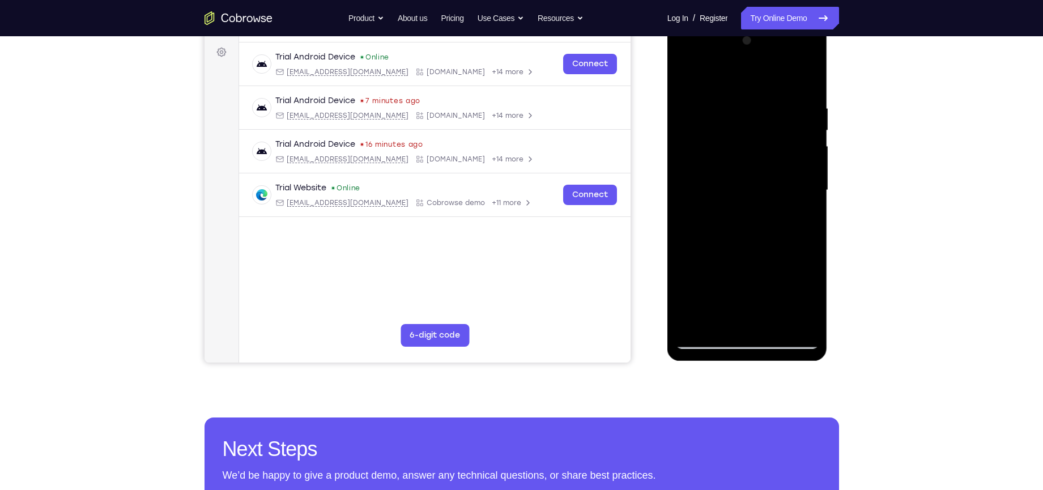
click at [792, 243] on div at bounding box center [747, 190] width 143 height 317
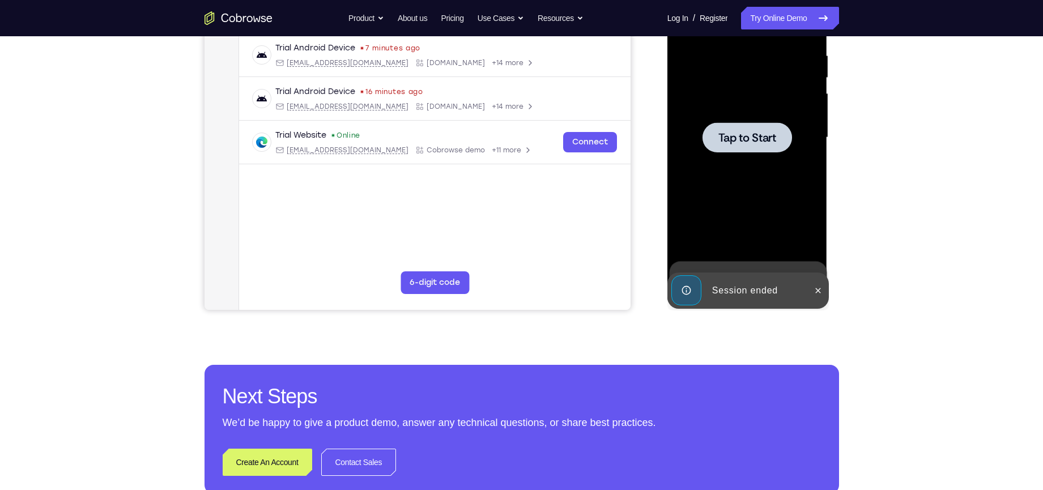
scroll to position [215, 0]
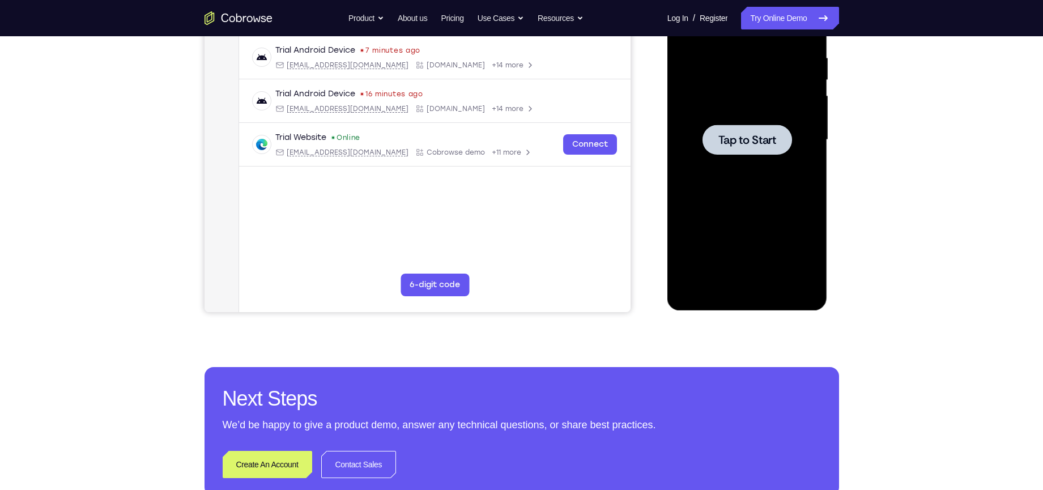
click at [733, 151] on div at bounding box center [748, 140] width 90 height 30
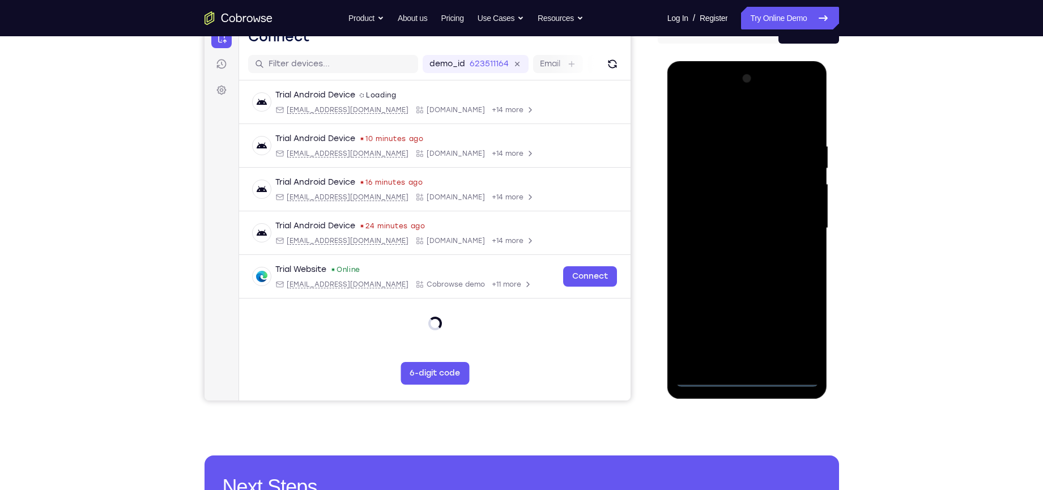
scroll to position [124, 0]
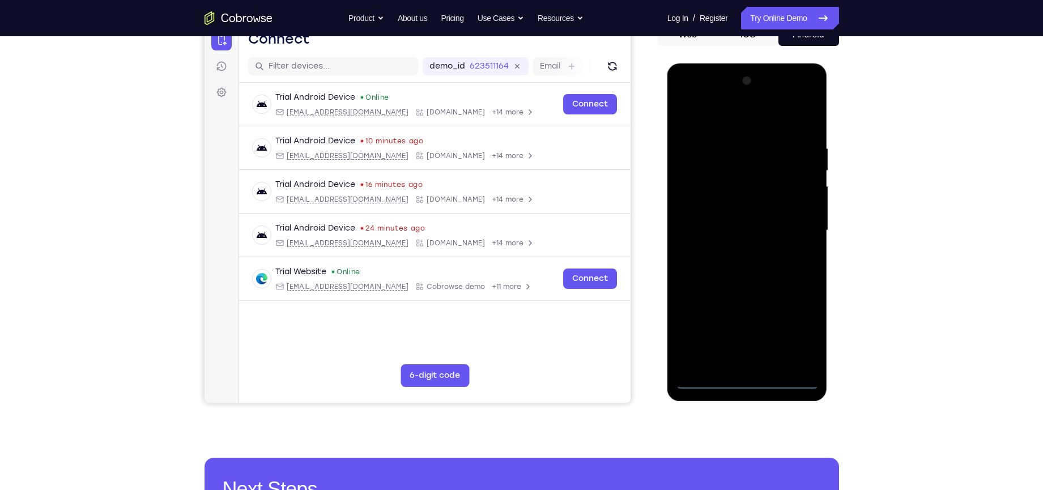
click at [752, 379] on div at bounding box center [747, 230] width 143 height 317
click at [796, 334] on div at bounding box center [747, 230] width 143 height 317
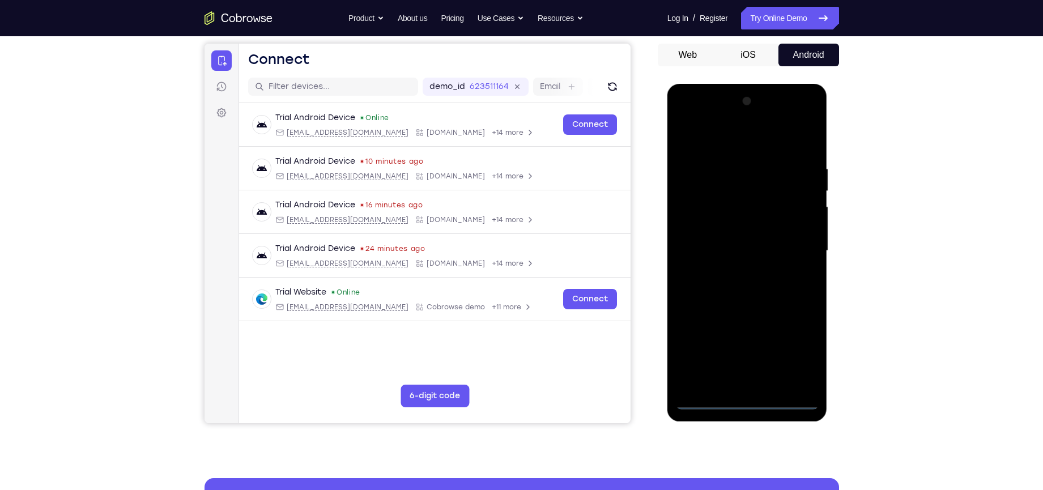
scroll to position [104, 0]
click at [744, 233] on div at bounding box center [747, 250] width 143 height 317
click at [714, 131] on div at bounding box center [747, 250] width 143 height 317
click at [799, 243] on div at bounding box center [747, 250] width 143 height 317
click at [733, 273] on div at bounding box center [747, 250] width 143 height 317
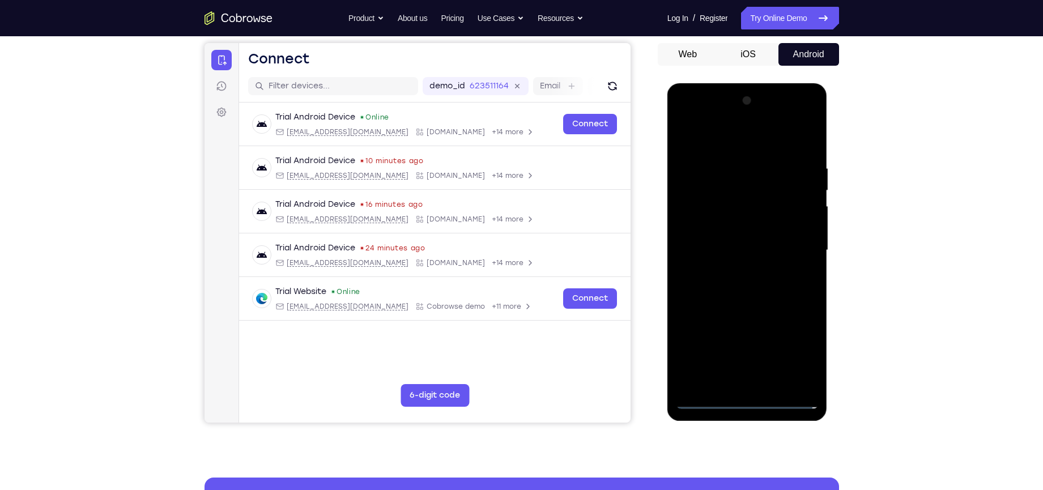
click at [730, 235] on div at bounding box center [747, 250] width 143 height 317
click at [729, 228] on div at bounding box center [747, 250] width 143 height 317
click at [732, 248] on div at bounding box center [747, 250] width 143 height 317
click at [764, 287] on div at bounding box center [747, 250] width 143 height 317
click at [753, 284] on div at bounding box center [747, 250] width 143 height 317
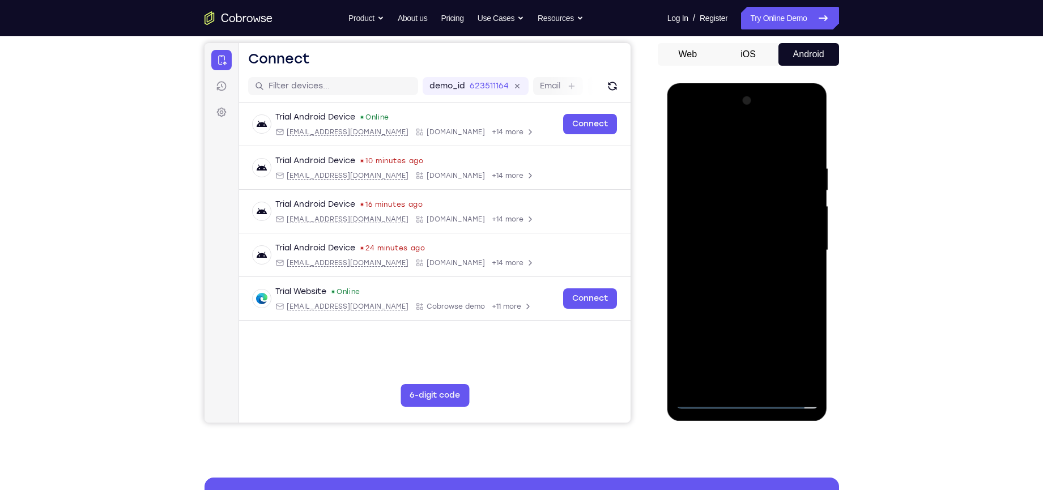
drag, startPoint x: 703, startPoint y: 142, endPoint x: 866, endPoint y: 173, distance: 165.5
click at [829, 173] on html "Online web based iOS Simulators and Android Emulators. Run iPhone, iPad, Mobile…" at bounding box center [749, 253] width 162 height 340
click at [753, 290] on div at bounding box center [747, 250] width 143 height 317
click at [743, 300] on div at bounding box center [747, 250] width 143 height 317
click at [810, 276] on div at bounding box center [747, 250] width 143 height 317
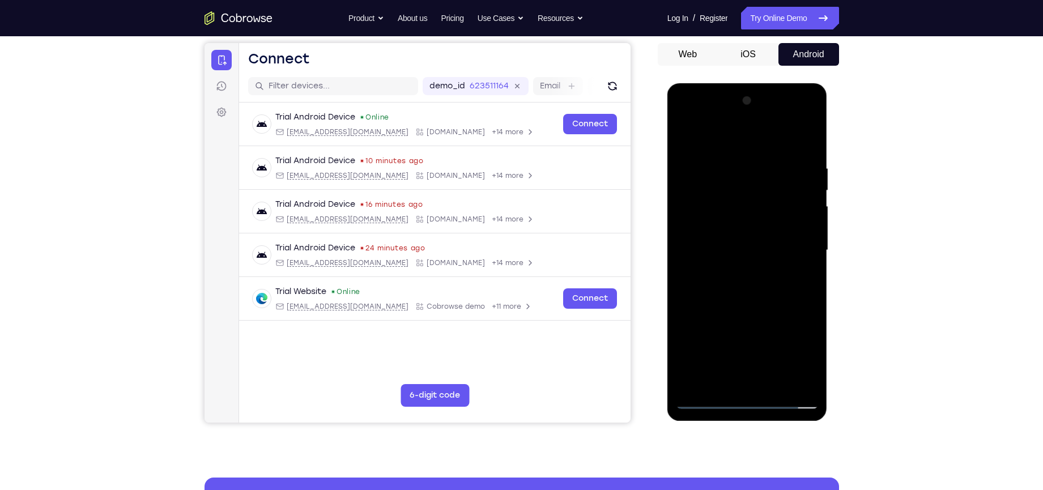
click at [810, 276] on div at bounding box center [747, 250] width 143 height 317
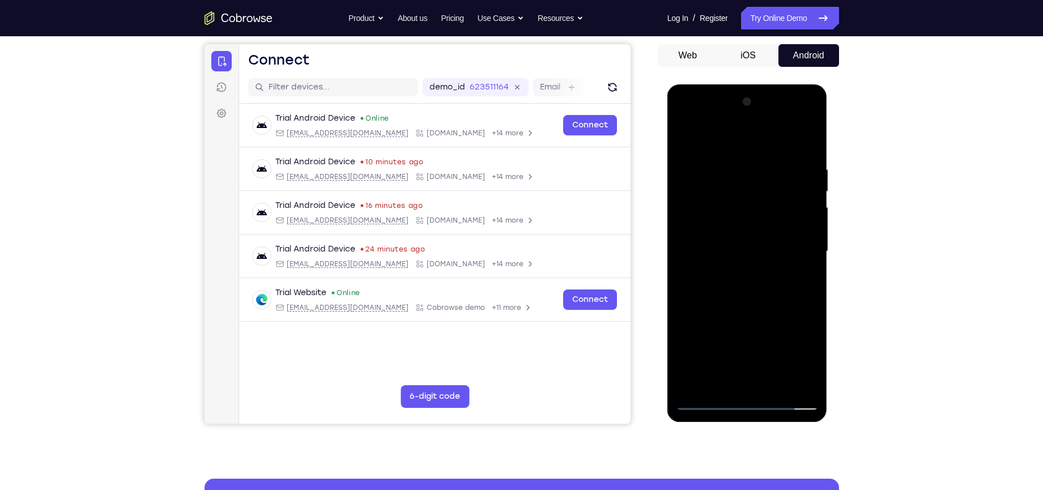
click at [817, 280] on div at bounding box center [747, 251] width 143 height 317
click at [724, 159] on div at bounding box center [747, 251] width 143 height 317
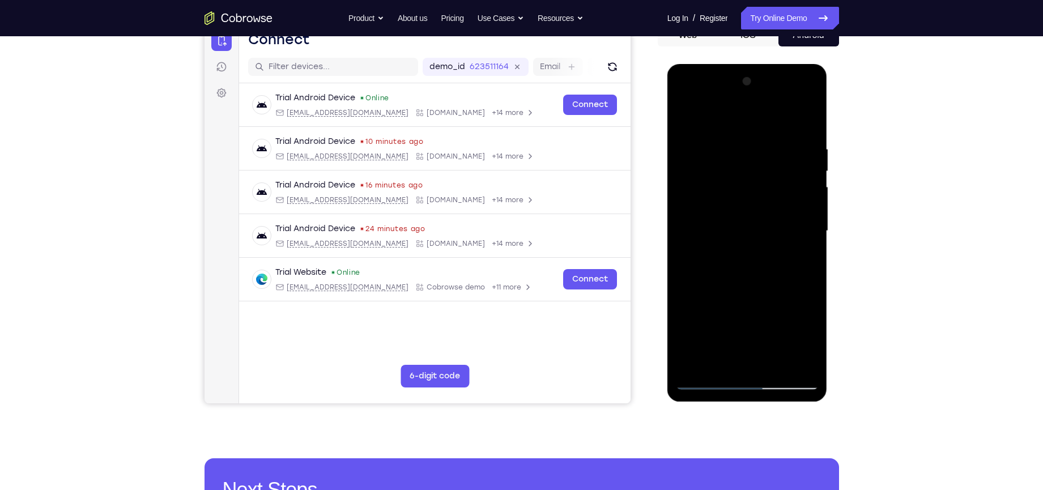
scroll to position [107, 0]
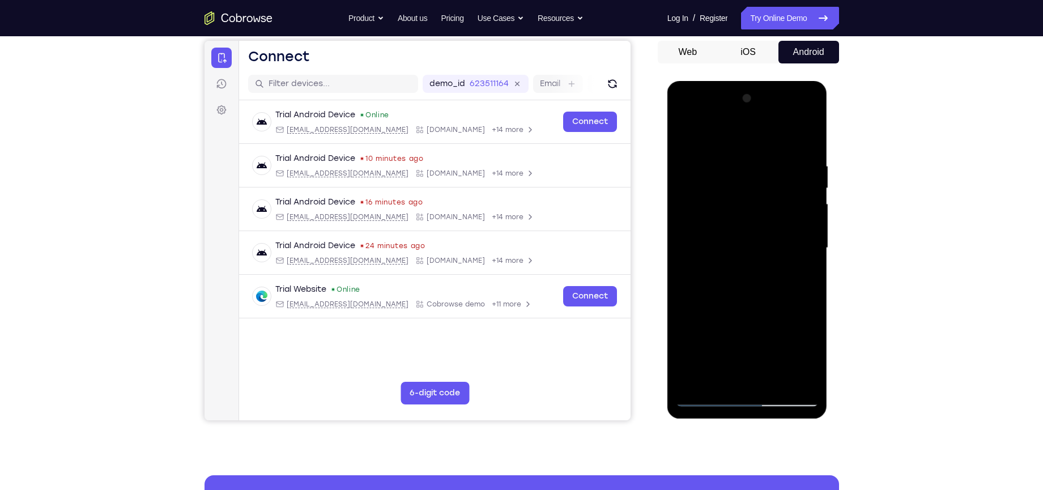
click at [800, 247] on div at bounding box center [747, 248] width 143 height 317
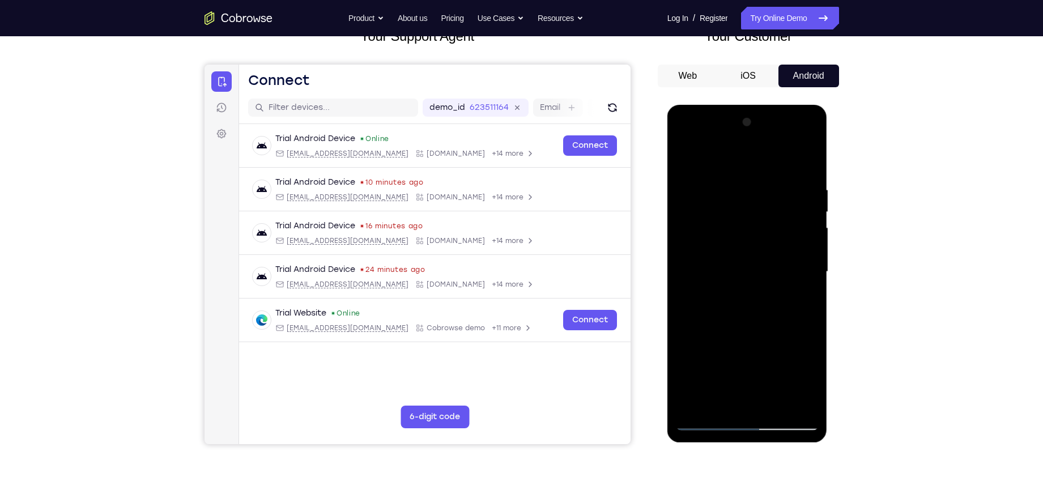
scroll to position [156, 0]
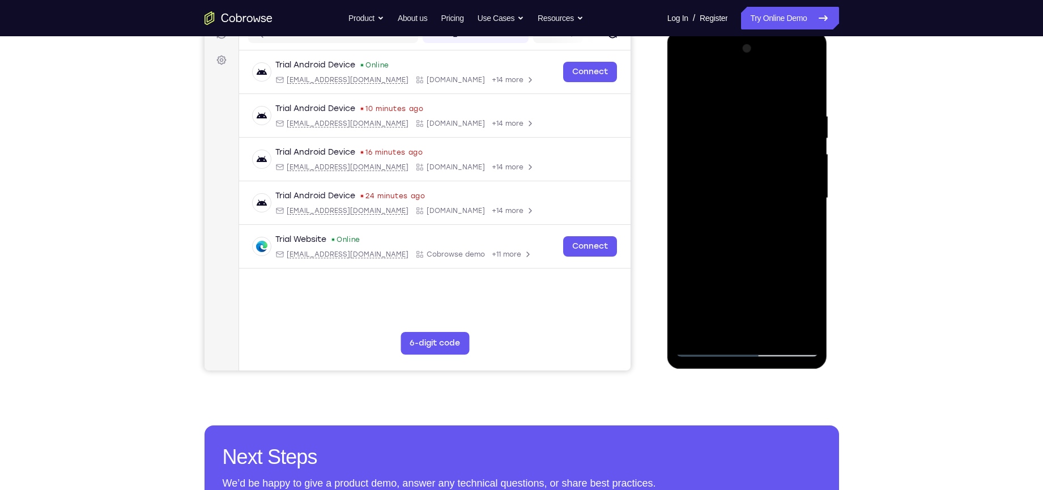
click at [802, 239] on div at bounding box center [747, 198] width 143 height 317
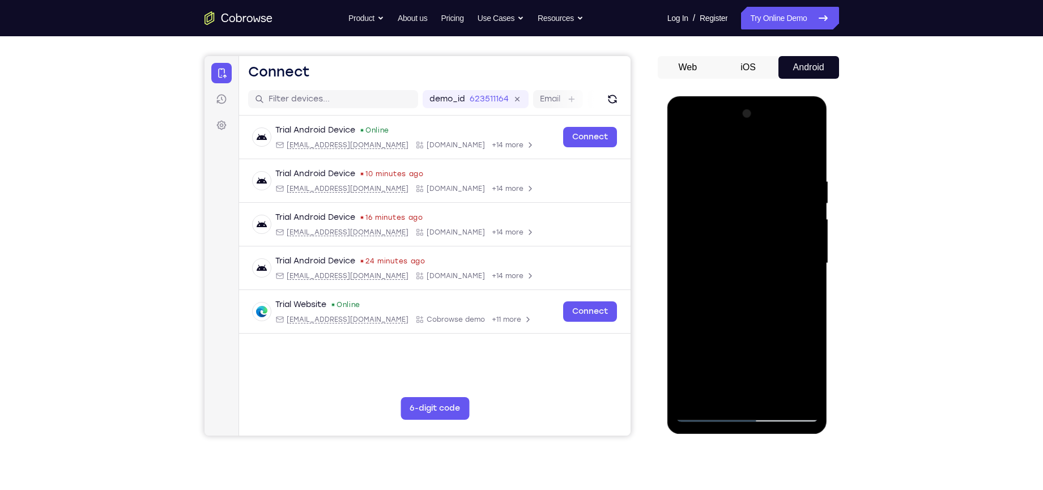
scroll to position [52, 0]
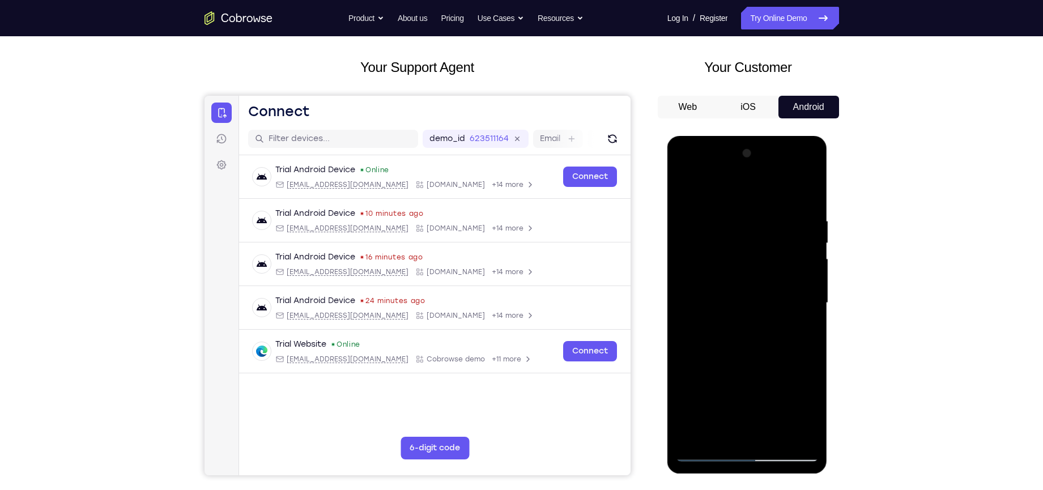
click at [805, 191] on div at bounding box center [747, 303] width 143 height 317
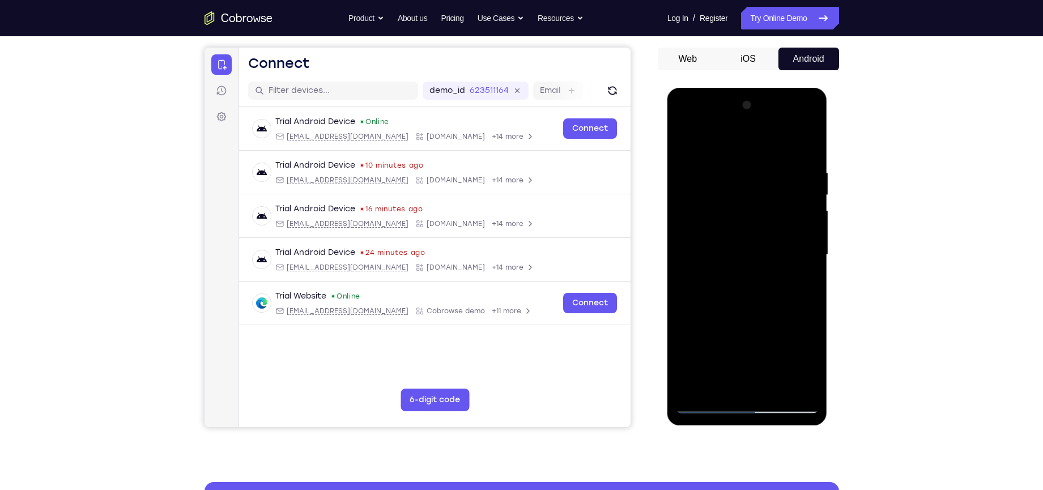
scroll to position [100, 0]
drag, startPoint x: 782, startPoint y: 290, endPoint x: 786, endPoint y: 230, distance: 60.8
click at [786, 230] on div at bounding box center [747, 254] width 143 height 317
drag, startPoint x: 782, startPoint y: 219, endPoint x: 784, endPoint y: 201, distance: 18.8
click at [784, 201] on div at bounding box center [747, 254] width 143 height 317
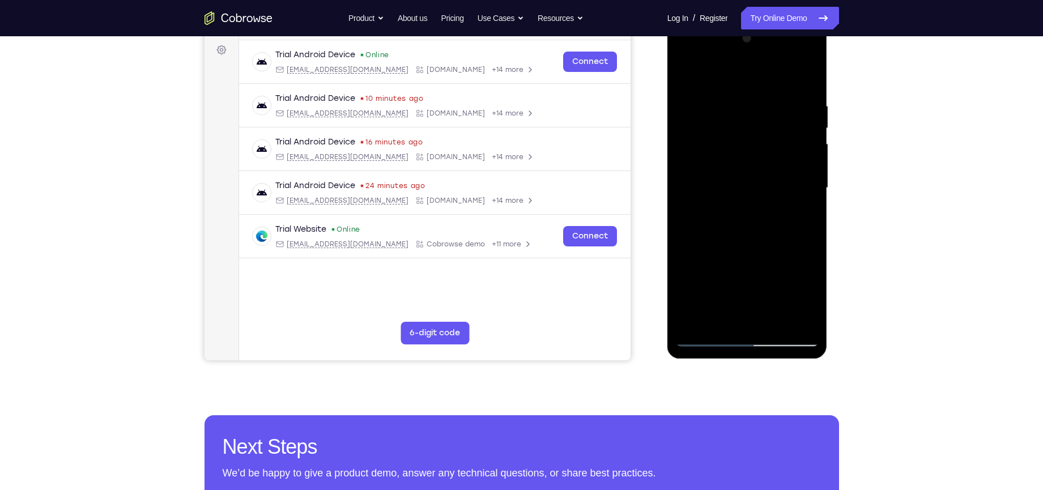
scroll to position [163, 0]
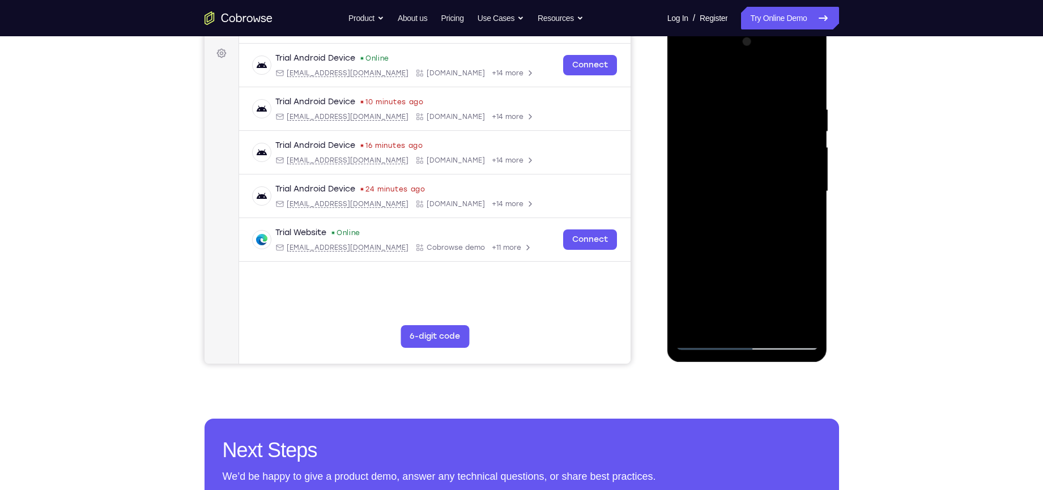
drag, startPoint x: 757, startPoint y: 279, endPoint x: 752, endPoint y: 225, distance: 54.1
click at [752, 225] on div at bounding box center [747, 191] width 143 height 317
drag, startPoint x: 761, startPoint y: 284, endPoint x: 772, endPoint y: 196, distance: 89.1
click at [772, 196] on div at bounding box center [747, 191] width 143 height 317
drag, startPoint x: 759, startPoint y: 283, endPoint x: 778, endPoint y: 179, distance: 106.4
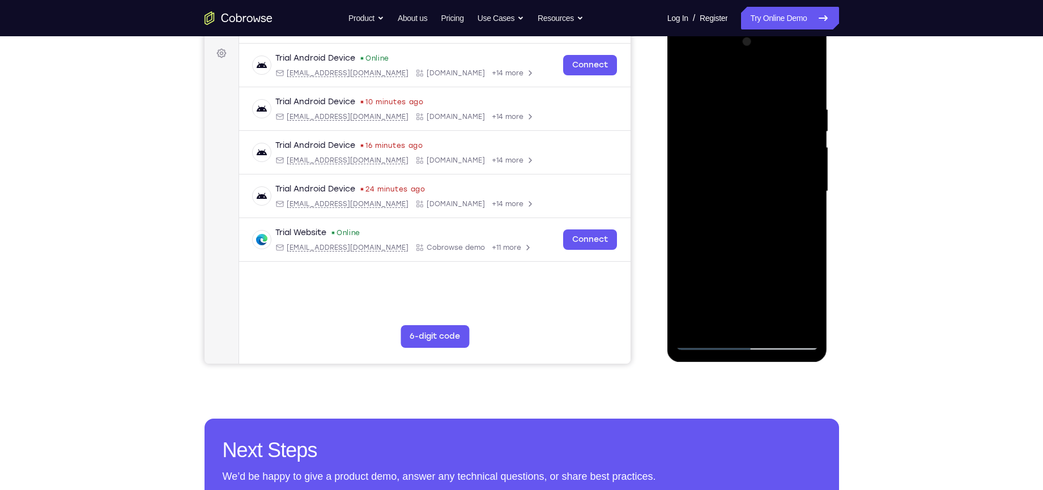
click at [778, 179] on div at bounding box center [747, 191] width 143 height 317
drag, startPoint x: 758, startPoint y: 283, endPoint x: 778, endPoint y: 188, distance: 97.1
click at [778, 188] on div at bounding box center [747, 191] width 143 height 317
drag, startPoint x: 759, startPoint y: 282, endPoint x: 762, endPoint y: 233, distance: 49.4
click at [762, 233] on div at bounding box center [747, 191] width 143 height 317
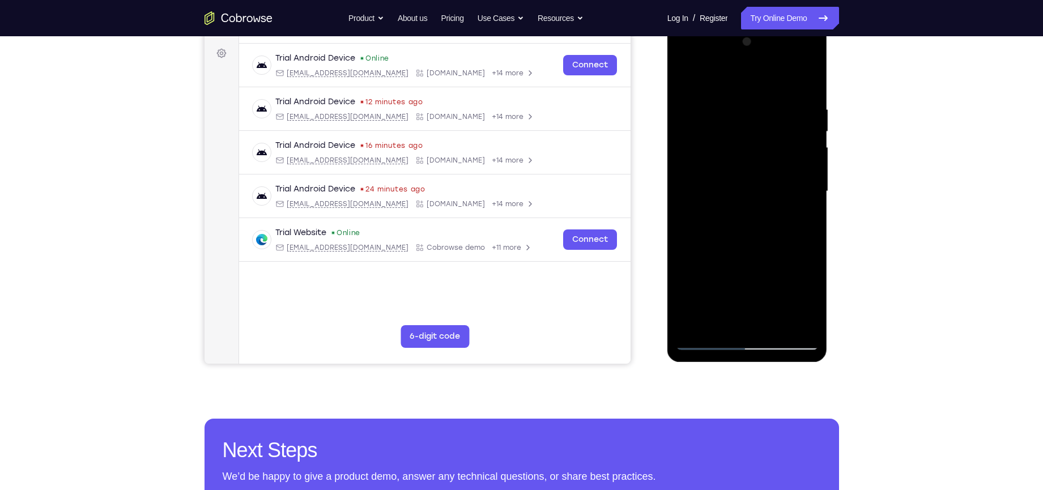
click at [701, 265] on div at bounding box center [747, 191] width 143 height 317
drag, startPoint x: 776, startPoint y: 291, endPoint x: 790, endPoint y: 218, distance: 74.5
click at [790, 220] on div at bounding box center [747, 191] width 143 height 317
drag, startPoint x: 793, startPoint y: 204, endPoint x: 782, endPoint y: 256, distance: 53.4
click at [782, 256] on div at bounding box center [747, 191] width 143 height 317
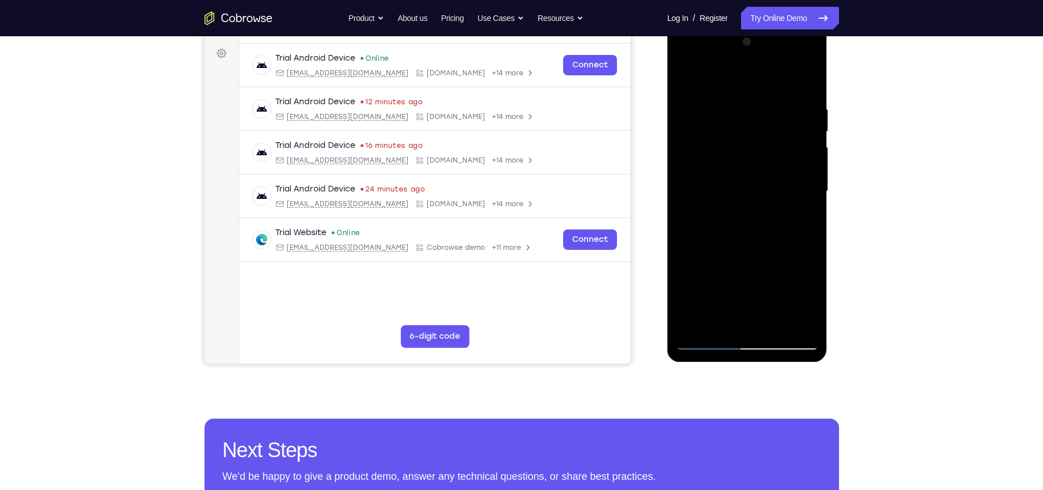
click at [811, 227] on div at bounding box center [747, 191] width 143 height 317
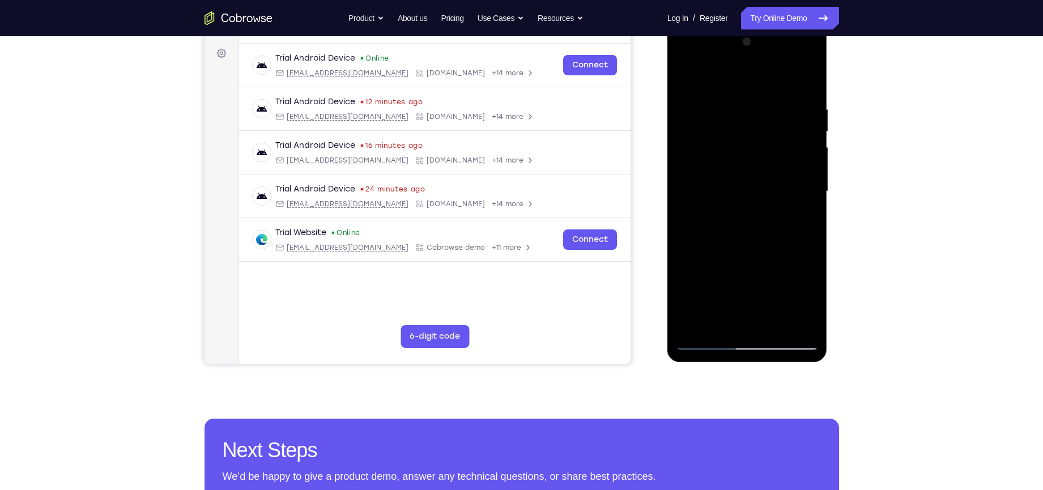
click at [810, 227] on div at bounding box center [747, 191] width 143 height 317
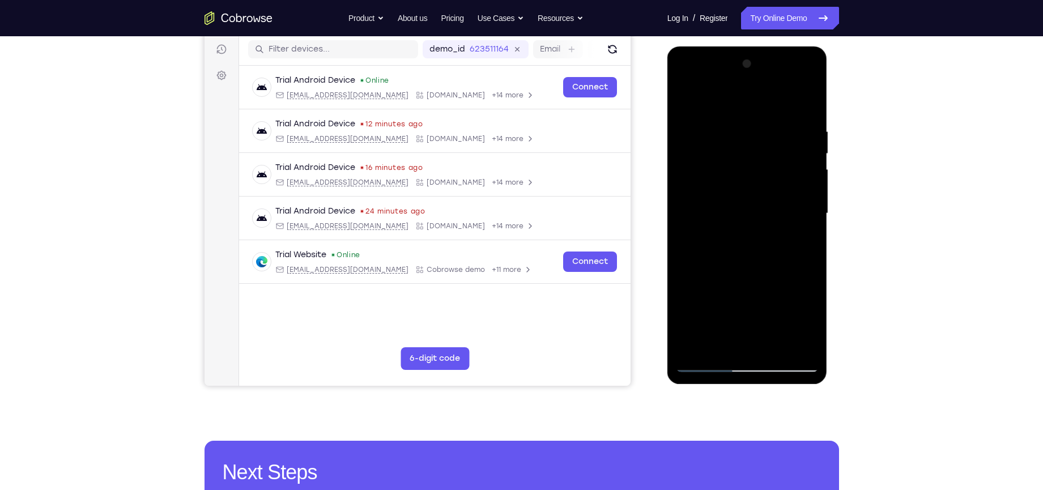
scroll to position [167, 0]
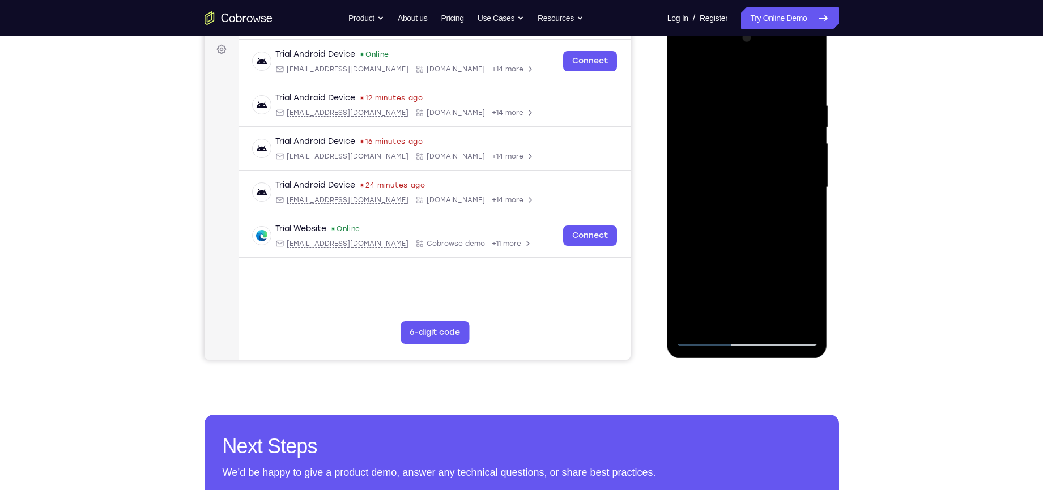
drag, startPoint x: 775, startPoint y: 235, endPoint x: 787, endPoint y: 160, distance: 75.2
click at [787, 160] on div at bounding box center [747, 187] width 143 height 317
drag, startPoint x: 762, startPoint y: 291, endPoint x: 781, endPoint y: 182, distance: 110.4
click at [781, 182] on div at bounding box center [747, 187] width 143 height 317
drag, startPoint x: 747, startPoint y: 285, endPoint x: 755, endPoint y: 203, distance: 82.0
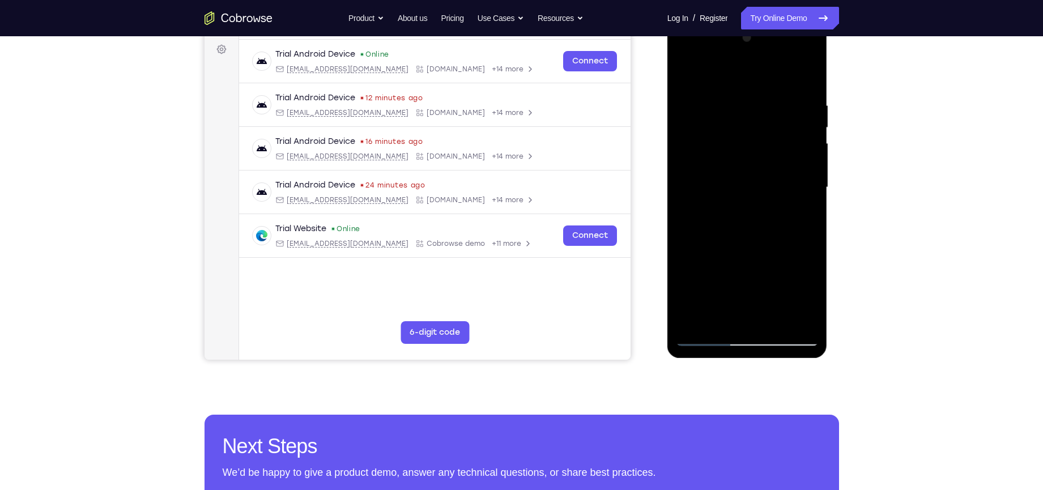
click at [755, 203] on div at bounding box center [747, 187] width 143 height 317
drag, startPoint x: 782, startPoint y: 250, endPoint x: 782, endPoint y: 215, distance: 34.6
click at [782, 215] on div at bounding box center [747, 187] width 143 height 317
drag, startPoint x: 774, startPoint y: 235, endPoint x: 770, endPoint y: 267, distance: 32.1
click at [770, 267] on div at bounding box center [747, 187] width 143 height 317
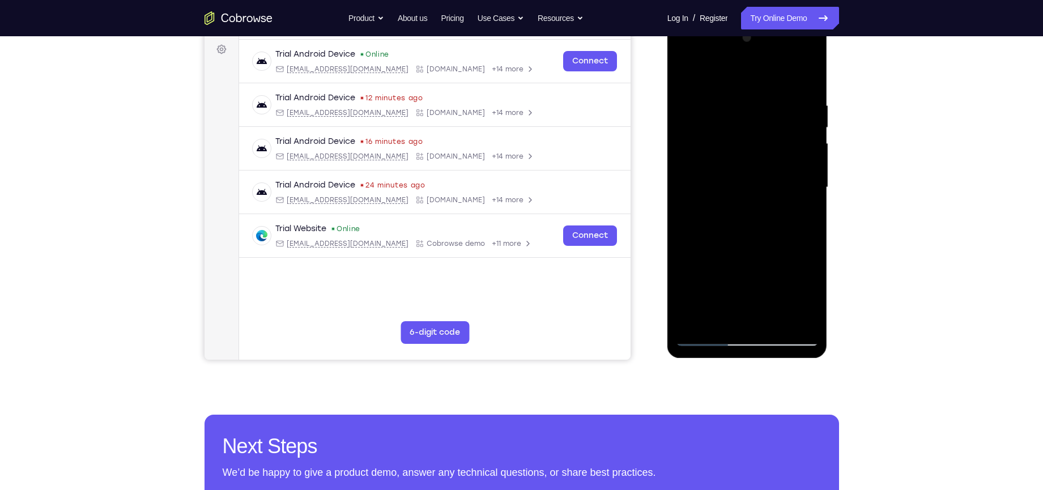
click at [811, 171] on div at bounding box center [747, 187] width 143 height 317
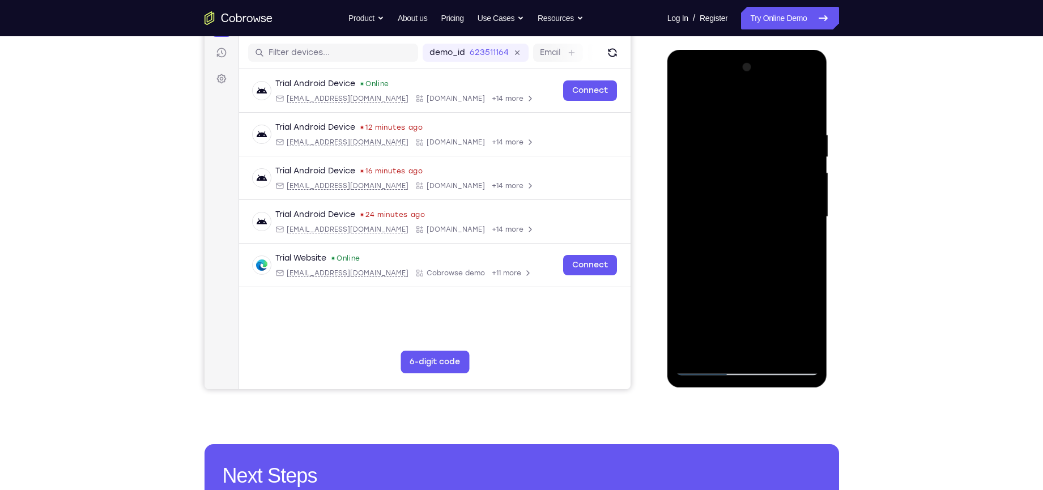
click at [812, 199] on div at bounding box center [747, 216] width 143 height 317
click at [685, 201] on div at bounding box center [747, 216] width 143 height 317
click at [684, 201] on div at bounding box center [747, 216] width 143 height 317
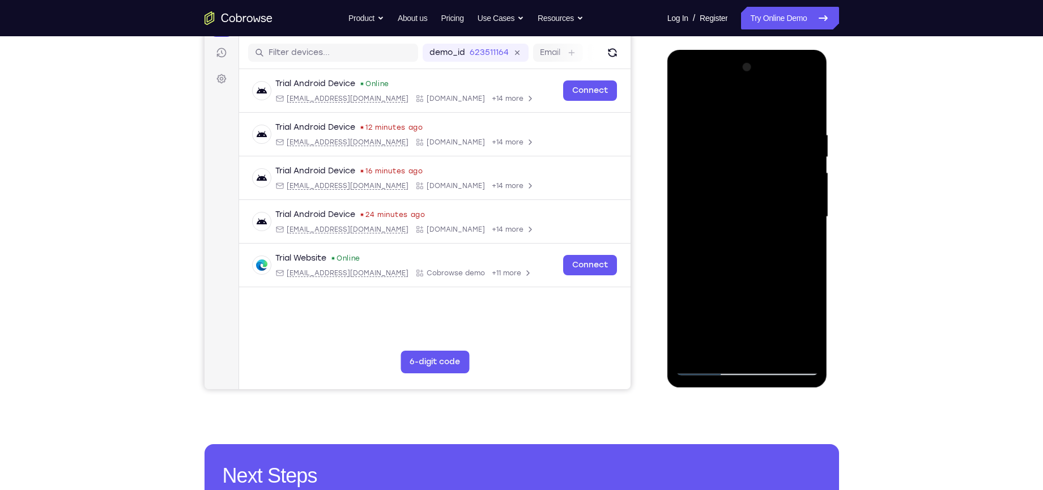
scroll to position [133, 0]
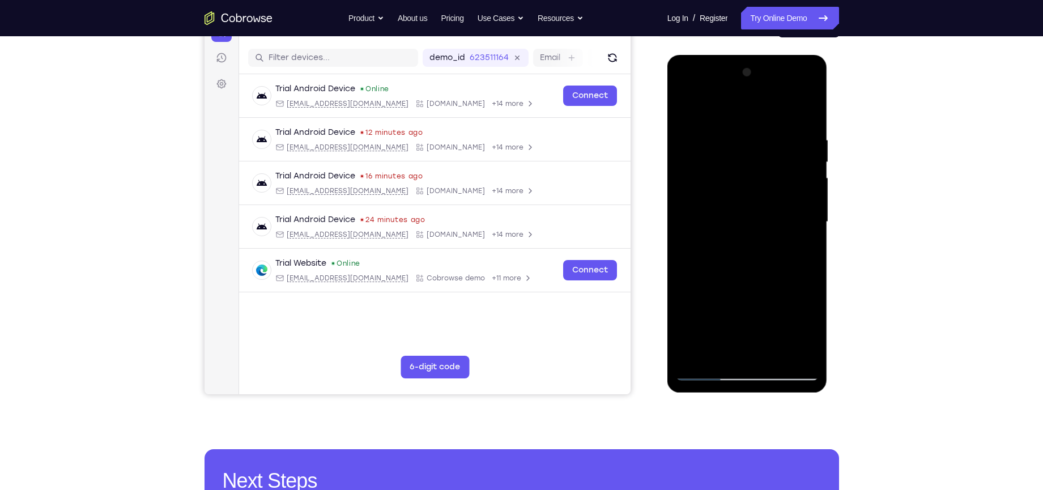
click at [809, 205] on div at bounding box center [747, 221] width 143 height 317
click at [809, 204] on div at bounding box center [747, 221] width 143 height 317
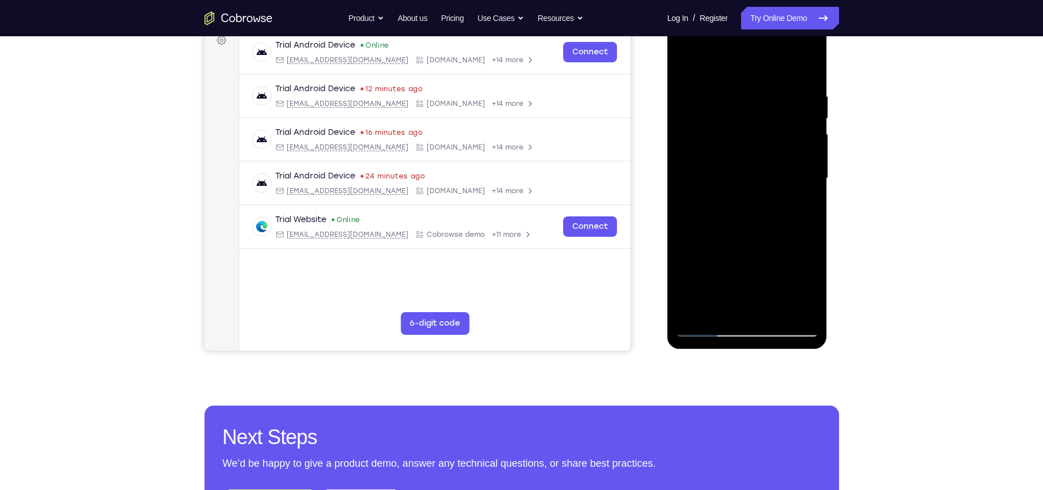
scroll to position [189, 0]
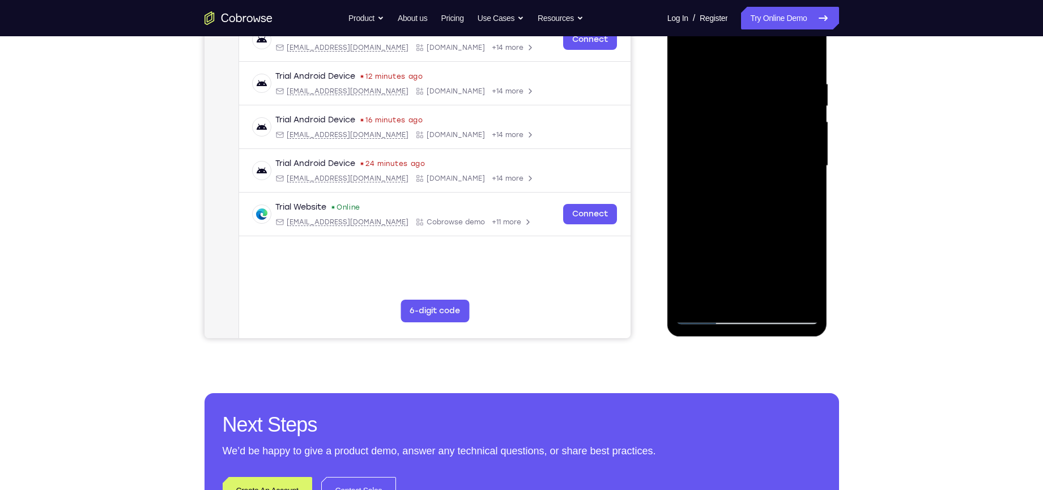
click at [763, 265] on div at bounding box center [747, 165] width 143 height 317
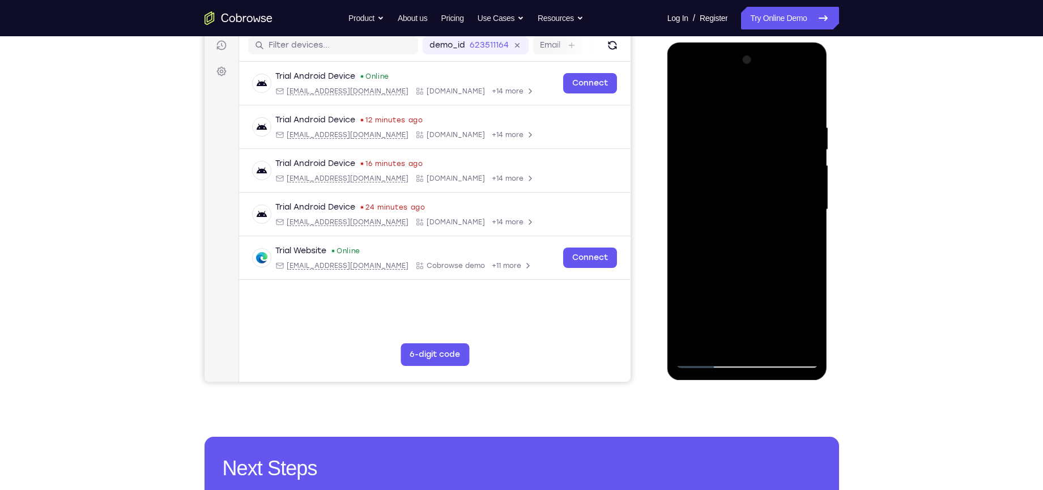
scroll to position [126, 0]
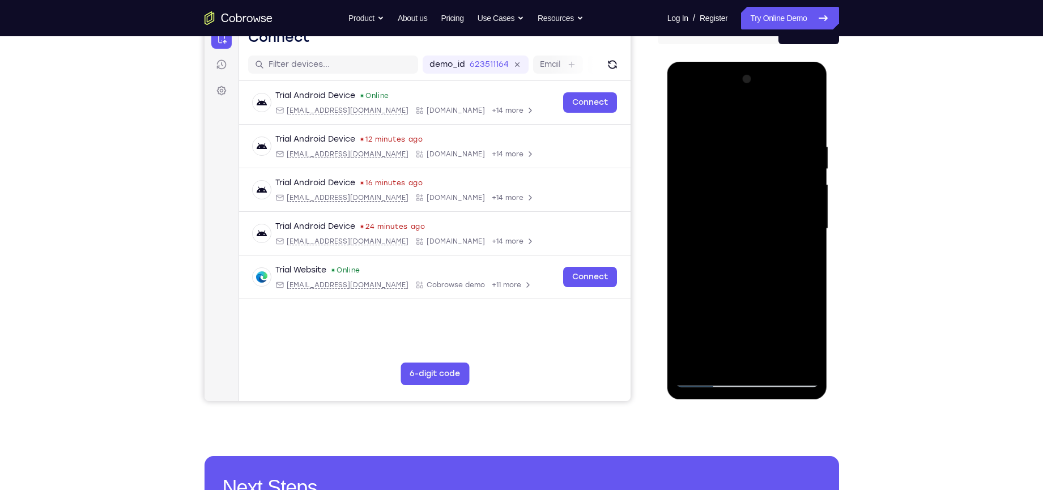
click at [690, 182] on div at bounding box center [747, 228] width 143 height 317
drag, startPoint x: 725, startPoint y: 167, endPoint x: 708, endPoint y: 224, distance: 59.2
click at [708, 224] on div at bounding box center [747, 228] width 143 height 317
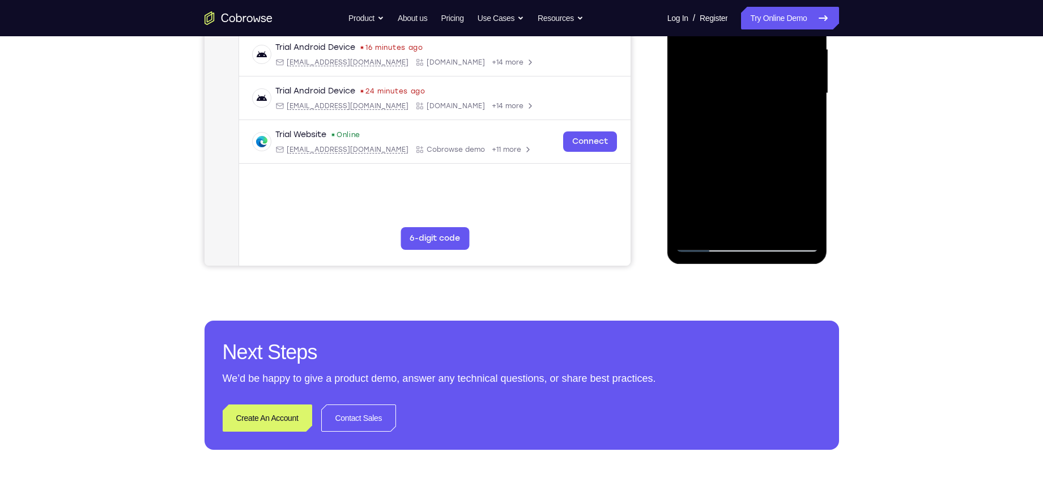
scroll to position [269, 0]
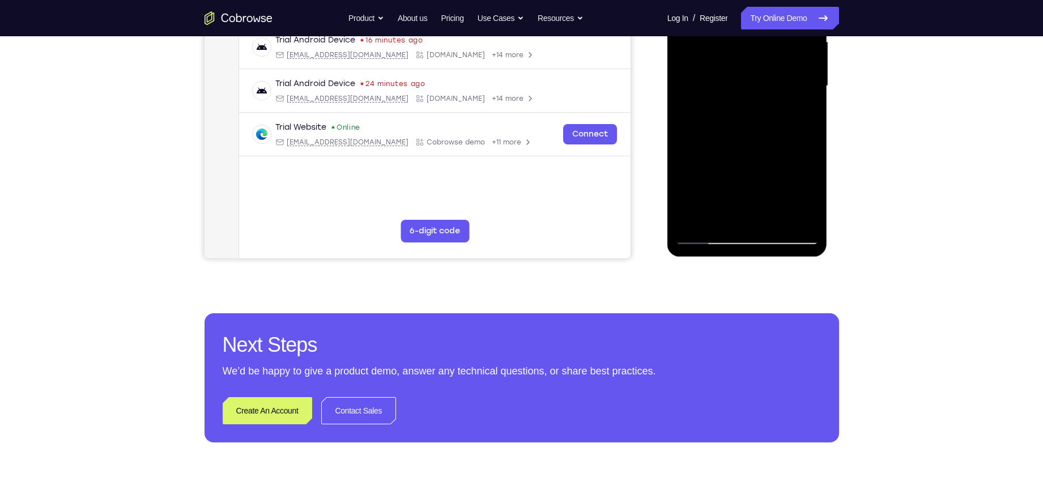
click at [691, 221] on div at bounding box center [747, 85] width 143 height 317
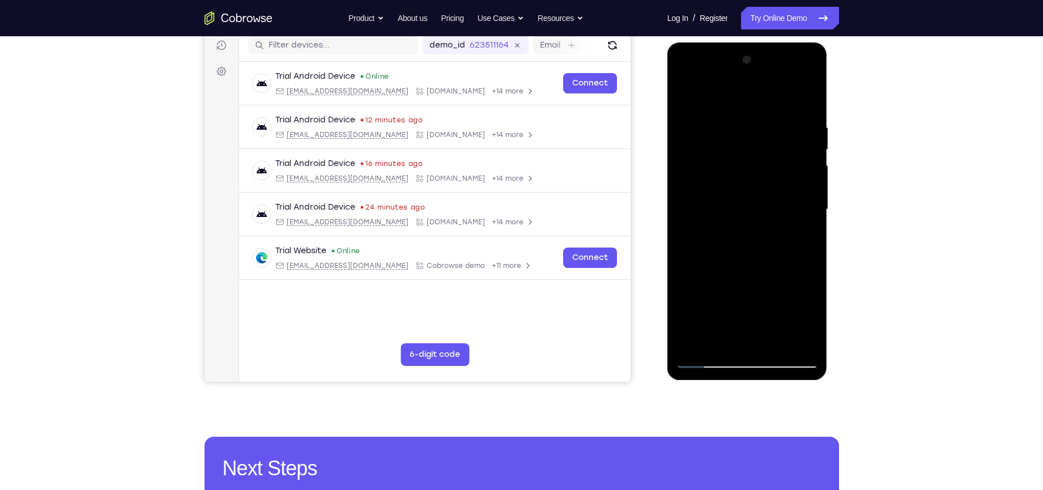
scroll to position [146, 0]
drag, startPoint x: 759, startPoint y: 163, endPoint x: 736, endPoint y: 250, distance: 90.9
click at [736, 250] on div at bounding box center [747, 208] width 143 height 317
click at [733, 129] on div at bounding box center [747, 208] width 143 height 317
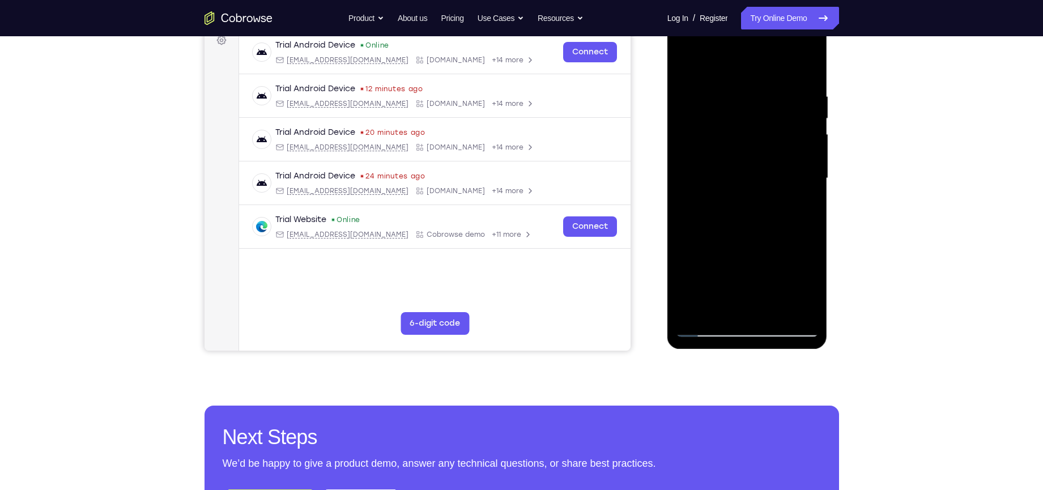
scroll to position [177, 0]
click at [745, 309] on div at bounding box center [747, 177] width 143 height 317
click at [764, 229] on div at bounding box center [747, 177] width 143 height 317
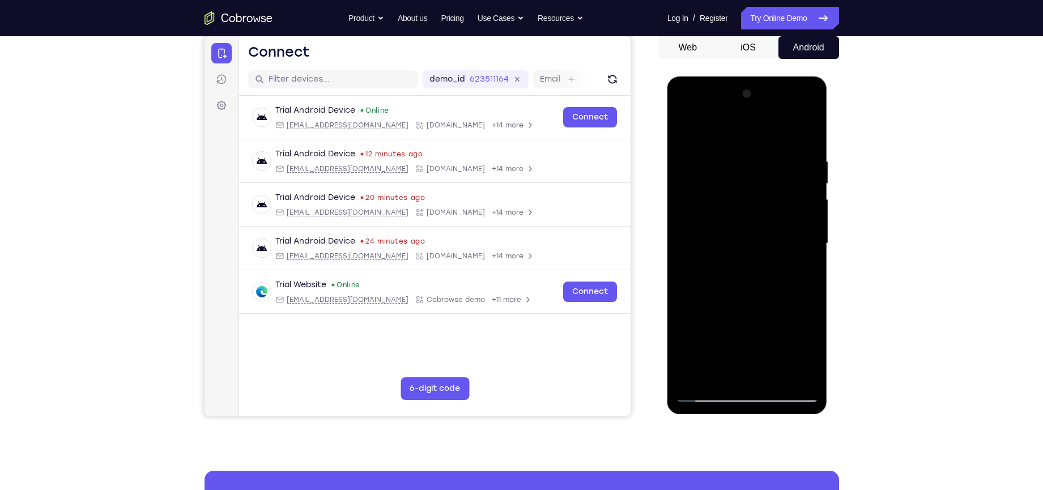
scroll to position [110, 0]
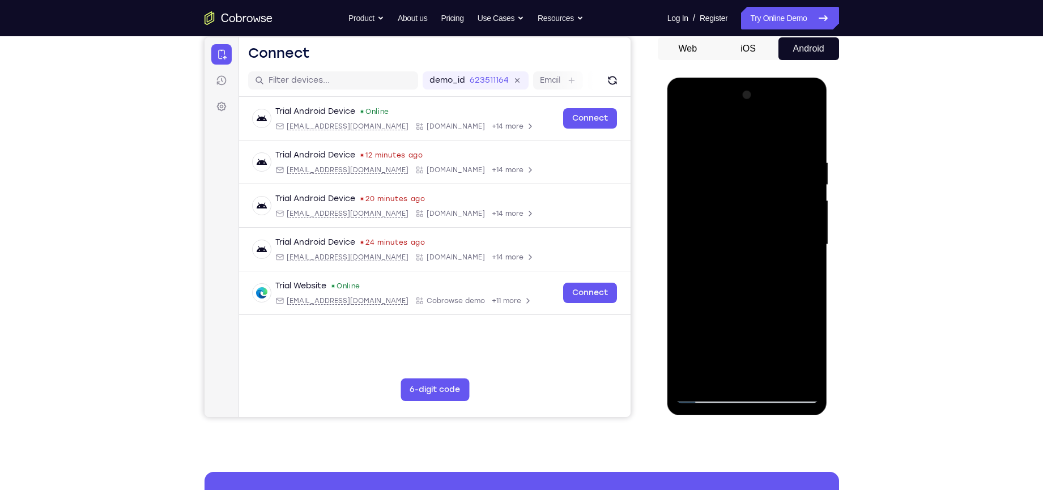
click at [721, 160] on div at bounding box center [747, 244] width 143 height 317
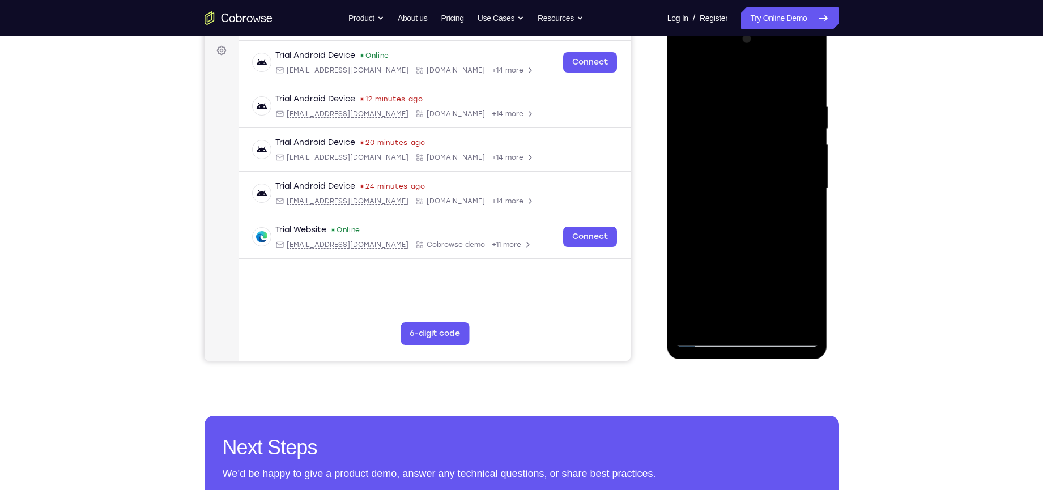
scroll to position [171, 0]
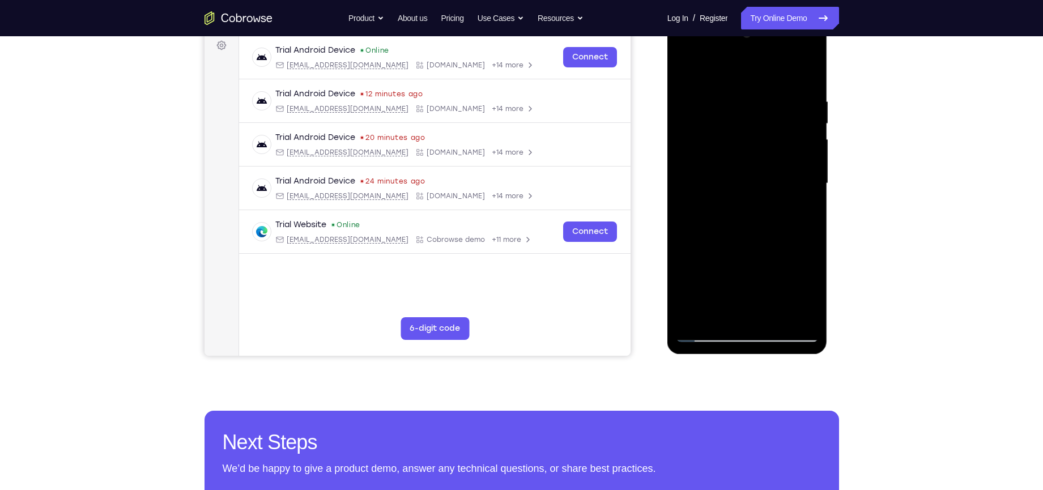
click at [748, 316] on div at bounding box center [747, 183] width 143 height 317
drag, startPoint x: 760, startPoint y: 256, endPoint x: 793, endPoint y: 171, distance: 90.6
click at [780, 189] on div at bounding box center [747, 183] width 143 height 317
drag, startPoint x: 730, startPoint y: 309, endPoint x: 757, endPoint y: 191, distance: 121.4
click at [757, 191] on div at bounding box center [747, 183] width 143 height 317
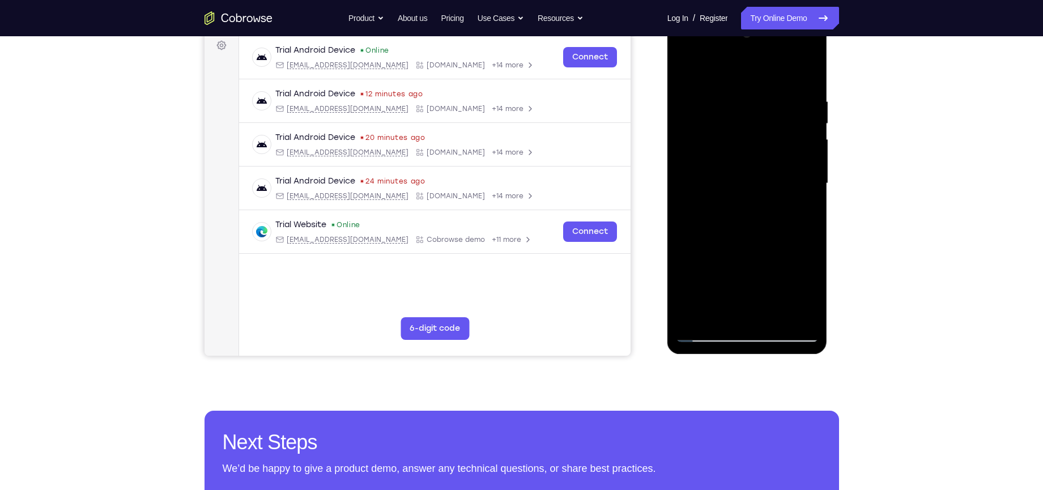
drag, startPoint x: 688, startPoint y: 313, endPoint x: 699, endPoint y: 227, distance: 86.2
click at [699, 227] on div at bounding box center [747, 183] width 143 height 317
click at [693, 316] on div at bounding box center [747, 183] width 143 height 317
click at [711, 175] on div at bounding box center [747, 183] width 143 height 317
click at [798, 317] on div at bounding box center [747, 183] width 143 height 317
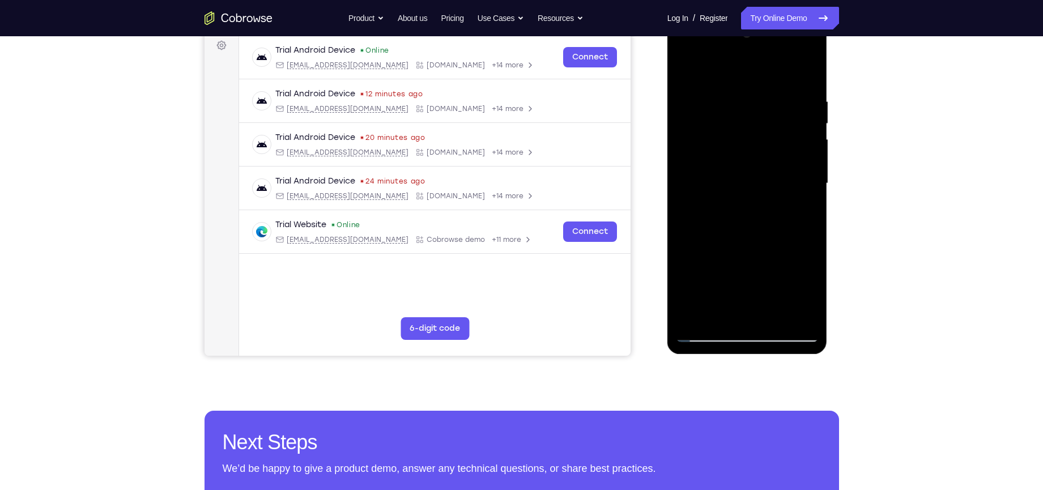
click at [703, 332] on div at bounding box center [747, 183] width 143 height 317
click at [719, 312] on div at bounding box center [747, 183] width 143 height 317
click at [708, 271] on div at bounding box center [747, 183] width 143 height 317
click at [779, 272] on div at bounding box center [747, 183] width 143 height 317
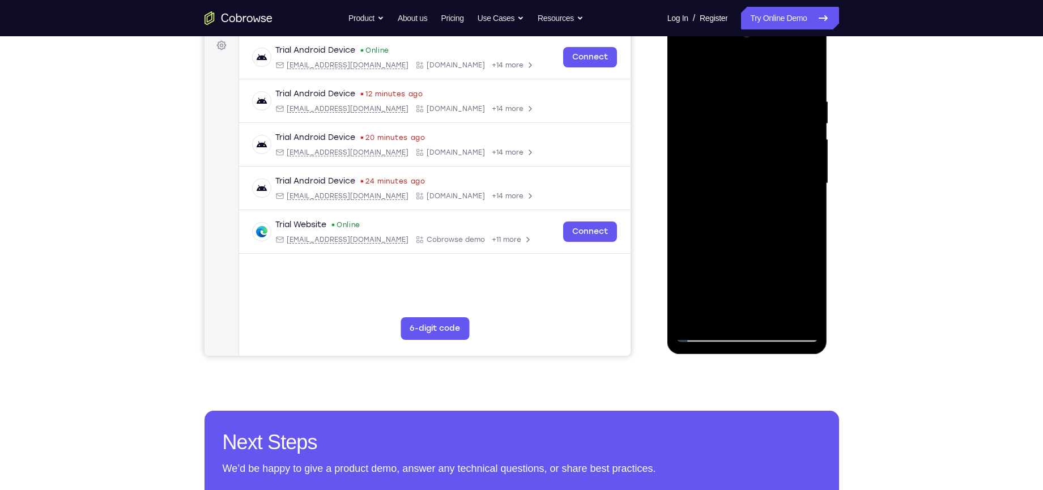
click at [750, 268] on div at bounding box center [747, 183] width 143 height 317
click at [781, 275] on div at bounding box center [747, 183] width 143 height 317
click at [757, 318] on div at bounding box center [747, 183] width 143 height 317
click at [763, 294] on div at bounding box center [747, 183] width 143 height 317
click at [723, 274] on div at bounding box center [747, 183] width 143 height 317
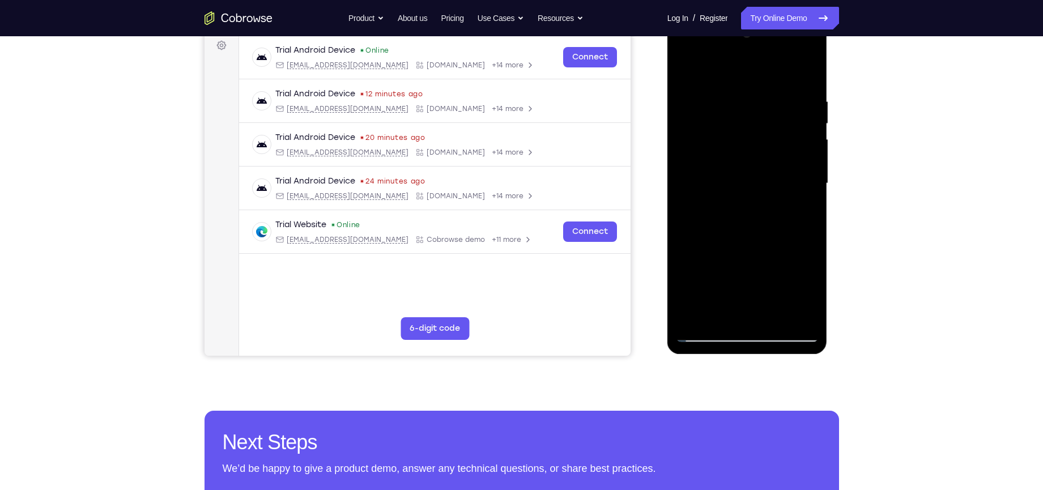
click at [697, 274] on div at bounding box center [747, 183] width 143 height 317
click at [785, 195] on div at bounding box center [747, 183] width 143 height 317
click at [774, 312] on div at bounding box center [747, 183] width 143 height 317
click at [802, 313] on div at bounding box center [747, 183] width 143 height 317
click at [711, 329] on div at bounding box center [747, 183] width 143 height 317
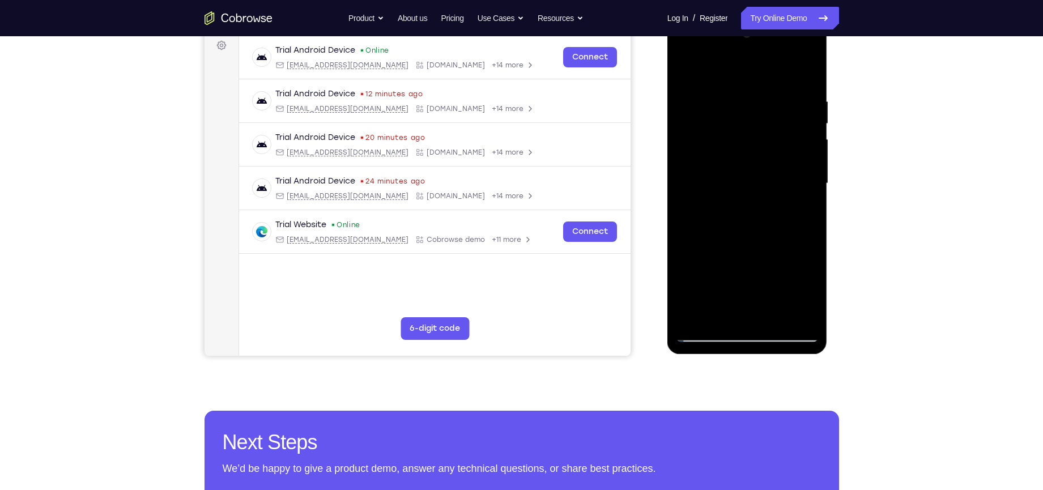
click at [708, 332] on div at bounding box center [747, 183] width 143 height 317
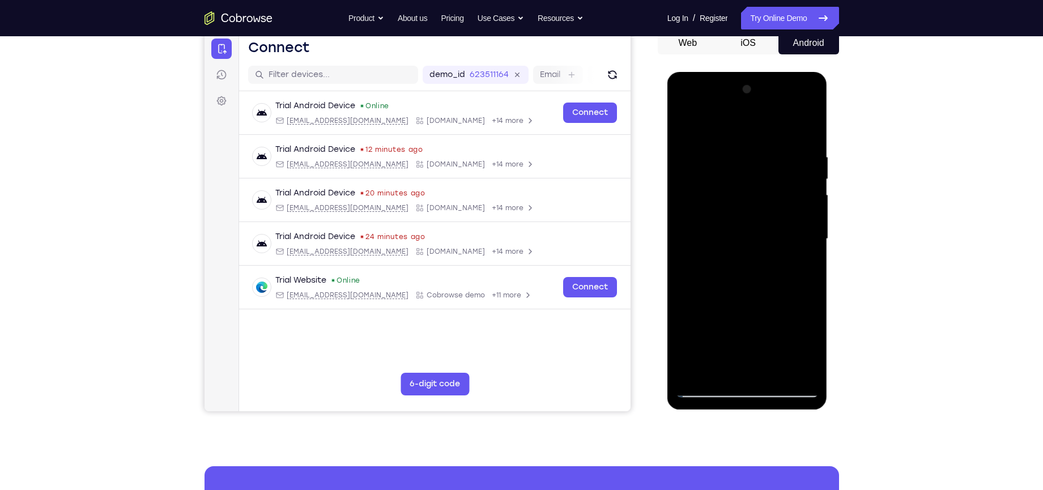
scroll to position [114, 0]
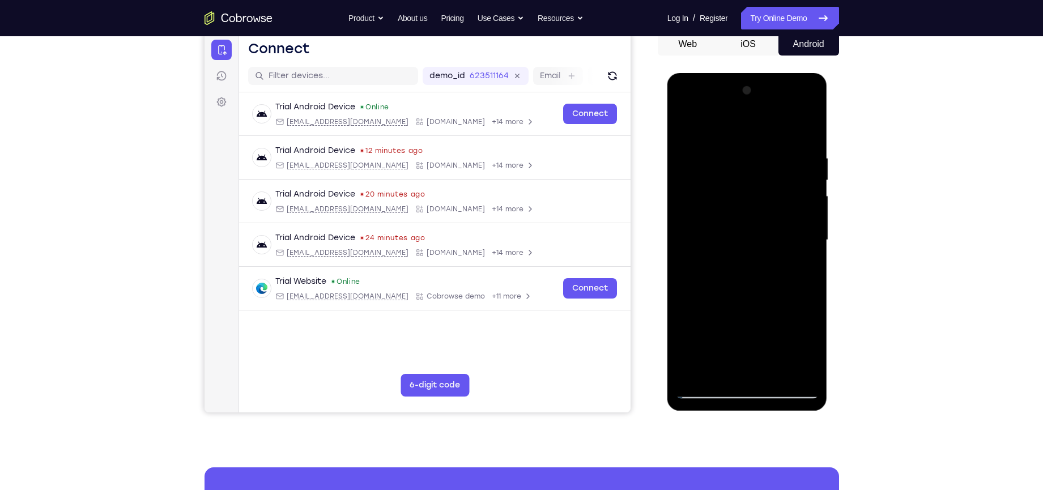
click at [768, 153] on div at bounding box center [747, 240] width 143 height 317
click at [813, 228] on div at bounding box center [747, 240] width 143 height 317
click at [802, 175] on div at bounding box center [747, 240] width 143 height 317
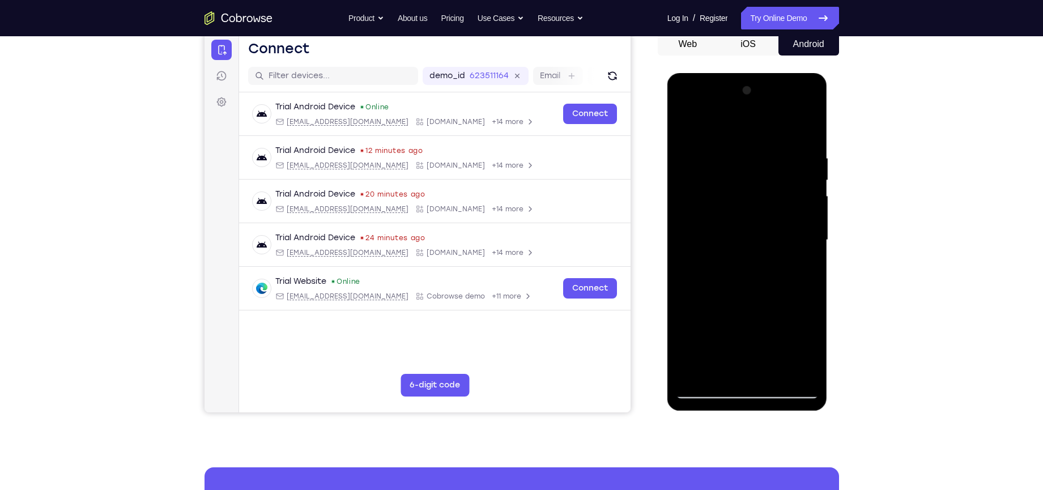
click at [805, 130] on div at bounding box center [747, 240] width 143 height 317
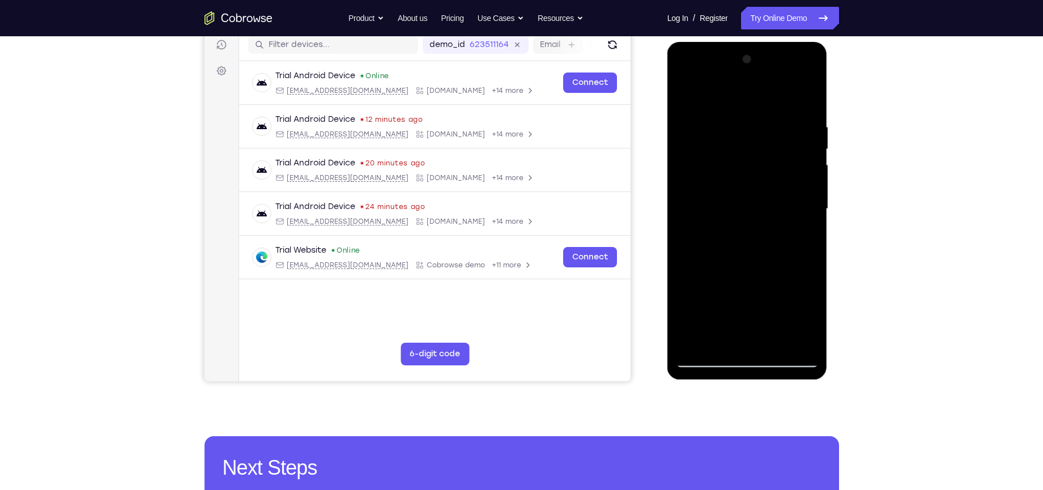
scroll to position [146, 0]
click at [771, 343] on div at bounding box center [747, 208] width 143 height 317
click at [749, 214] on span "Tap to Start" at bounding box center [748, 208] width 58 height 11
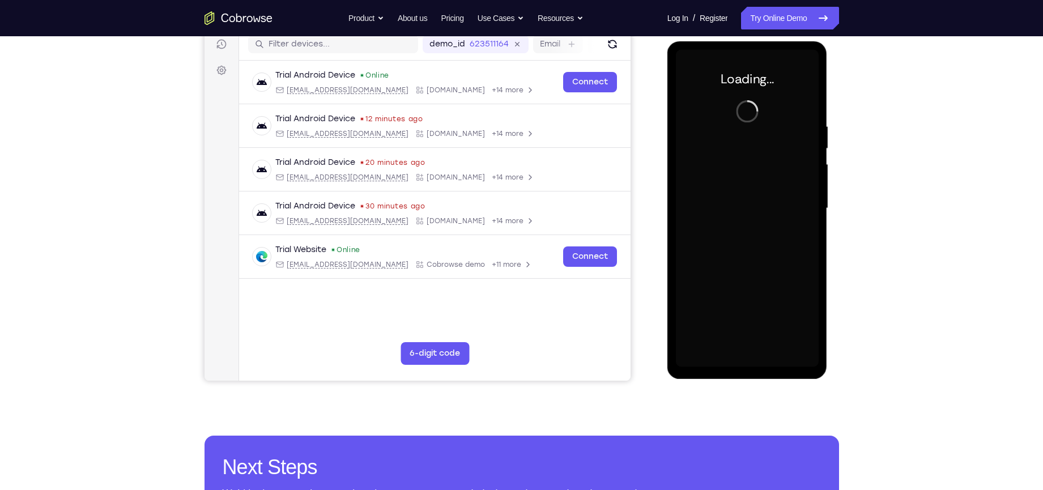
scroll to position [105, 0]
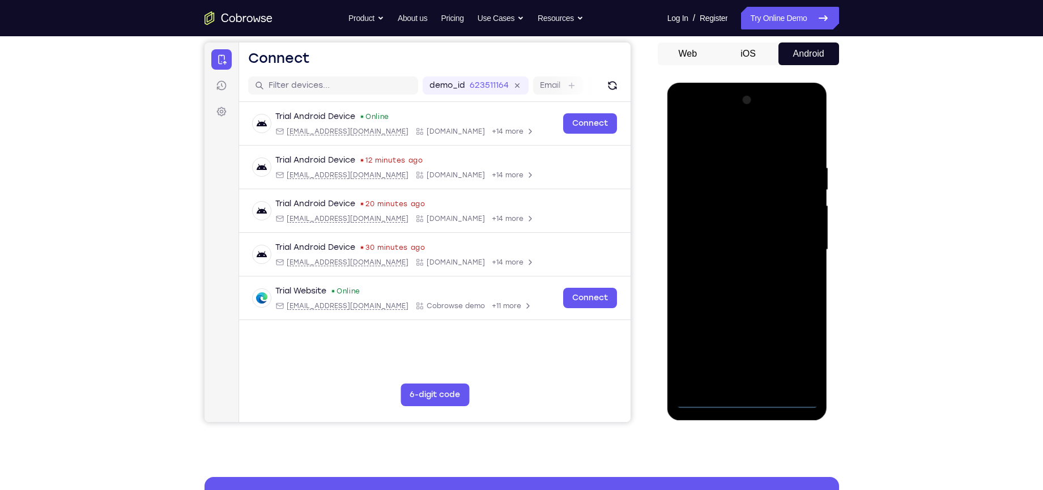
click at [743, 385] on div at bounding box center [747, 249] width 143 height 317
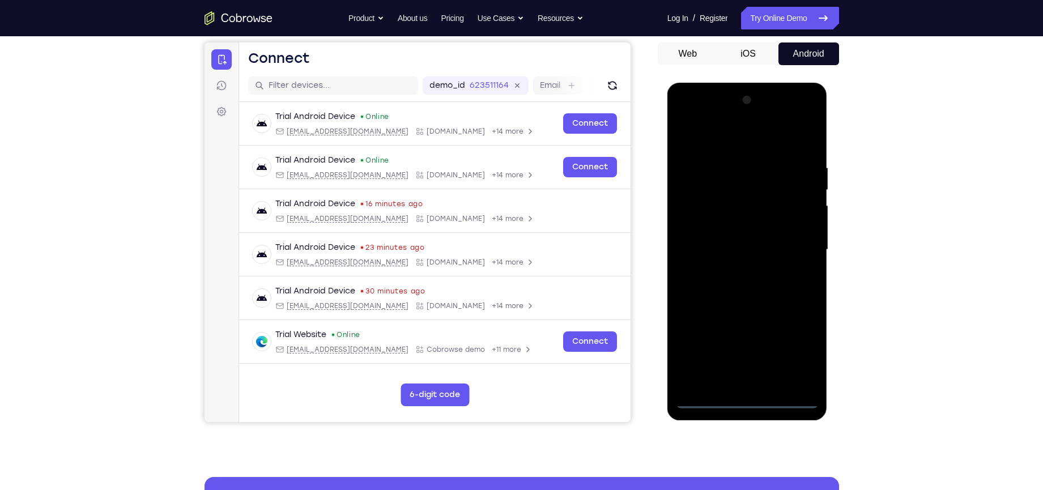
click at [796, 346] on div at bounding box center [747, 249] width 143 height 317
drag, startPoint x: 765, startPoint y: 177, endPoint x: 710, endPoint y: 138, distance: 67.5
click at [710, 138] on div at bounding box center [747, 249] width 143 height 317
click at [721, 142] on div at bounding box center [747, 249] width 143 height 317
click at [794, 248] on div at bounding box center [747, 249] width 143 height 317
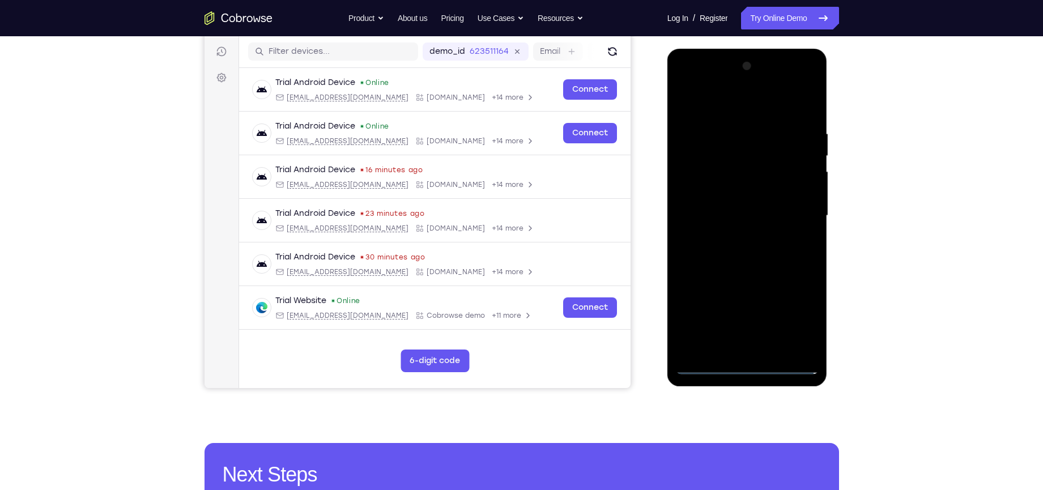
scroll to position [147, 0]
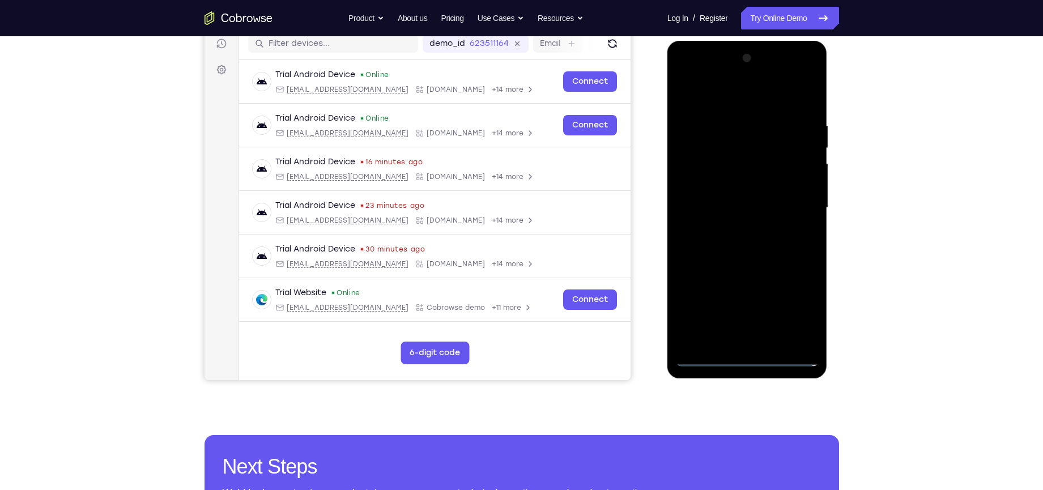
click at [736, 228] on div at bounding box center [747, 207] width 143 height 317
click at [734, 194] on div at bounding box center [747, 207] width 143 height 317
click at [734, 192] on div at bounding box center [747, 207] width 143 height 317
click at [738, 210] on div at bounding box center [747, 207] width 143 height 317
click at [747, 249] on div at bounding box center [747, 207] width 143 height 317
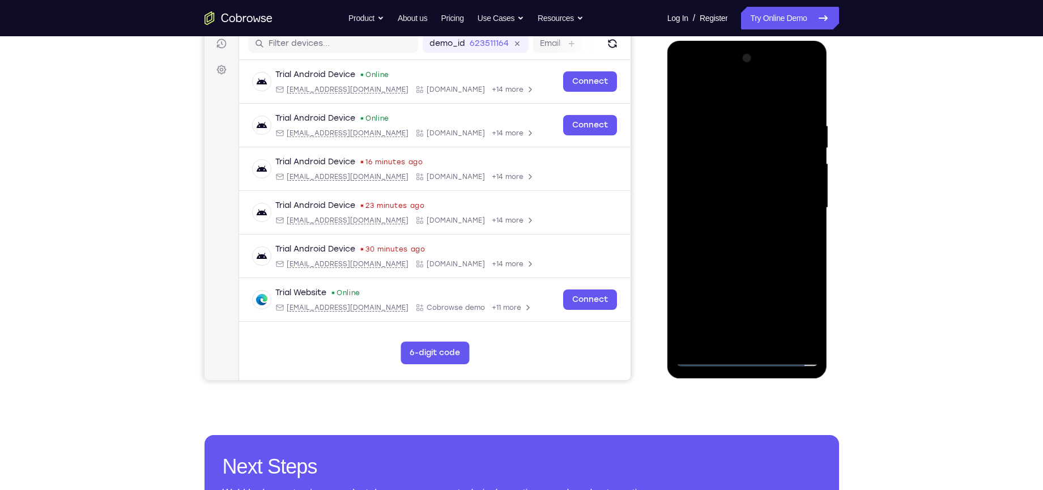
click at [748, 245] on div at bounding box center [747, 207] width 143 height 317
click at [748, 253] on div at bounding box center [747, 207] width 143 height 317
click at [743, 243] on div at bounding box center [747, 207] width 143 height 317
click at [747, 245] on div at bounding box center [747, 207] width 143 height 317
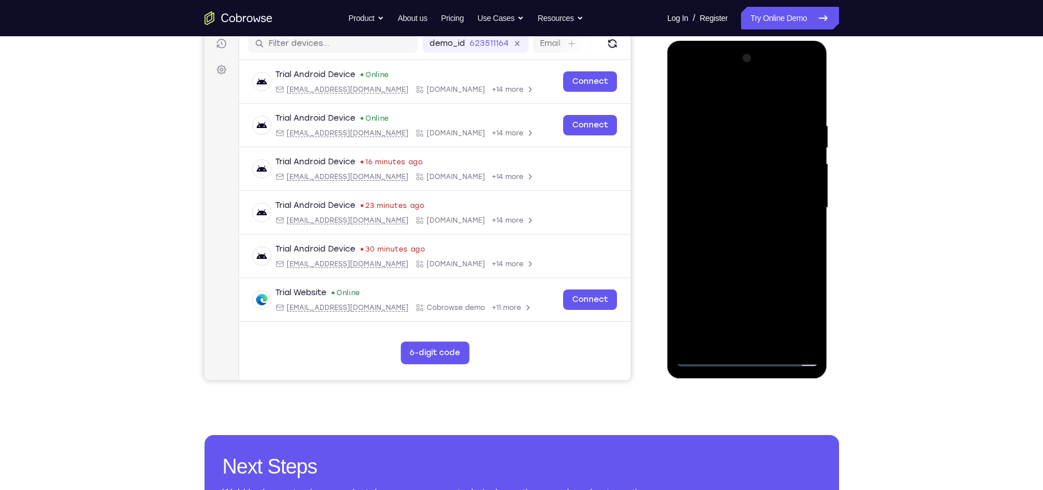
click at [747, 245] on div at bounding box center [747, 207] width 143 height 317
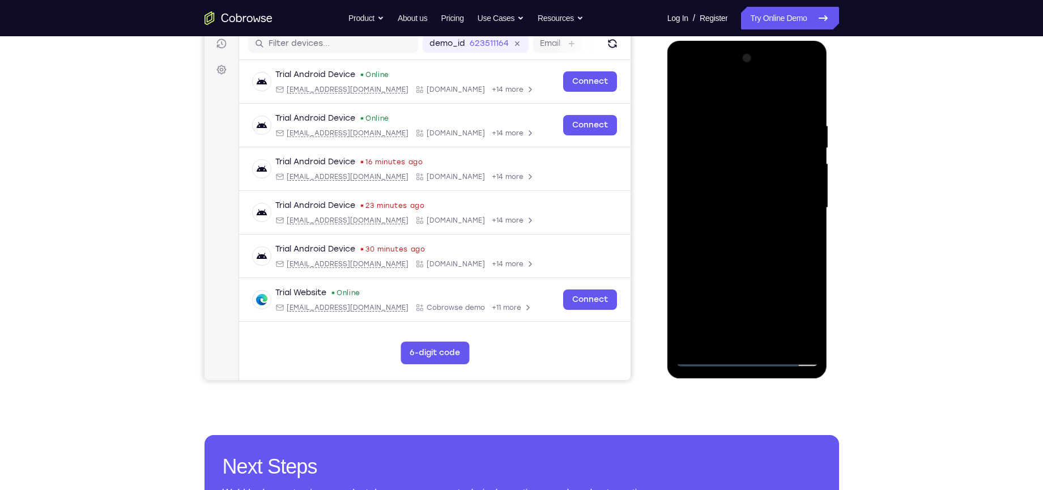
click at [743, 258] on div at bounding box center [747, 207] width 143 height 317
click at [778, 343] on div at bounding box center [747, 207] width 143 height 317
click at [745, 274] on div at bounding box center [747, 207] width 143 height 317
click at [729, 177] on div at bounding box center [747, 207] width 143 height 317
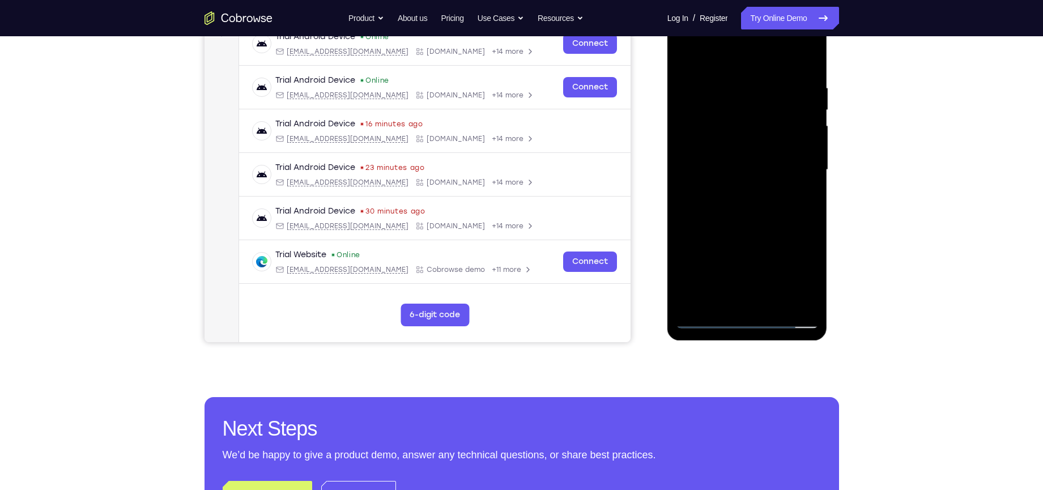
scroll to position [188, 0]
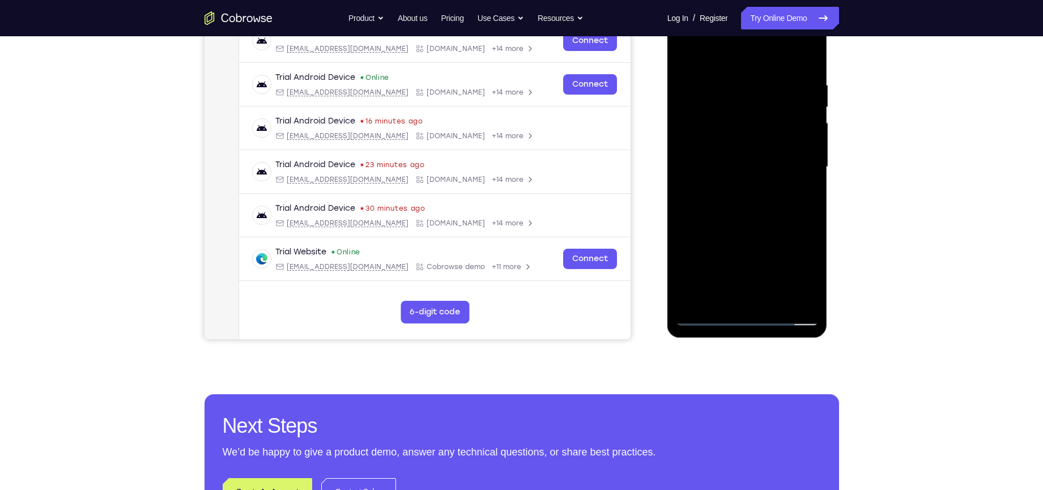
click at [740, 272] on div at bounding box center [747, 167] width 143 height 317
click at [753, 285] on div at bounding box center [747, 167] width 143 height 317
click at [745, 294] on div at bounding box center [747, 167] width 143 height 317
click at [764, 212] on div at bounding box center [747, 167] width 143 height 317
click at [715, 91] on div at bounding box center [747, 167] width 143 height 317
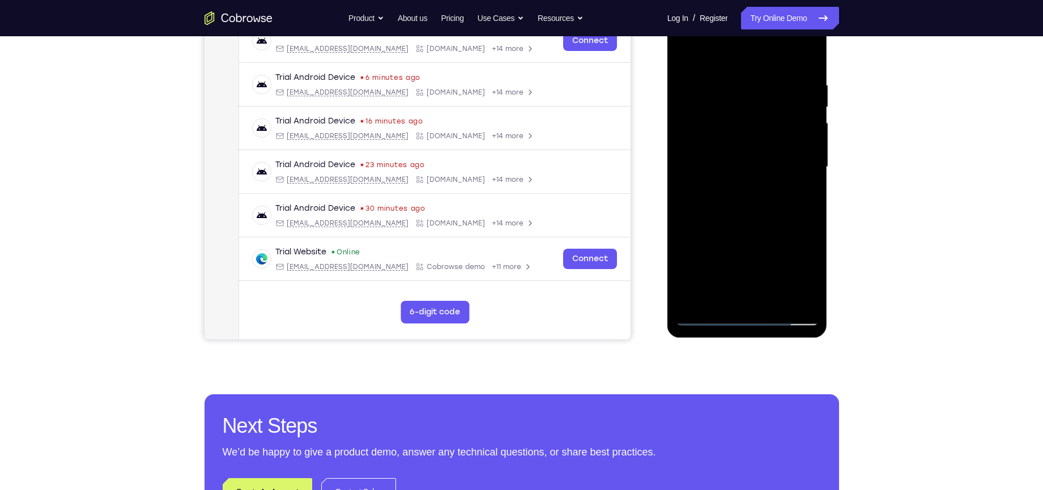
click at [740, 292] on div at bounding box center [747, 167] width 143 height 317
drag, startPoint x: 733, startPoint y: 263, endPoint x: 768, endPoint y: 85, distance: 181.3
click at [768, 85] on div at bounding box center [747, 167] width 143 height 317
drag, startPoint x: 719, startPoint y: 296, endPoint x: 753, endPoint y: 113, distance: 185.6
click at [753, 113] on div at bounding box center [747, 167] width 143 height 317
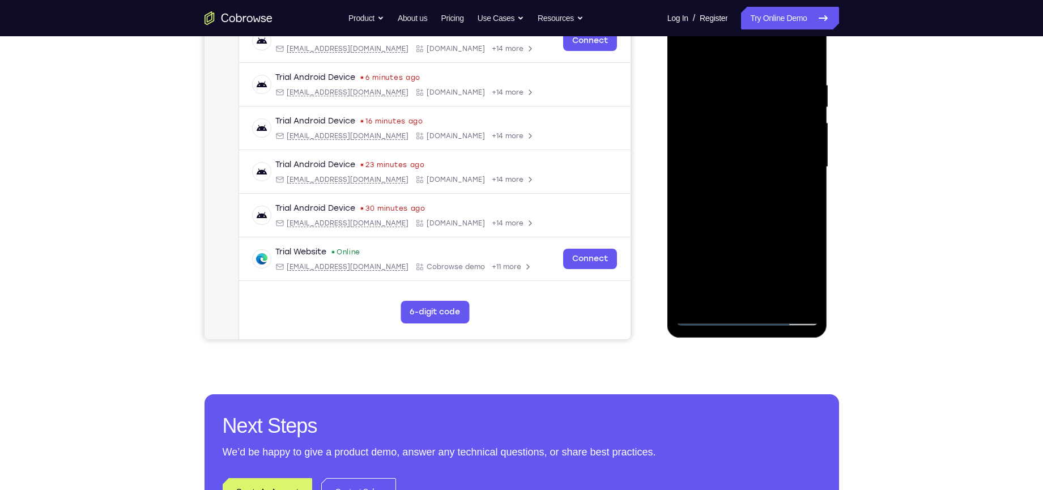
drag, startPoint x: 689, startPoint y: 282, endPoint x: 692, endPoint y: 228, distance: 54.5
click at [692, 228] on div at bounding box center [747, 167] width 143 height 317
click at [697, 273] on div at bounding box center [747, 167] width 143 height 317
click at [713, 159] on div at bounding box center [747, 167] width 143 height 317
click at [797, 300] on div at bounding box center [747, 167] width 143 height 317
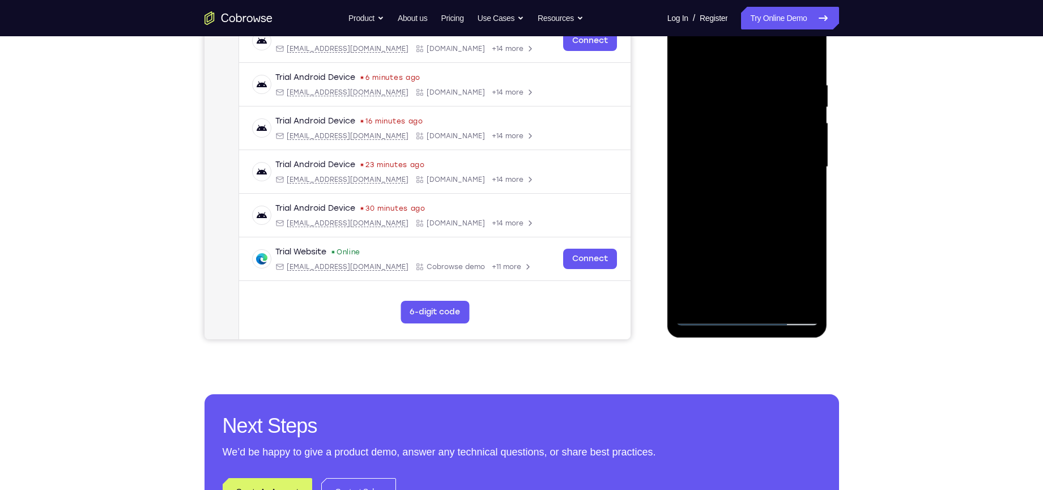
click at [708, 321] on div at bounding box center [747, 167] width 143 height 317
click at [719, 302] on div at bounding box center [747, 167] width 143 height 317
click at [749, 257] on div at bounding box center [747, 167] width 143 height 317
click at [771, 236] on div at bounding box center [747, 167] width 143 height 317
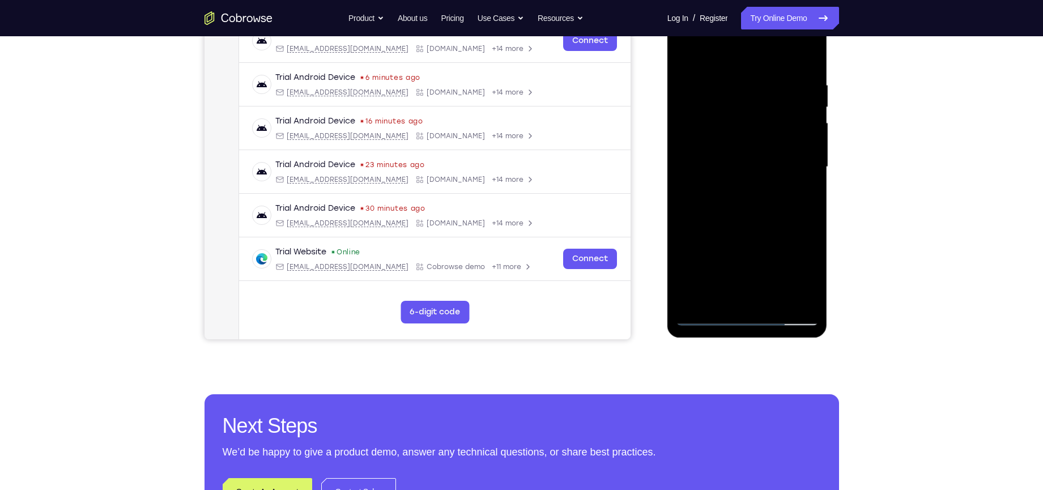
click at [760, 299] on div at bounding box center [747, 167] width 143 height 317
click at [755, 273] on div at bounding box center [747, 167] width 143 height 317
click at [745, 255] on div at bounding box center [747, 167] width 143 height 317
click at [751, 216] on div at bounding box center [747, 167] width 143 height 317
click at [805, 198] on div at bounding box center [747, 167] width 143 height 317
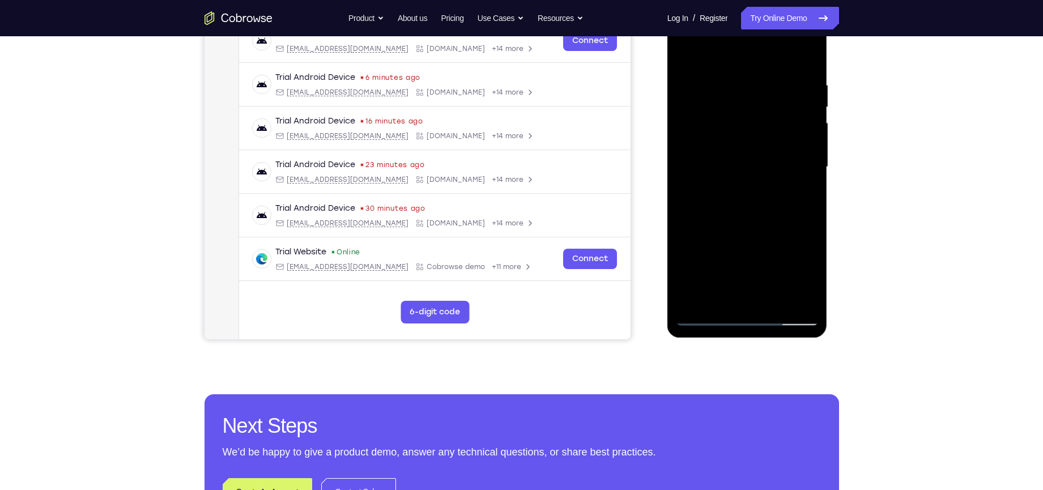
click at [703, 320] on div at bounding box center [747, 167] width 143 height 317
click at [704, 315] on div at bounding box center [747, 167] width 143 height 317
click at [695, 87] on div at bounding box center [747, 167] width 143 height 317
click at [746, 99] on div at bounding box center [747, 167] width 143 height 317
drag, startPoint x: 707, startPoint y: 298, endPoint x: 706, endPoint y: 266, distance: 31.8
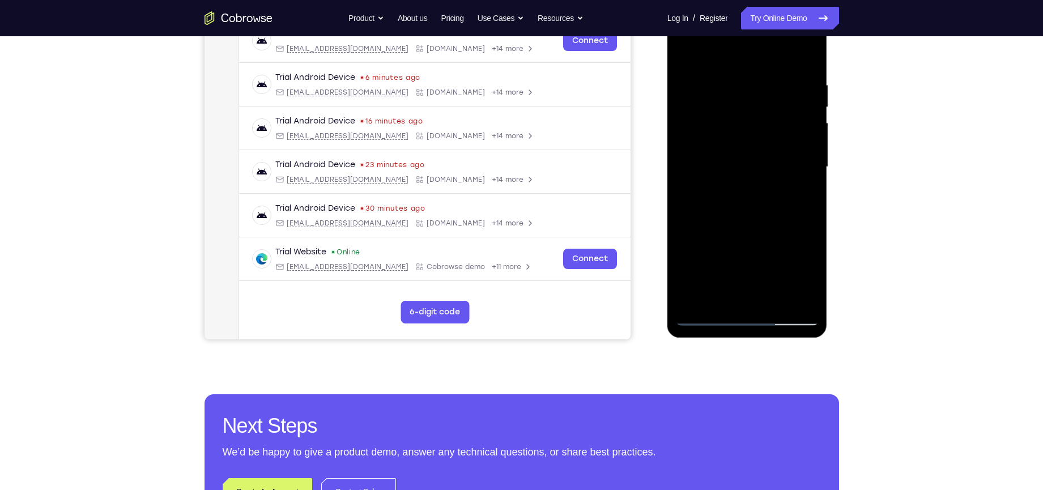
click at [706, 266] on div at bounding box center [747, 167] width 143 height 317
drag, startPoint x: 745, startPoint y: 274, endPoint x: 751, endPoint y: 158, distance: 116.4
click at [751, 158] on div at bounding box center [747, 167] width 143 height 317
drag, startPoint x: 722, startPoint y: 282, endPoint x: 755, endPoint y: 178, distance: 108.8
click at [751, 190] on div at bounding box center [747, 167] width 143 height 317
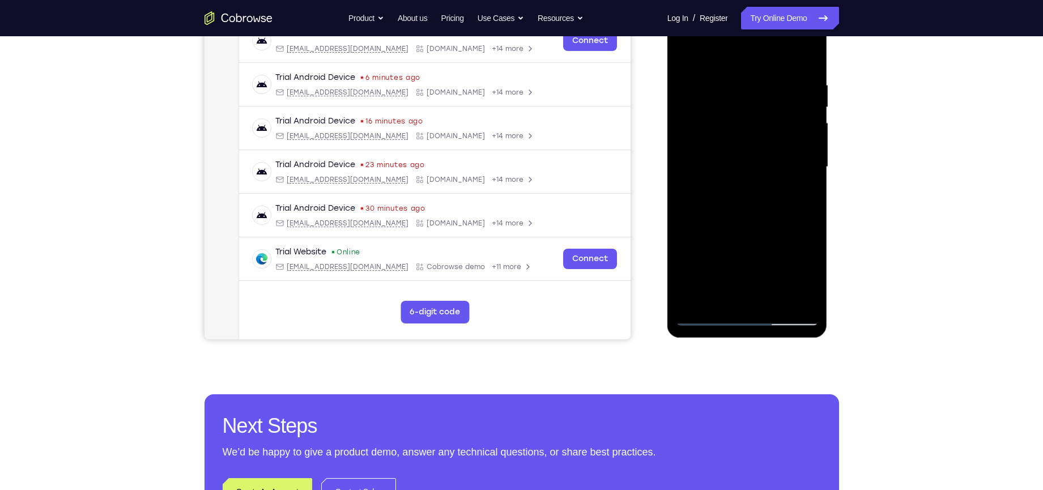
click at [764, 209] on div at bounding box center [747, 167] width 143 height 317
click at [808, 201] on div at bounding box center [747, 167] width 143 height 317
drag, startPoint x: 712, startPoint y: 296, endPoint x: 704, endPoint y: 265, distance: 32.0
click at [704, 265] on div at bounding box center [747, 167] width 143 height 317
click at [761, 210] on div at bounding box center [747, 167] width 143 height 317
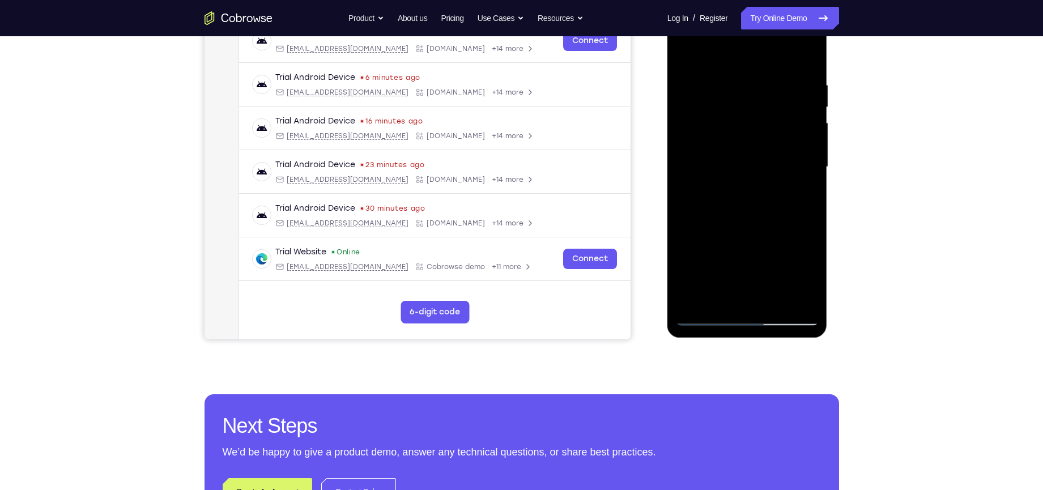
click at [718, 298] on div at bounding box center [747, 167] width 143 height 317
click at [708, 296] on div at bounding box center [747, 167] width 143 height 317
drag, startPoint x: 708, startPoint y: 296, endPoint x: 704, endPoint y: 272, distance: 24.8
click at [704, 272] on div at bounding box center [747, 167] width 143 height 317
click at [811, 300] on div at bounding box center [747, 167] width 143 height 317
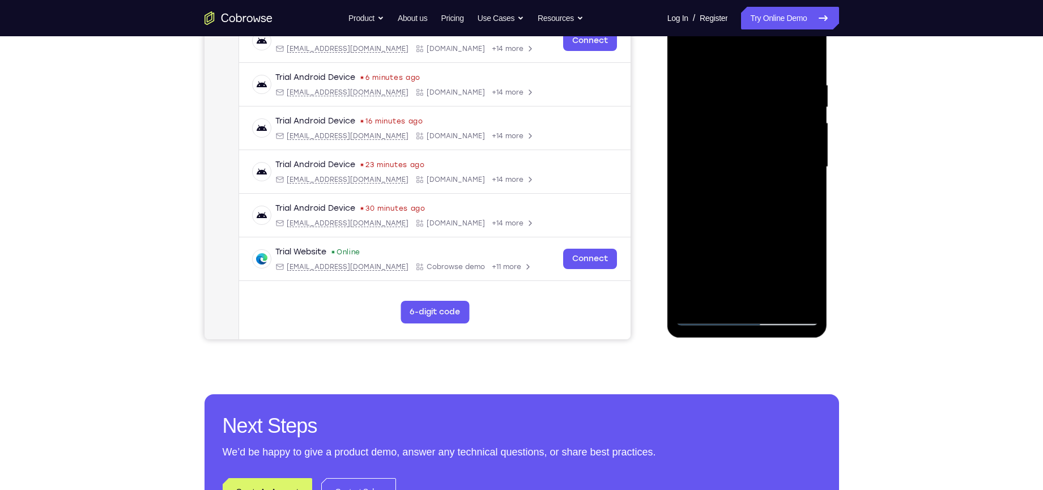
drag, startPoint x: 737, startPoint y: 259, endPoint x: 748, endPoint y: 140, distance: 119.5
click at [748, 140] on div at bounding box center [747, 167] width 143 height 317
drag, startPoint x: 740, startPoint y: 279, endPoint x: 760, endPoint y: 149, distance: 131.3
click at [760, 149] on div at bounding box center [747, 167] width 143 height 317
drag, startPoint x: 742, startPoint y: 279, endPoint x: 751, endPoint y: 181, distance: 98.5
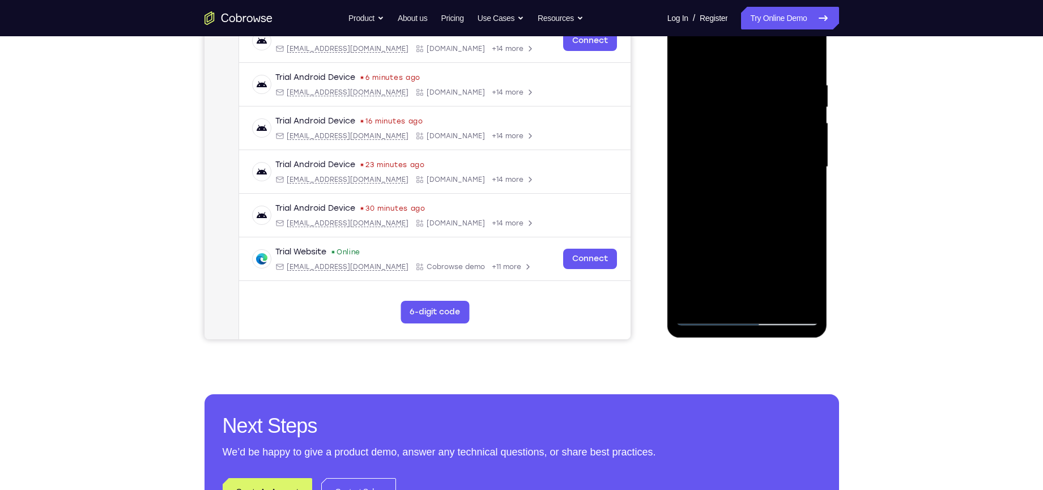
click at [751, 181] on div at bounding box center [747, 167] width 143 height 317
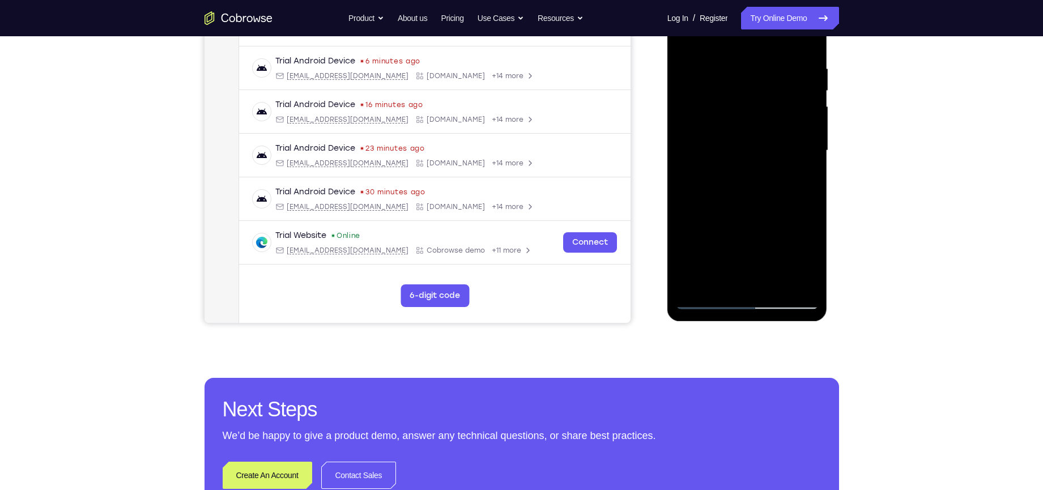
scroll to position [205, 0]
drag, startPoint x: 772, startPoint y: 261, endPoint x: 776, endPoint y: 207, distance: 54.0
click at [775, 211] on div at bounding box center [747, 149] width 143 height 317
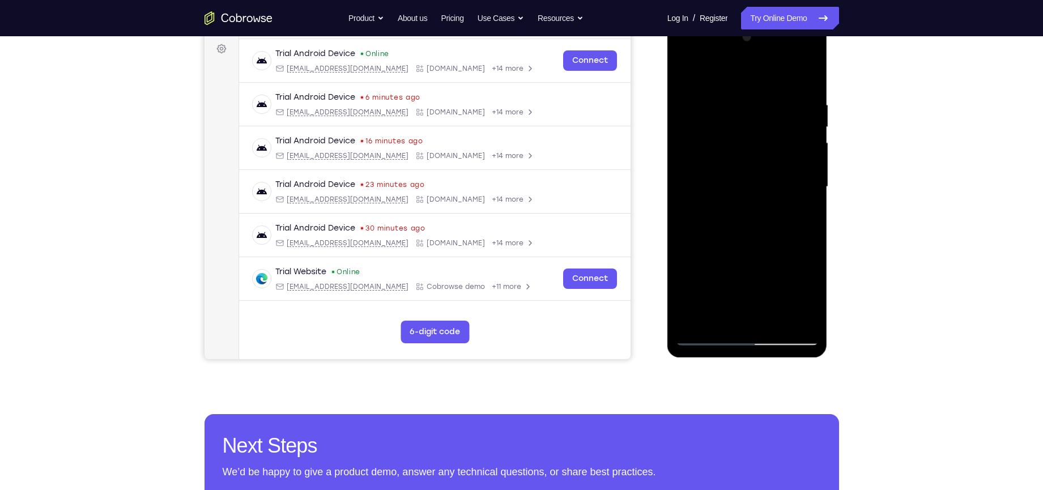
scroll to position [167, 0]
drag, startPoint x: 750, startPoint y: 291, endPoint x: 755, endPoint y: 240, distance: 51.9
click at [755, 240] on div at bounding box center [747, 187] width 143 height 317
drag, startPoint x: 738, startPoint y: 299, endPoint x: 762, endPoint y: 217, distance: 85.0
click at [759, 224] on div at bounding box center [747, 187] width 143 height 317
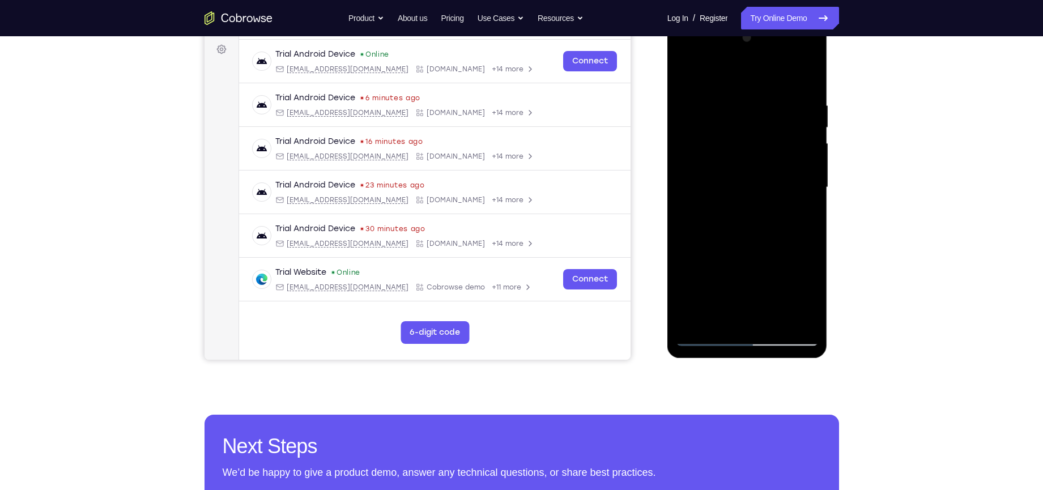
drag, startPoint x: 769, startPoint y: 300, endPoint x: 789, endPoint y: 233, distance: 69.4
click at [789, 233] on div at bounding box center [747, 187] width 143 height 317
drag, startPoint x: 753, startPoint y: 304, endPoint x: 767, endPoint y: 232, distance: 74.0
click at [767, 232] on div at bounding box center [747, 187] width 143 height 317
drag, startPoint x: 741, startPoint y: 300, endPoint x: 761, endPoint y: 230, distance: 72.9
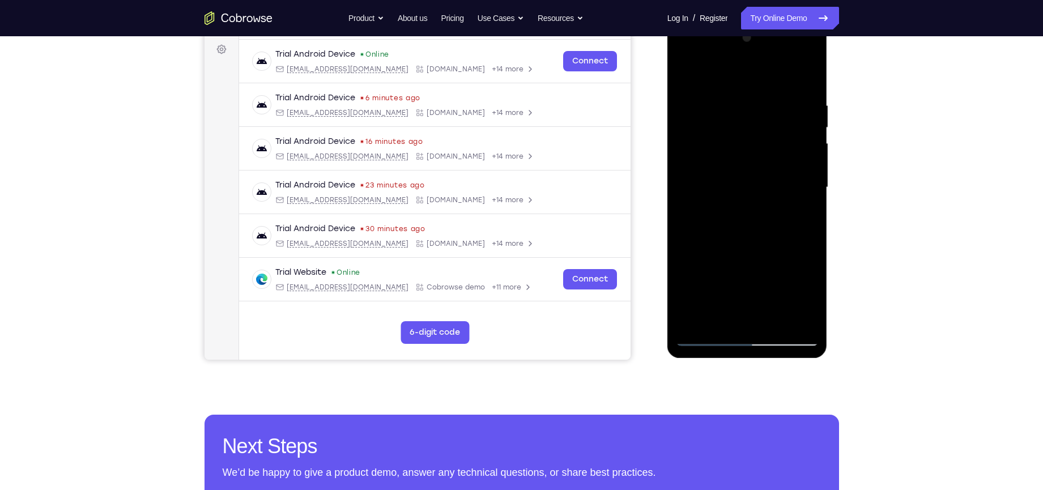
click at [761, 230] on div at bounding box center [747, 187] width 143 height 317
drag, startPoint x: 736, startPoint y: 292, endPoint x: 770, endPoint y: 196, distance: 102.0
click at [759, 224] on div at bounding box center [747, 187] width 143 height 317
drag, startPoint x: 729, startPoint y: 292, endPoint x: 745, endPoint y: 196, distance: 97.1
click at [745, 196] on div at bounding box center [747, 187] width 143 height 317
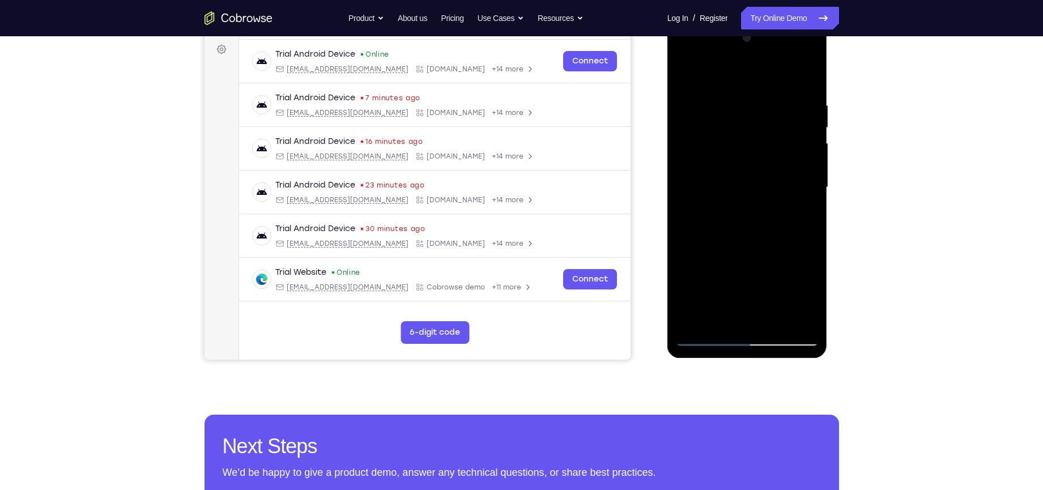
drag, startPoint x: 737, startPoint y: 262, endPoint x: 724, endPoint y: 287, distance: 28.4
click at [724, 287] on div at bounding box center [747, 187] width 143 height 317
drag, startPoint x: 755, startPoint y: 301, endPoint x: 768, endPoint y: 247, distance: 55.3
click at [768, 247] on div at bounding box center [747, 187] width 143 height 317
drag, startPoint x: 756, startPoint y: 299, endPoint x: 772, endPoint y: 225, distance: 75.4
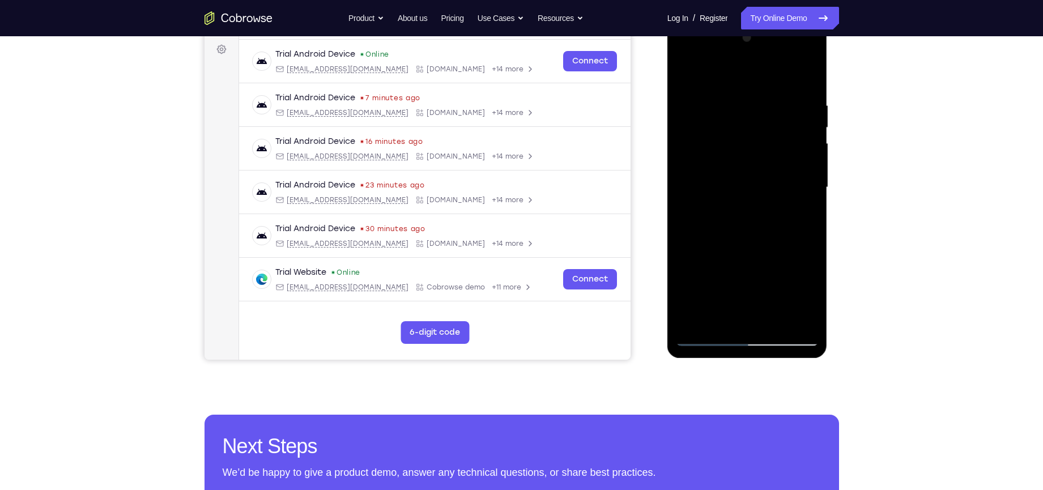
click at [771, 227] on div at bounding box center [747, 187] width 143 height 317
drag, startPoint x: 741, startPoint y: 304, endPoint x: 761, endPoint y: 253, distance: 54.5
click at [761, 253] on div at bounding box center [747, 187] width 143 height 317
drag, startPoint x: 748, startPoint y: 292, endPoint x: 755, endPoint y: 236, distance: 57.1
click at [755, 236] on div at bounding box center [747, 187] width 143 height 317
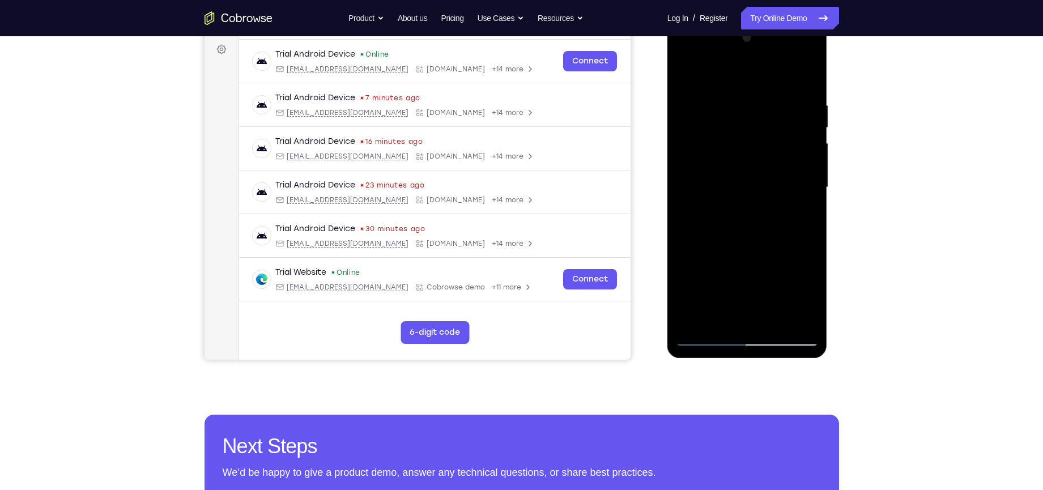
drag, startPoint x: 755, startPoint y: 291, endPoint x: 765, endPoint y: 248, distance: 44.1
click at [765, 248] on div at bounding box center [747, 187] width 143 height 317
drag, startPoint x: 746, startPoint y: 303, endPoint x: 757, endPoint y: 240, distance: 63.9
click at [757, 240] on div at bounding box center [747, 187] width 143 height 317
drag, startPoint x: 737, startPoint y: 302, endPoint x: 747, endPoint y: 245, distance: 58.1
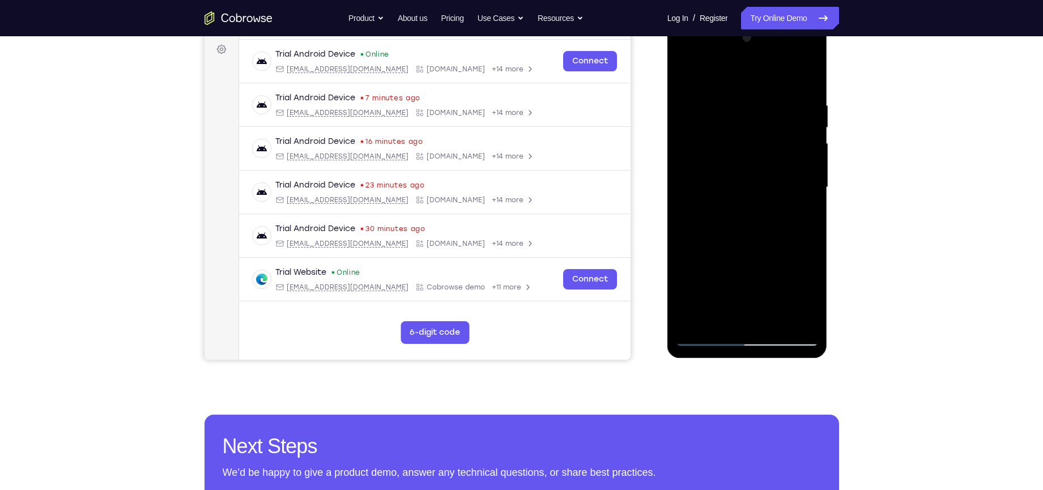
click at [747, 245] on div at bounding box center [747, 187] width 143 height 317
click at [687, 318] on div at bounding box center [747, 187] width 143 height 317
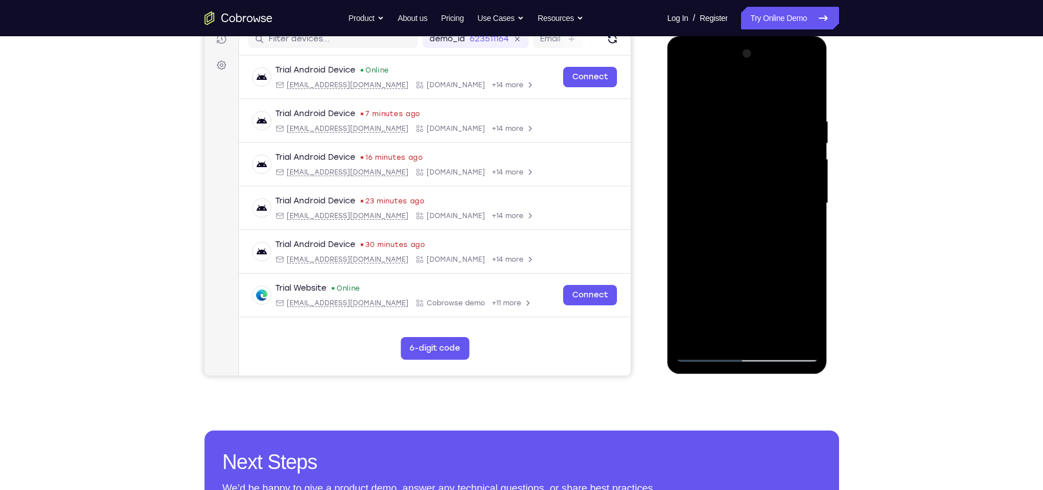
click at [722, 335] on div at bounding box center [747, 203] width 143 height 317
click at [688, 330] on div at bounding box center [747, 203] width 143 height 317
click at [707, 354] on div at bounding box center [747, 203] width 143 height 317
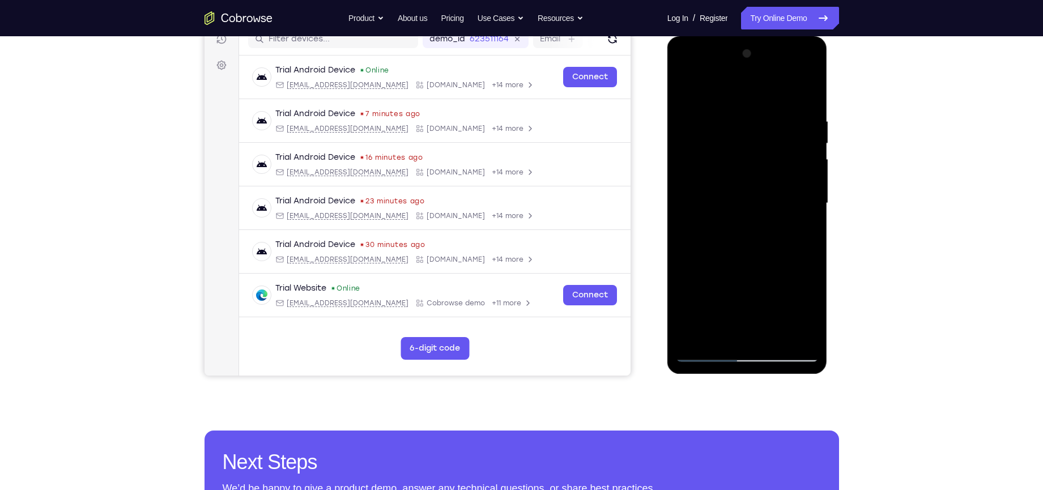
click at [776, 337] on div at bounding box center [747, 203] width 143 height 317
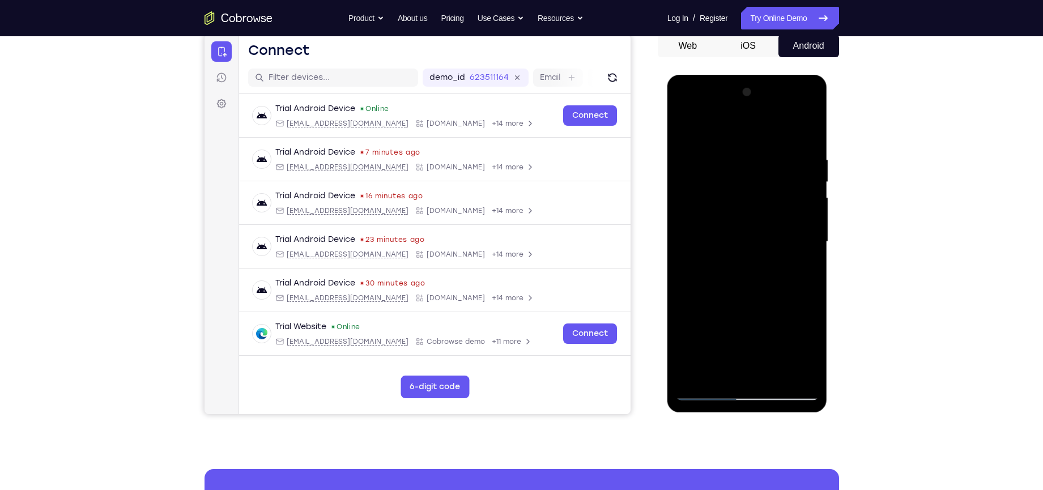
scroll to position [101, 0]
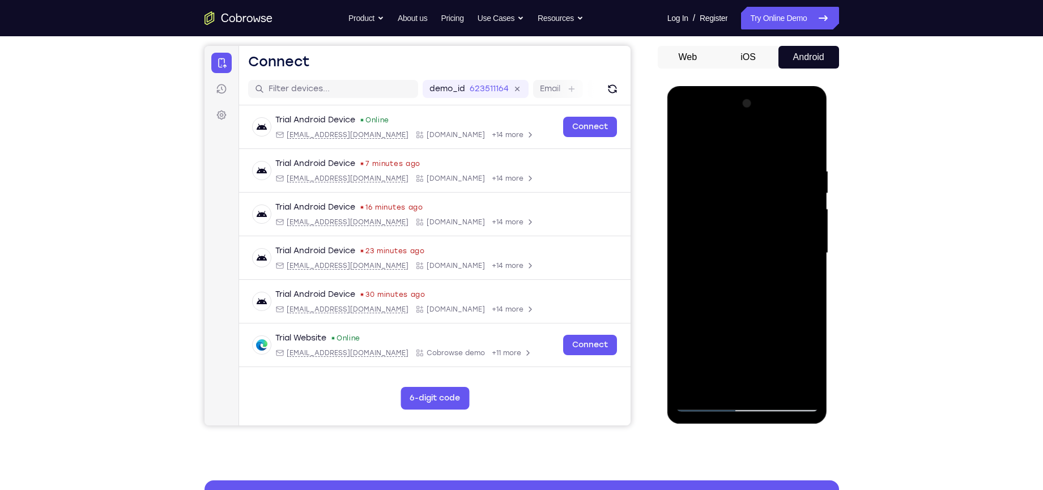
click at [734, 224] on div at bounding box center [747, 253] width 143 height 317
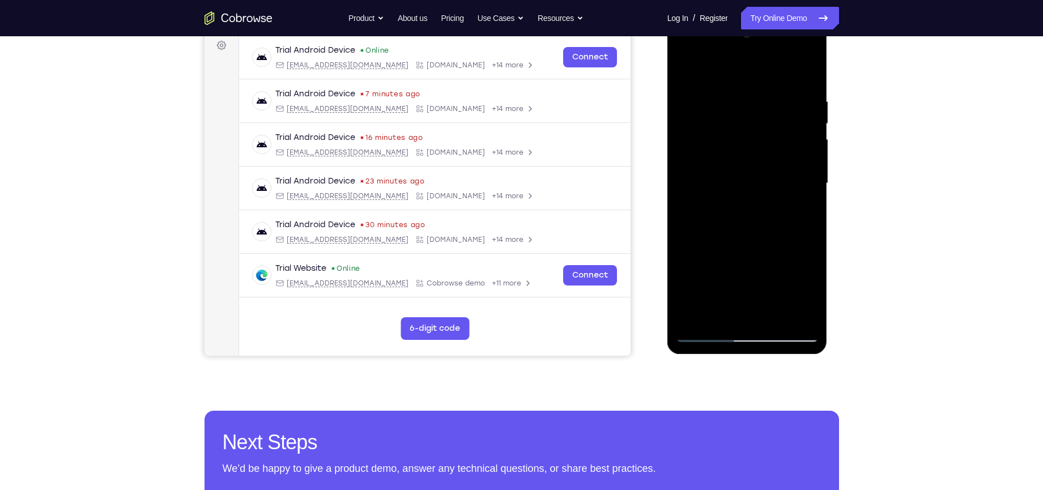
click at [724, 316] on div at bounding box center [747, 183] width 143 height 317
click at [744, 271] on div at bounding box center [747, 183] width 143 height 317
click at [808, 296] on div at bounding box center [747, 183] width 143 height 317
click at [801, 274] on div at bounding box center [747, 183] width 143 height 317
click at [813, 295] on div at bounding box center [747, 183] width 143 height 317
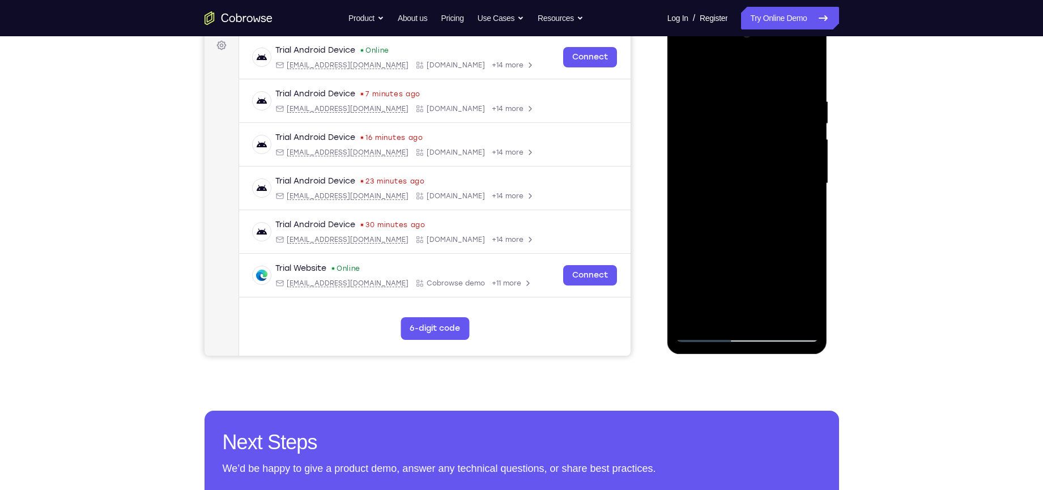
click at [798, 256] on div at bounding box center [747, 183] width 143 height 317
click at [699, 256] on div at bounding box center [747, 183] width 143 height 317
click at [733, 273] on div at bounding box center [747, 183] width 143 height 317
click at [759, 315] on div at bounding box center [747, 183] width 143 height 317
click at [760, 295] on div at bounding box center [747, 183] width 143 height 317
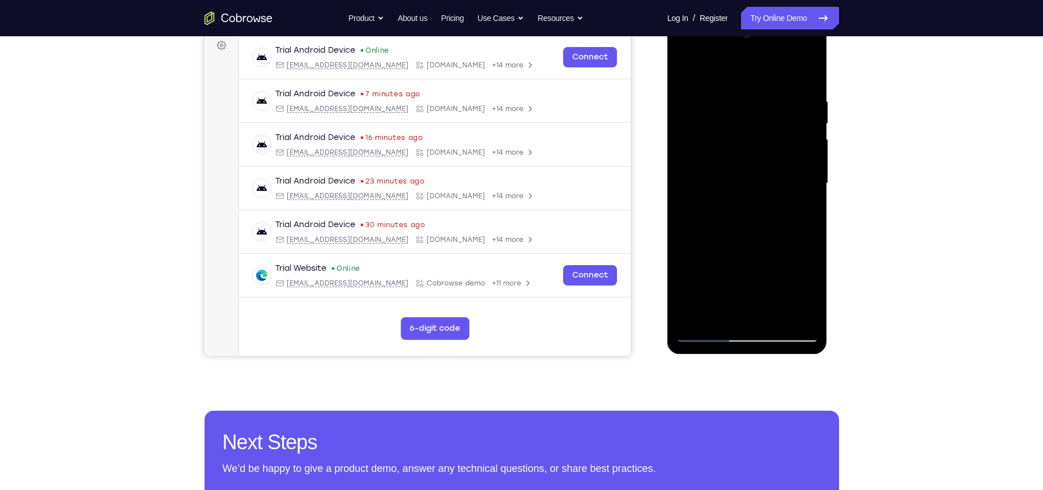
click at [744, 271] on div at bounding box center [747, 183] width 143 height 317
click at [732, 273] on div at bounding box center [747, 183] width 143 height 317
click at [748, 232] on div at bounding box center [747, 183] width 143 height 317
click at [801, 209] on div at bounding box center [747, 183] width 143 height 317
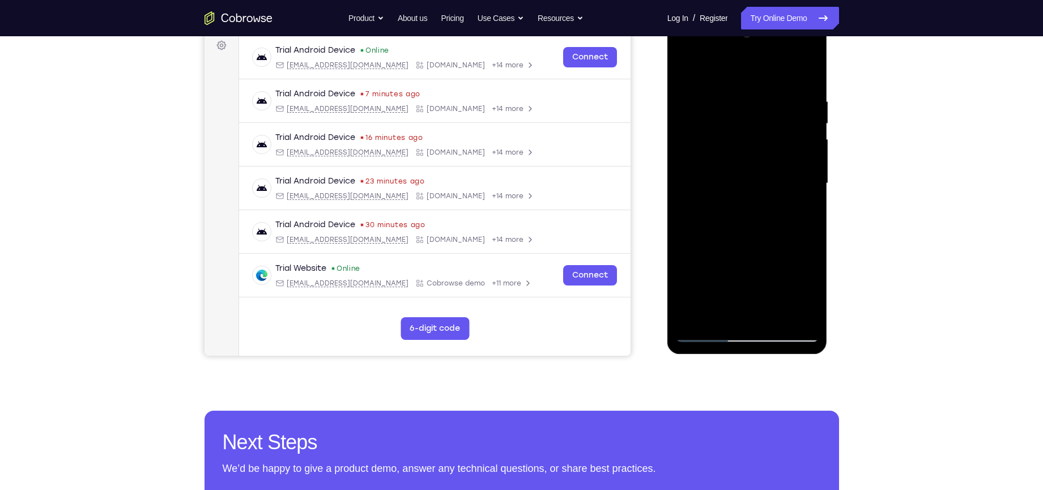
scroll to position [154, 0]
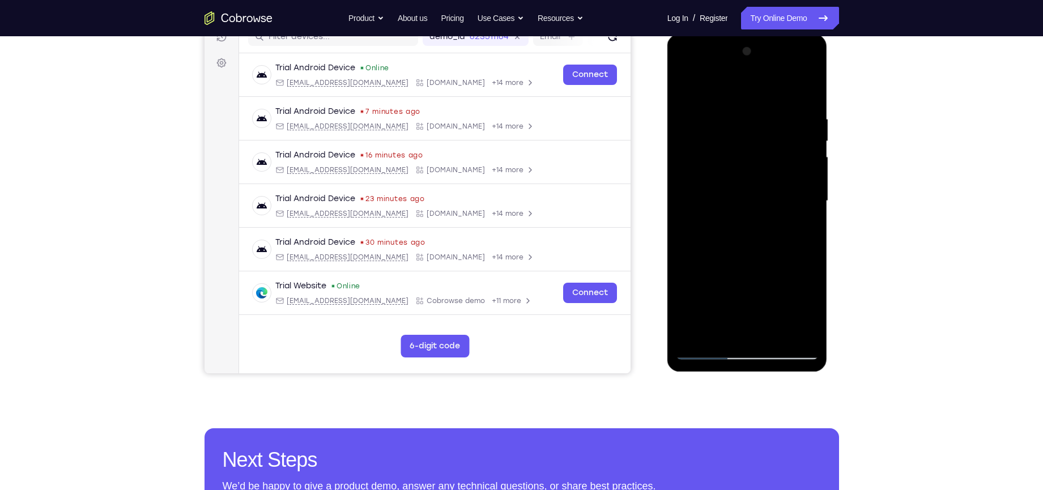
click at [726, 295] on div at bounding box center [747, 201] width 143 height 317
click at [697, 288] on div at bounding box center [747, 201] width 143 height 317
click at [740, 323] on div at bounding box center [747, 201] width 143 height 317
click at [745, 287] on div at bounding box center [747, 201] width 143 height 317
click at [729, 290] on div at bounding box center [747, 201] width 143 height 317
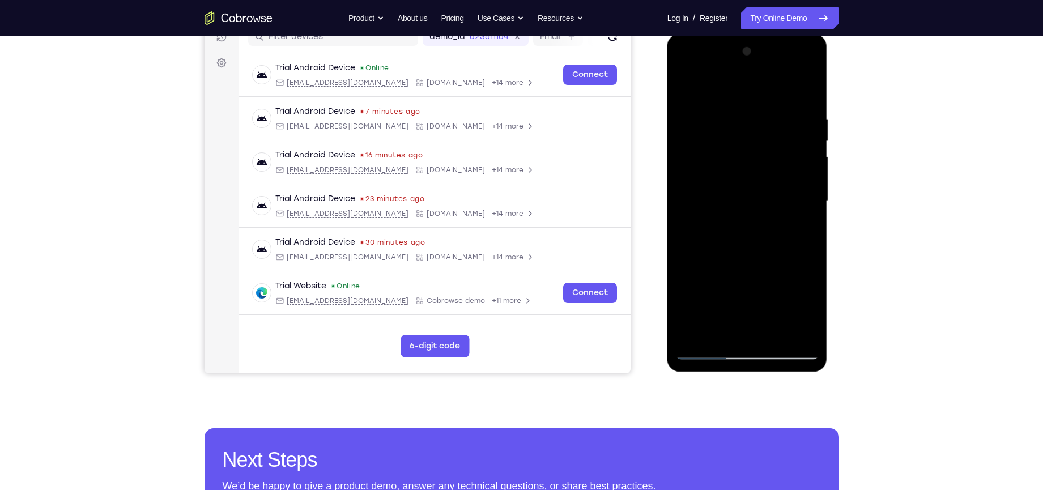
click at [798, 270] on div at bounding box center [747, 201] width 143 height 317
click at [784, 295] on div at bounding box center [747, 201] width 143 height 317
click at [799, 304] on div at bounding box center [747, 201] width 143 height 317
click at [749, 250] on div at bounding box center [747, 201] width 143 height 317
click at [800, 232] on div at bounding box center [747, 201] width 143 height 317
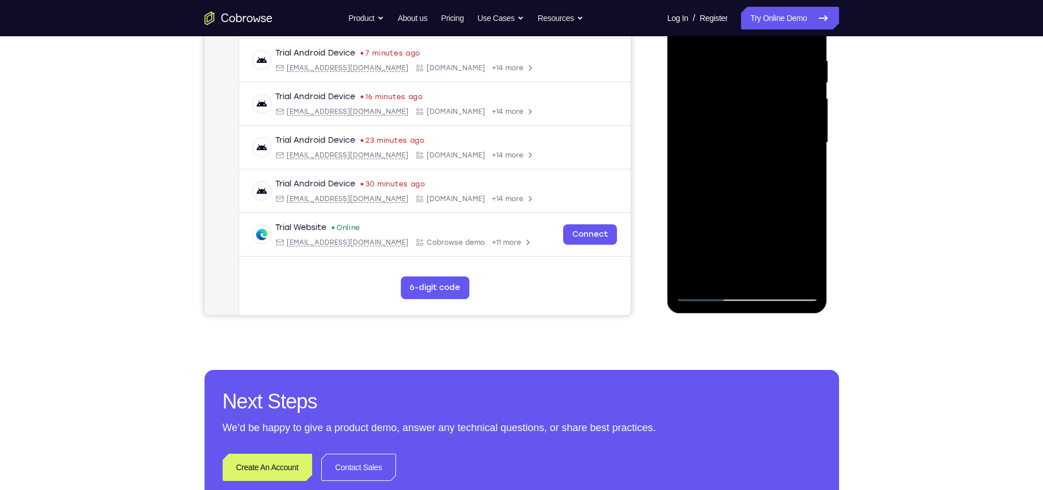
scroll to position [219, 0]
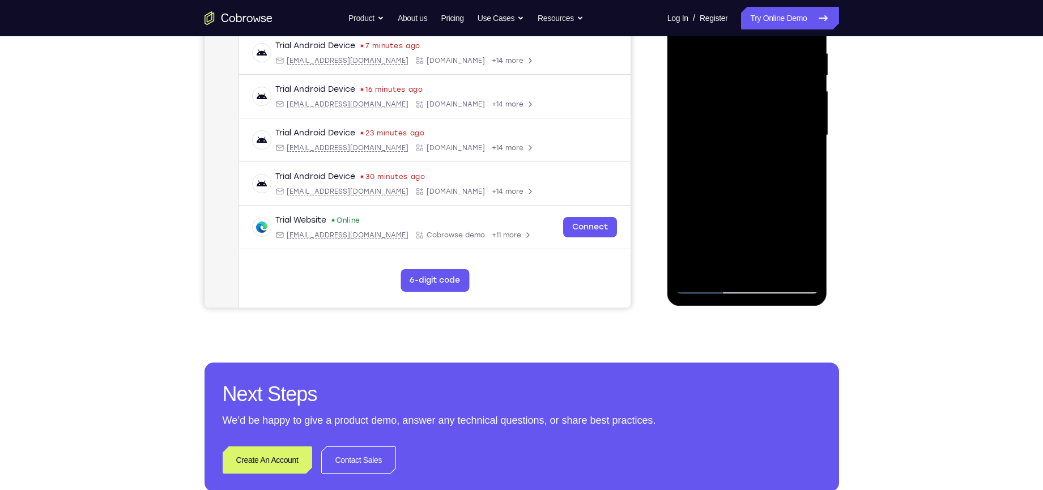
click at [702, 284] on div at bounding box center [747, 135] width 143 height 317
click at [717, 208] on div at bounding box center [747, 135] width 143 height 317
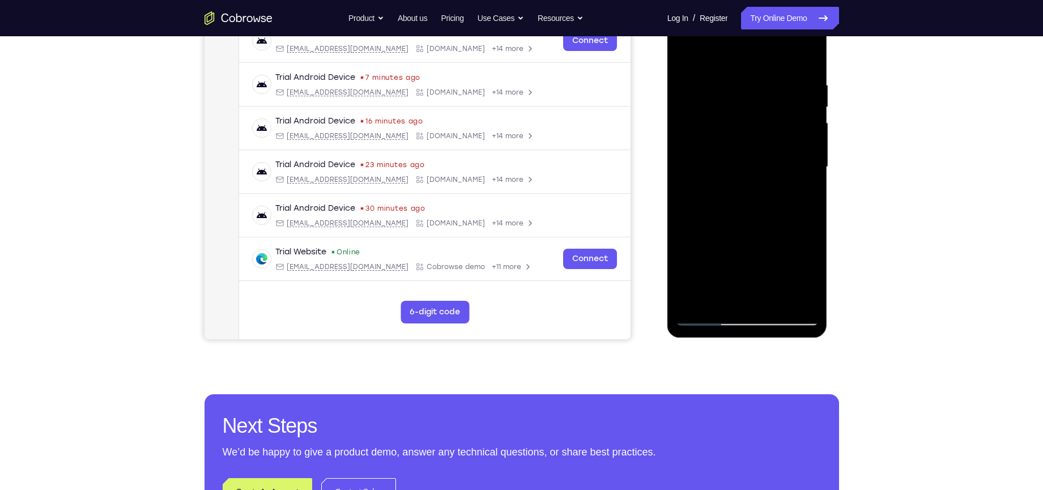
scroll to position [186, 0]
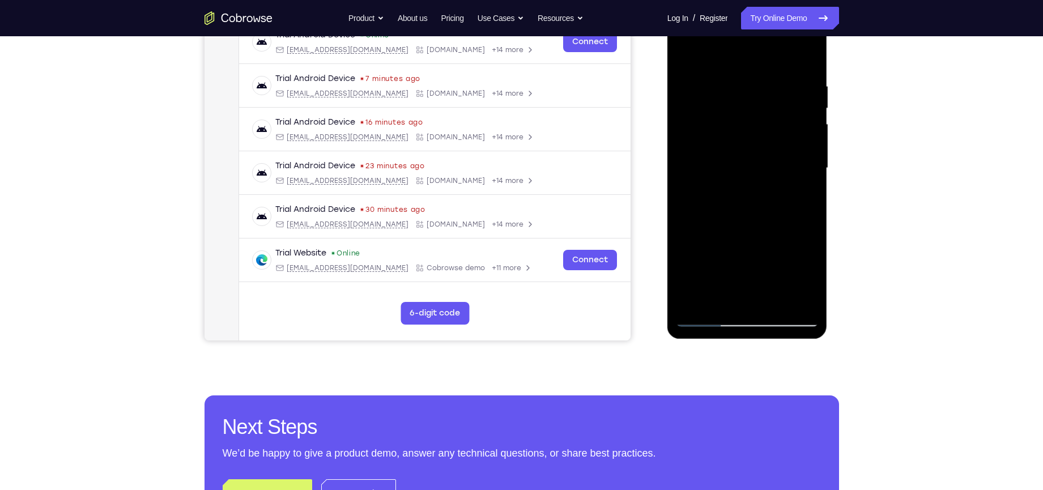
click at [709, 320] on div at bounding box center [747, 168] width 143 height 317
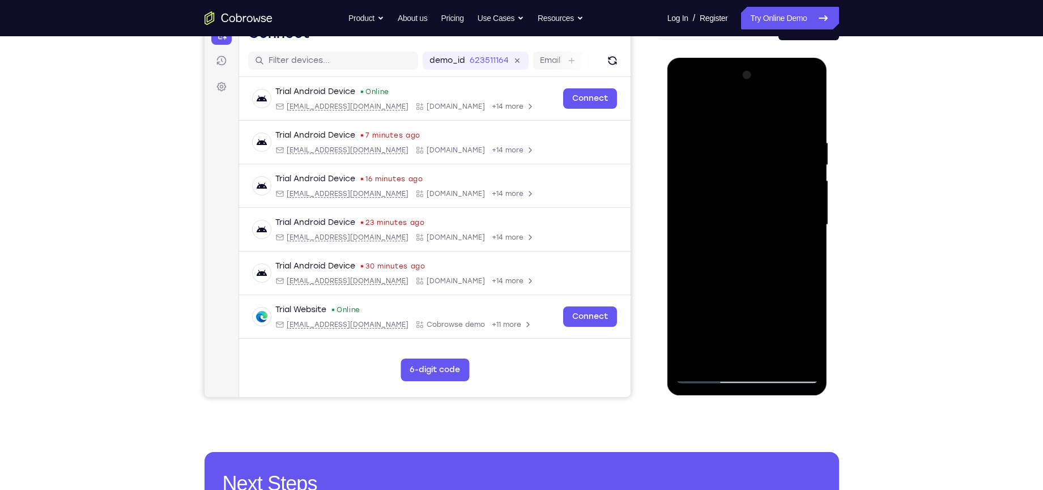
scroll to position [126, 0]
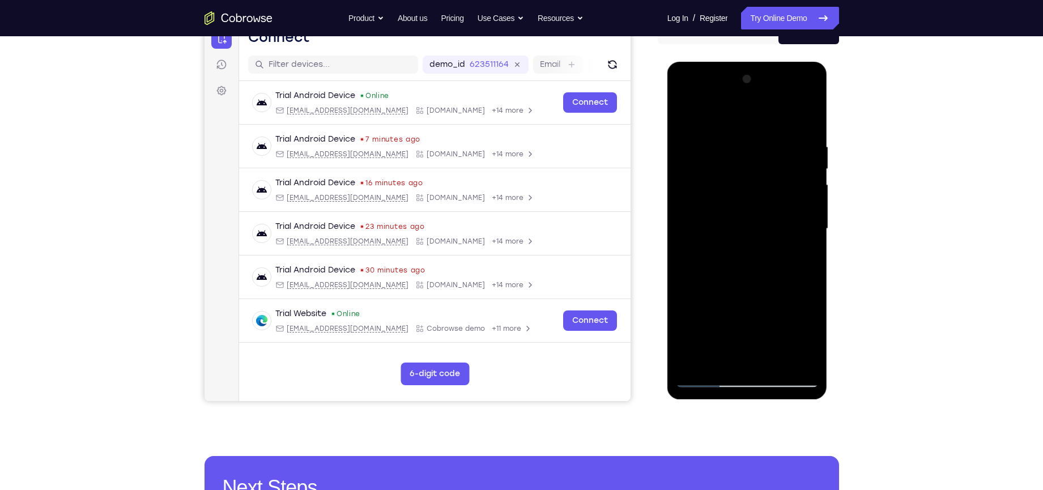
click at [775, 360] on div at bounding box center [747, 228] width 143 height 317
click at [723, 291] on div at bounding box center [747, 228] width 143 height 317
drag, startPoint x: 735, startPoint y: 237, endPoint x: 740, endPoint y: 190, distance: 46.7
click at [740, 190] on div at bounding box center [747, 228] width 143 height 317
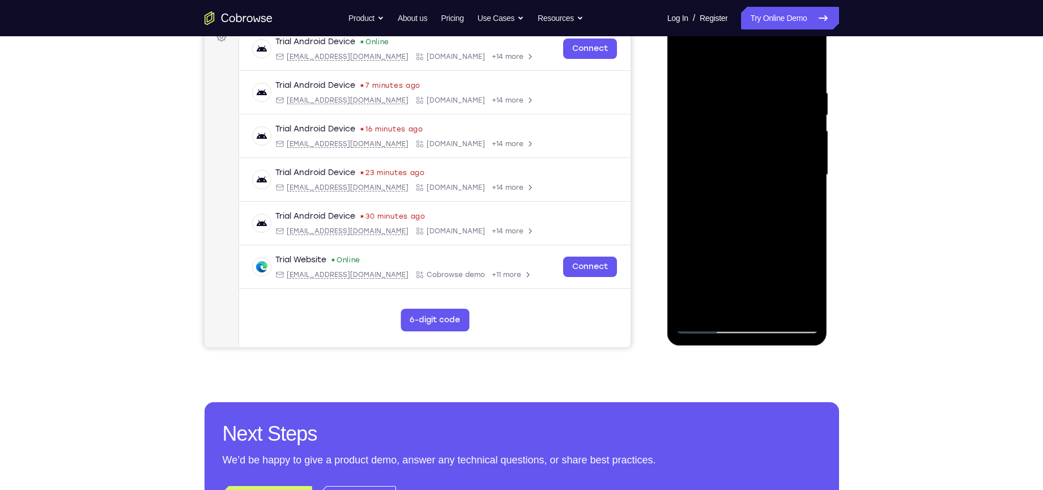
scroll to position [182, 0]
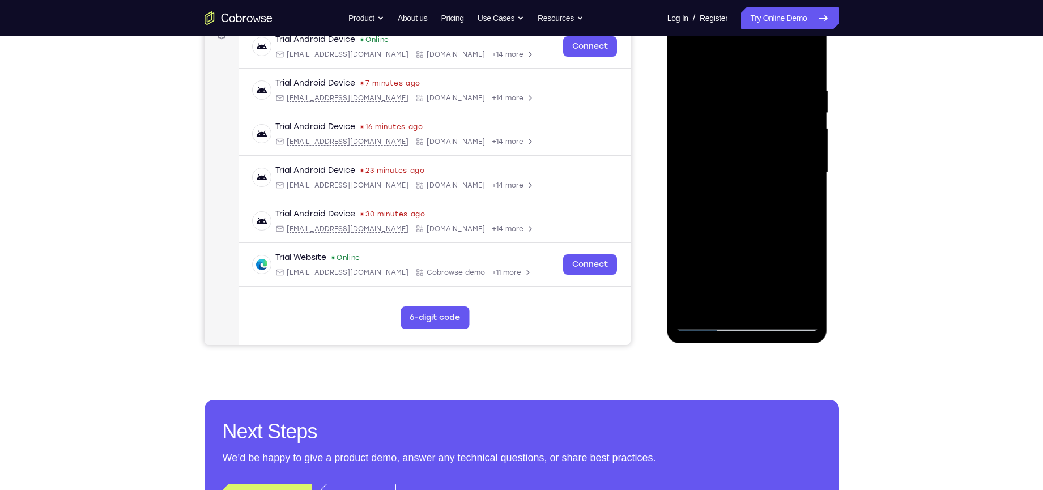
click at [707, 326] on div at bounding box center [747, 172] width 143 height 317
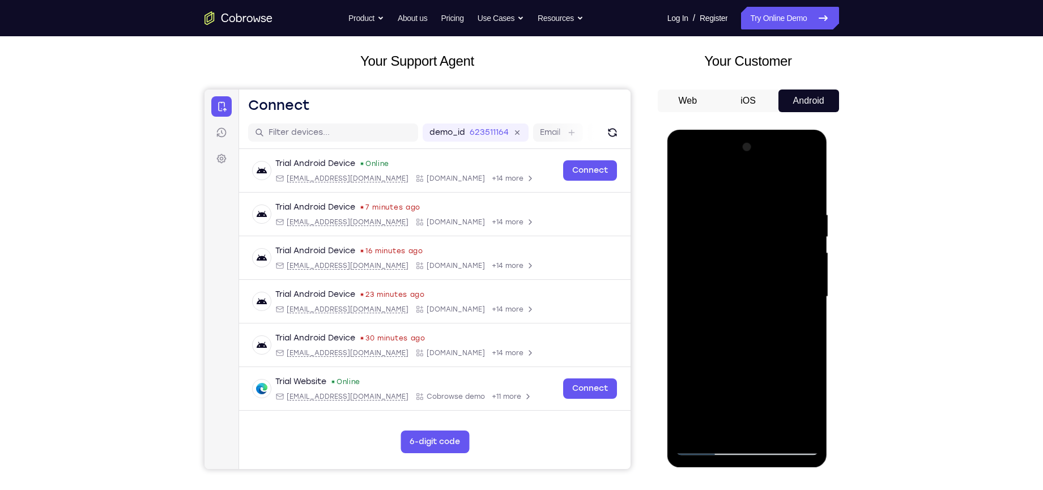
drag, startPoint x: 783, startPoint y: 212, endPoint x: 745, endPoint y: 216, distance: 38.2
click at [745, 216] on div at bounding box center [747, 296] width 143 height 317
drag, startPoint x: 771, startPoint y: 211, endPoint x: 725, endPoint y: 213, distance: 45.4
click at [725, 213] on div at bounding box center [747, 296] width 143 height 317
drag, startPoint x: 771, startPoint y: 216, endPoint x: 700, endPoint y: 231, distance: 72.9
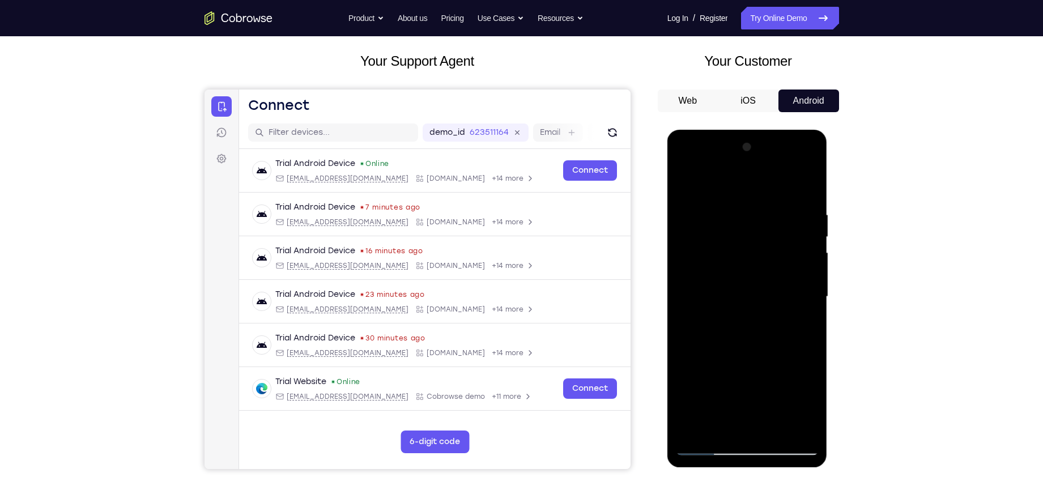
click at [700, 231] on div at bounding box center [747, 296] width 143 height 317
click at [760, 212] on div at bounding box center [747, 296] width 143 height 317
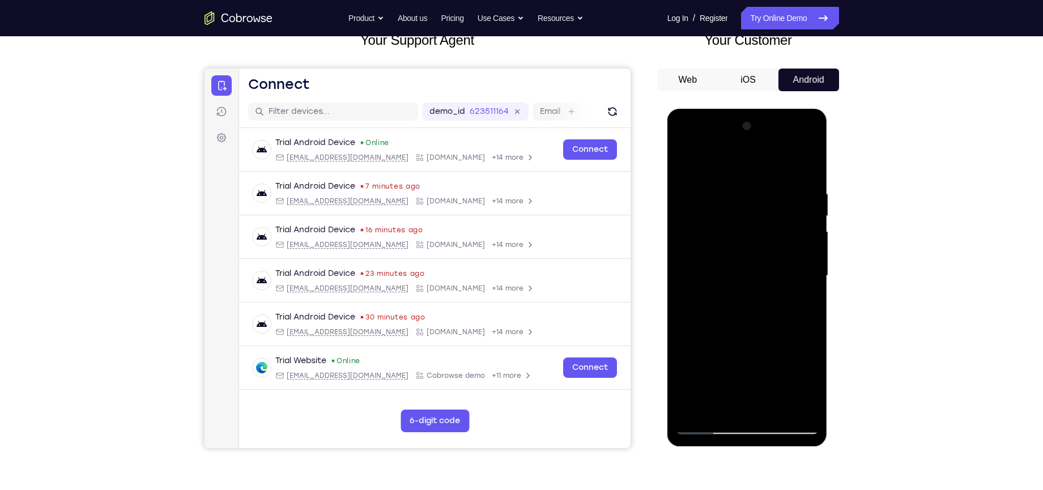
scroll to position [81, 0]
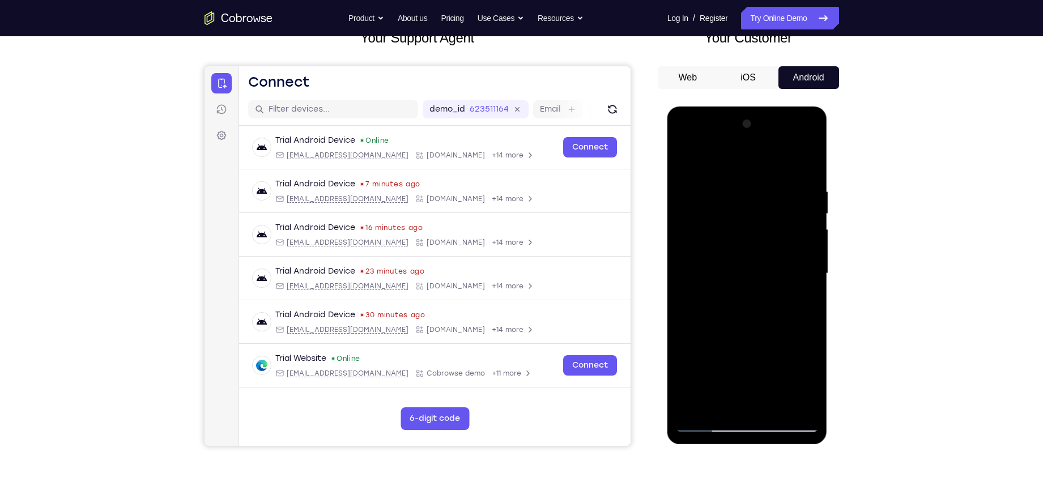
click at [804, 165] on div at bounding box center [747, 273] width 143 height 317
drag, startPoint x: 770, startPoint y: 357, endPoint x: 795, endPoint y: 139, distance: 219.0
drag, startPoint x: 128, startPoint y: 33, endPoint x: 657, endPoint y: 295, distance: 591.3
click at [657, 295] on div "Your Support Agent Your Customer Web iOS Android" at bounding box center [522, 237] width 635 height 419
click at [775, 385] on div at bounding box center [747, 273] width 143 height 317
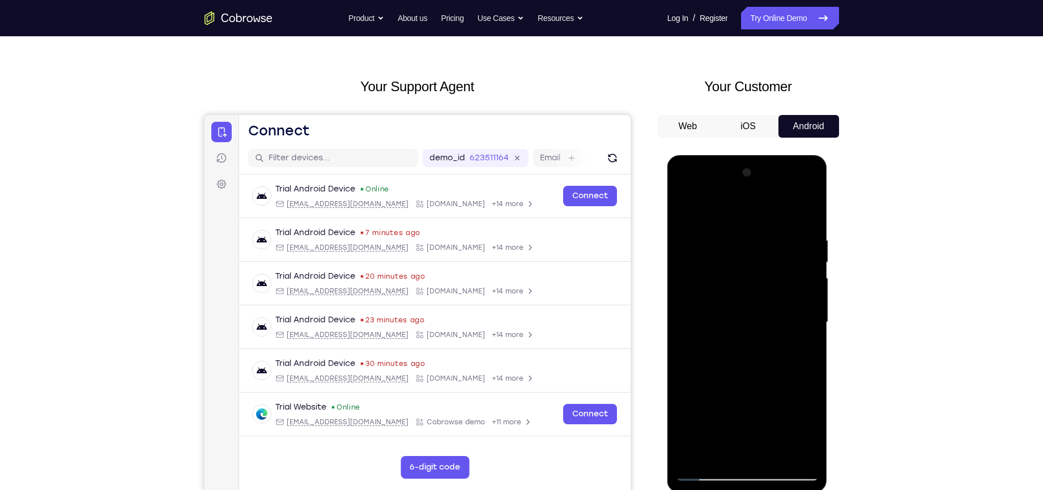
scroll to position [32, 0]
click at [736, 294] on div at bounding box center [747, 322] width 143 height 317
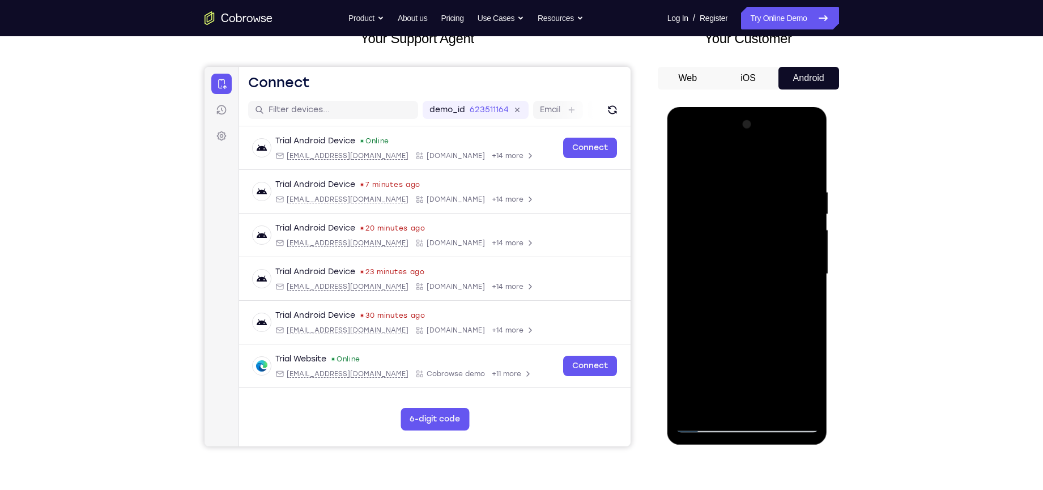
click at [729, 381] on div at bounding box center [747, 274] width 143 height 317
click at [729, 385] on div at bounding box center [747, 274] width 143 height 317
drag, startPoint x: 706, startPoint y: 403, endPoint x: 704, endPoint y: 383, distance: 20.5
click at [704, 383] on div at bounding box center [747, 274] width 143 height 317
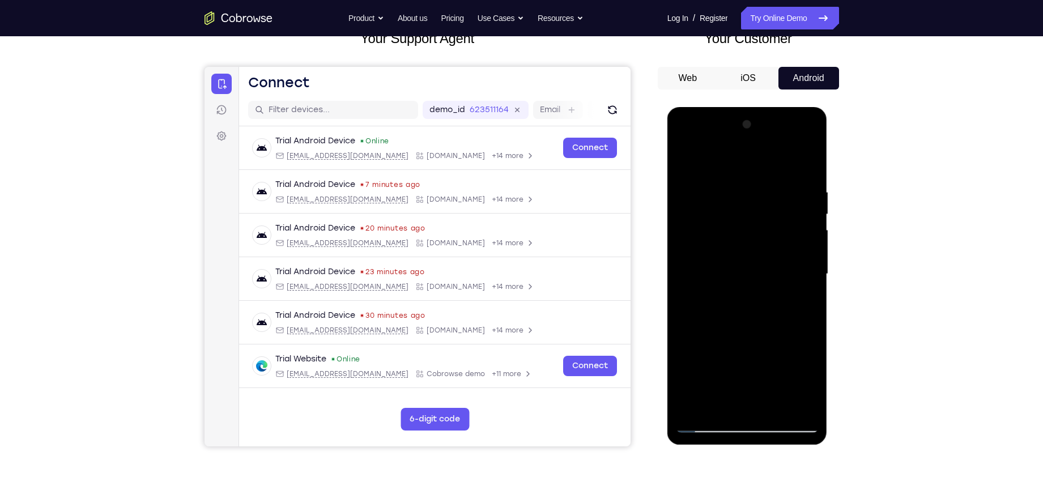
click at [716, 353] on div at bounding box center [747, 274] width 143 height 317
click at [804, 294] on div at bounding box center [747, 274] width 143 height 317
click at [707, 385] on div at bounding box center [747, 274] width 143 height 317
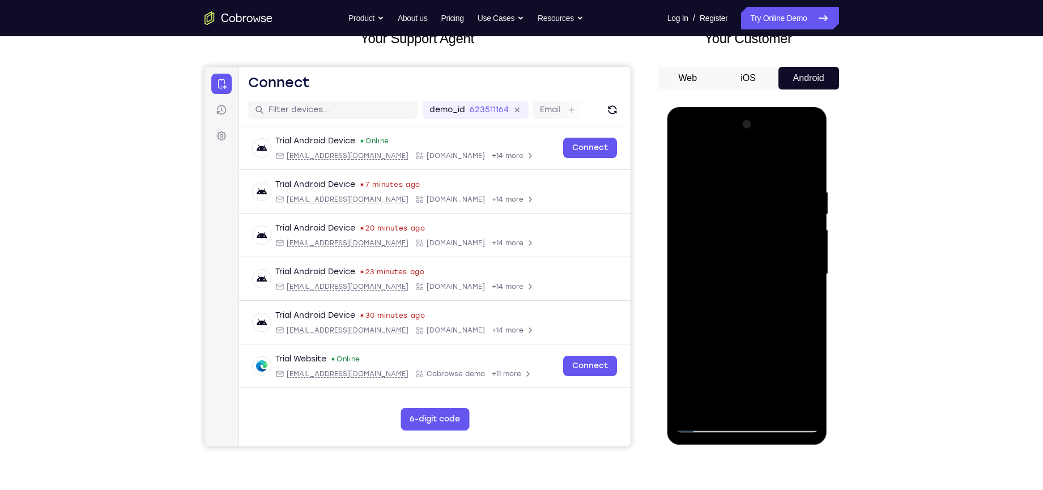
click at [707, 385] on div at bounding box center [747, 274] width 143 height 317
click at [772, 385] on div at bounding box center [747, 274] width 143 height 317
click at [727, 266] on div at bounding box center [747, 274] width 143 height 317
click at [704, 385] on div at bounding box center [747, 274] width 143 height 317
click at [706, 320] on div at bounding box center [747, 274] width 143 height 317
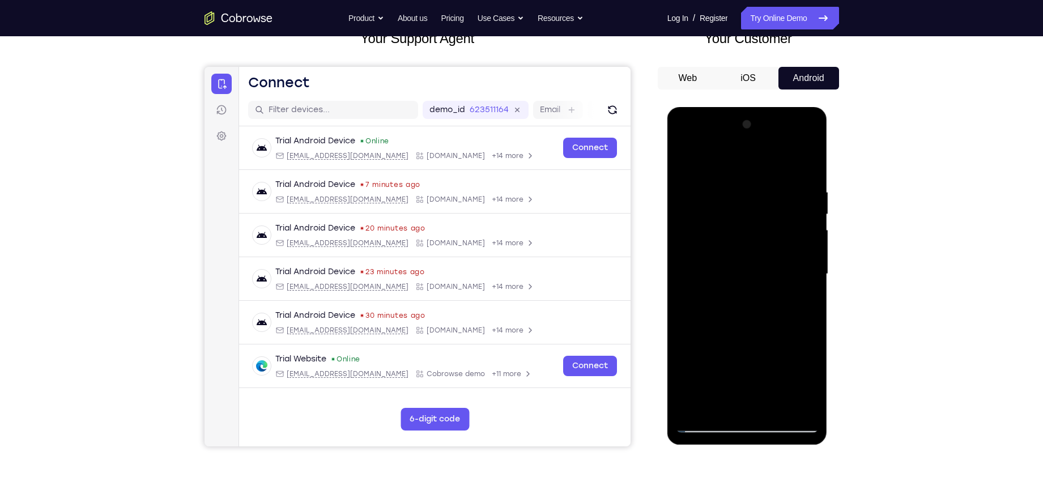
click at [704, 385] on div at bounding box center [747, 274] width 143 height 317
click at [729, 192] on div at bounding box center [747, 274] width 143 height 317
click at [806, 165] on div at bounding box center [747, 274] width 143 height 317
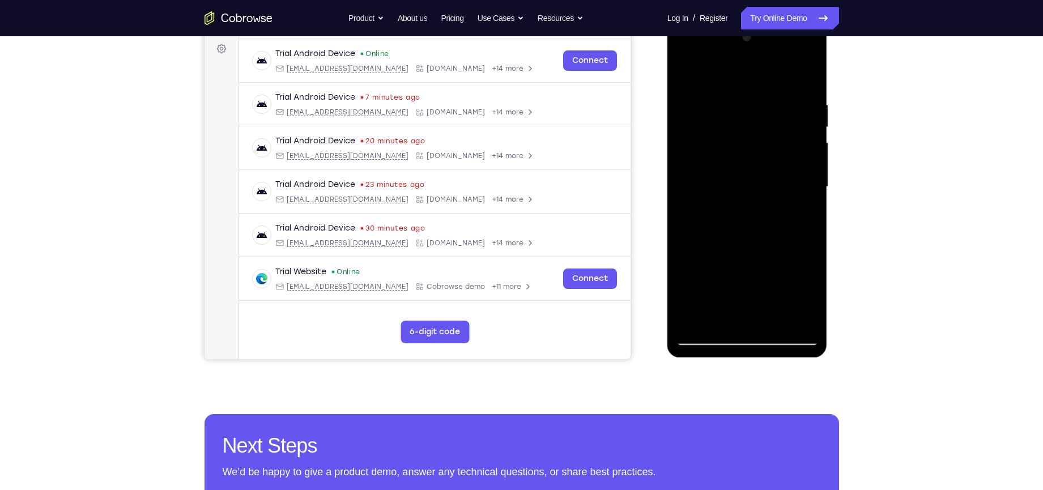
scroll to position [168, 0]
